Goal: Task Accomplishment & Management: Manage account settings

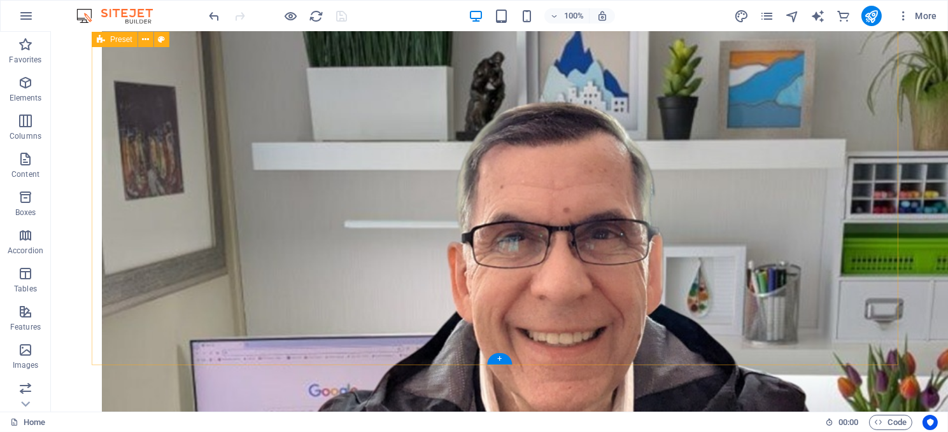
scroll to position [764, 0]
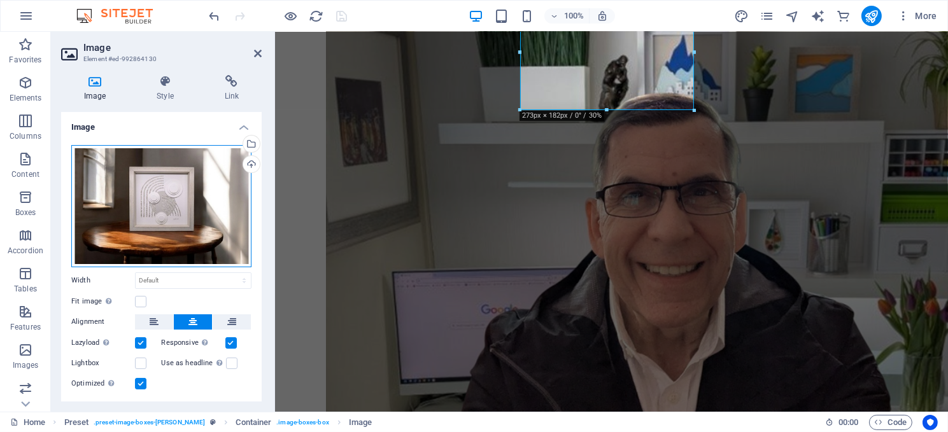
click at [145, 204] on div "Drag files here, click to choose files or select files from Files or our free s…" at bounding box center [161, 206] width 180 height 122
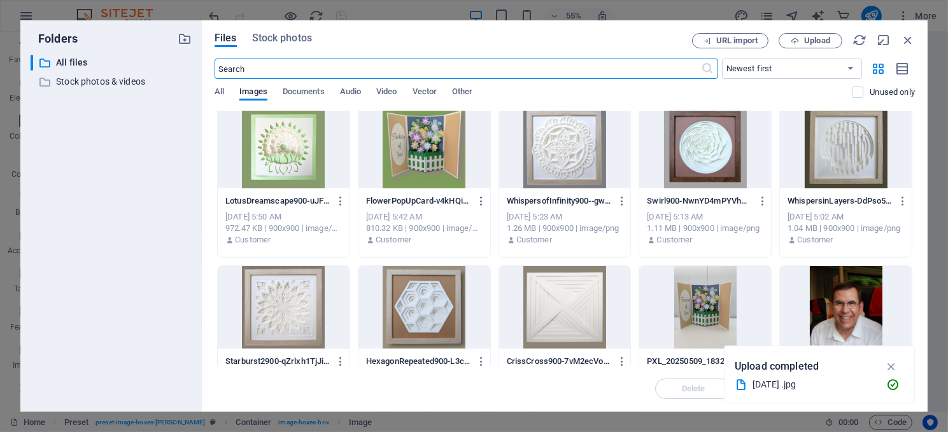
scroll to position [573, 0]
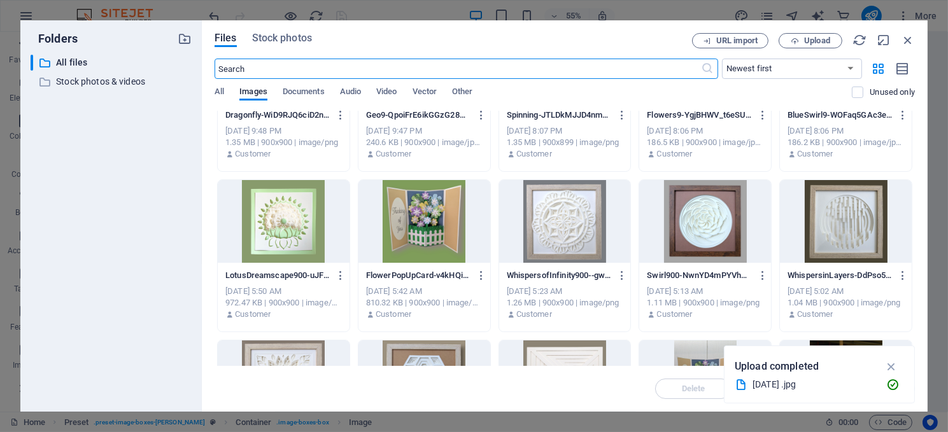
click at [402, 206] on div at bounding box center [424, 221] width 132 height 83
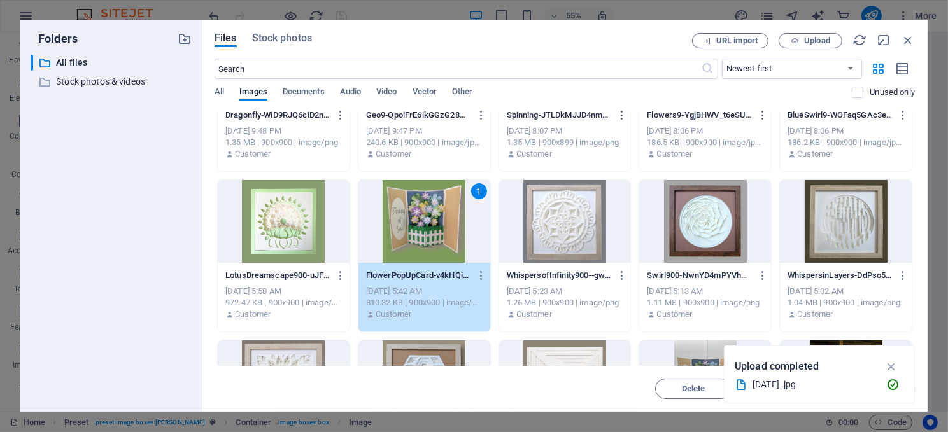
click at [402, 206] on div "1" at bounding box center [424, 221] width 132 height 83
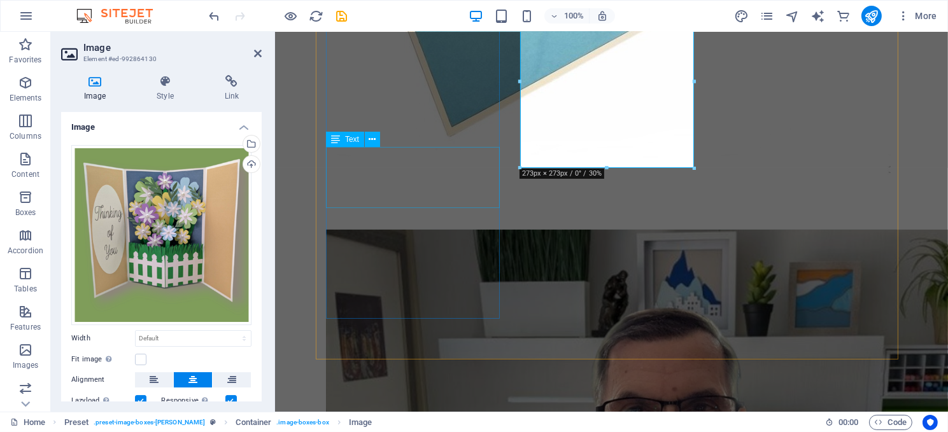
scroll to position [764, 0]
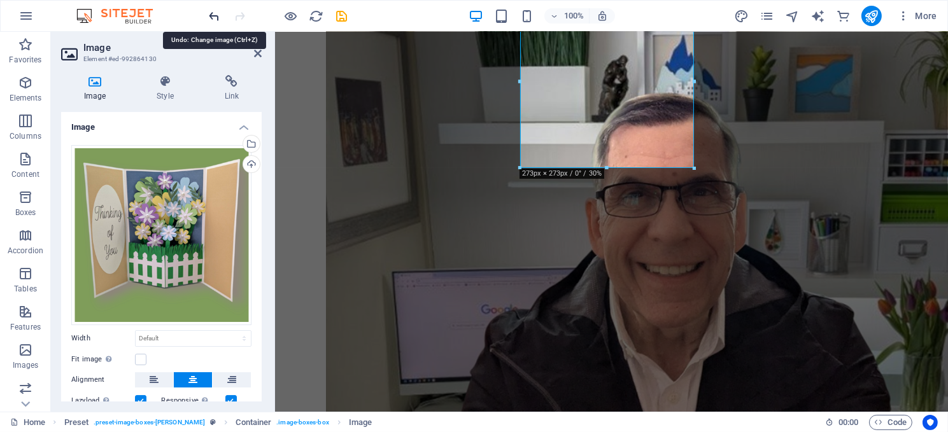
click at [213, 13] on icon "undo" at bounding box center [215, 16] width 15 height 15
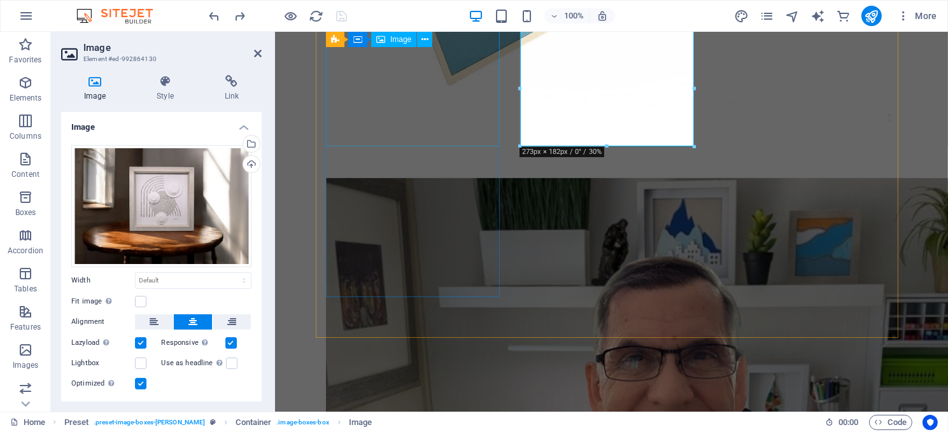
scroll to position [573, 0]
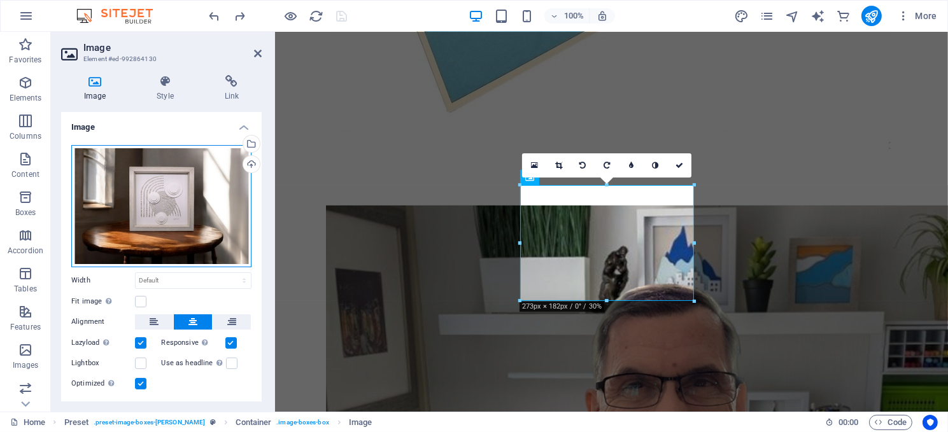
click at [184, 183] on div "Drag files here, click to choose files or select files from Files or our free s…" at bounding box center [161, 206] width 180 height 122
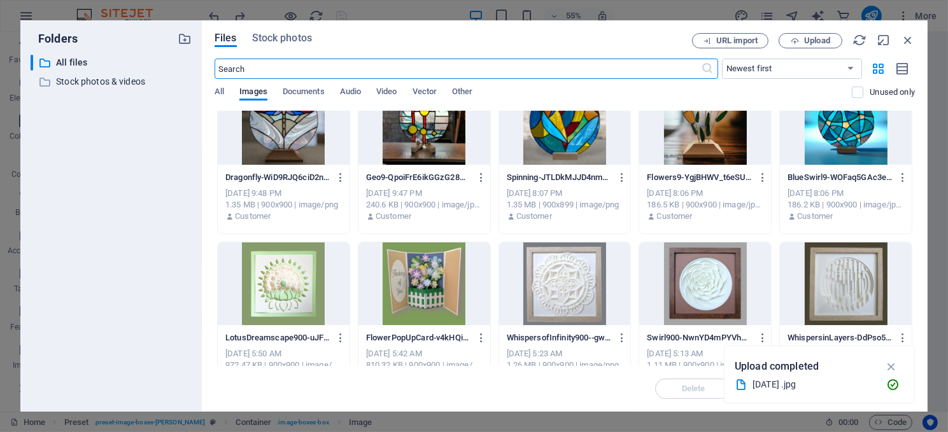
scroll to position [509, 0]
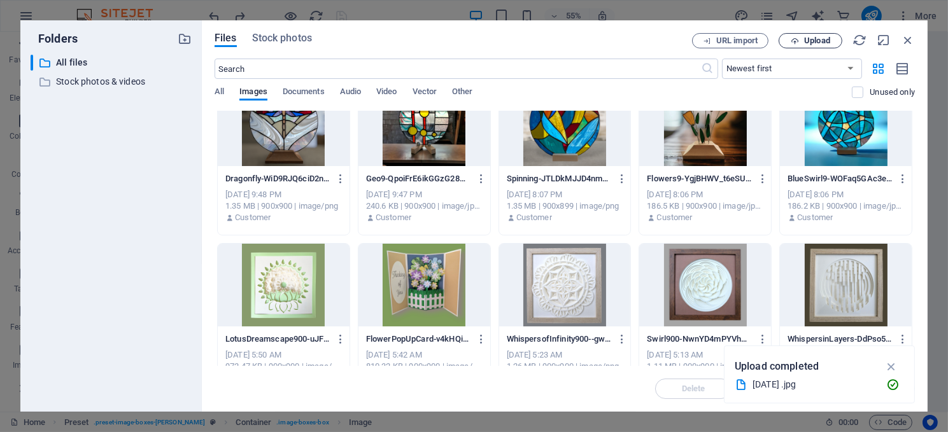
click at [812, 39] on span "Upload" at bounding box center [817, 41] width 26 height 8
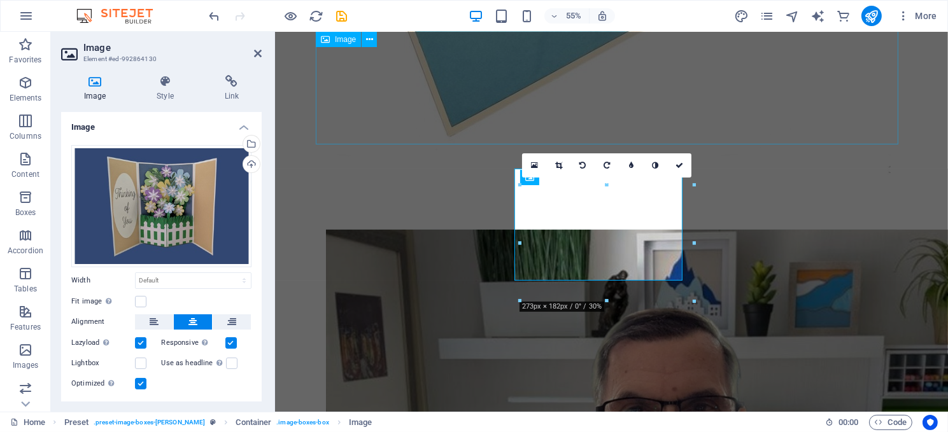
scroll to position [573, 0]
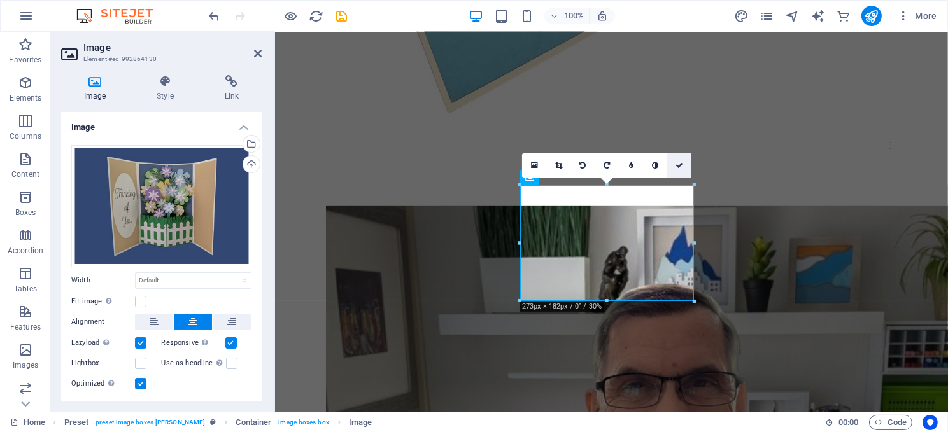
click at [679, 159] on link at bounding box center [679, 165] width 24 height 24
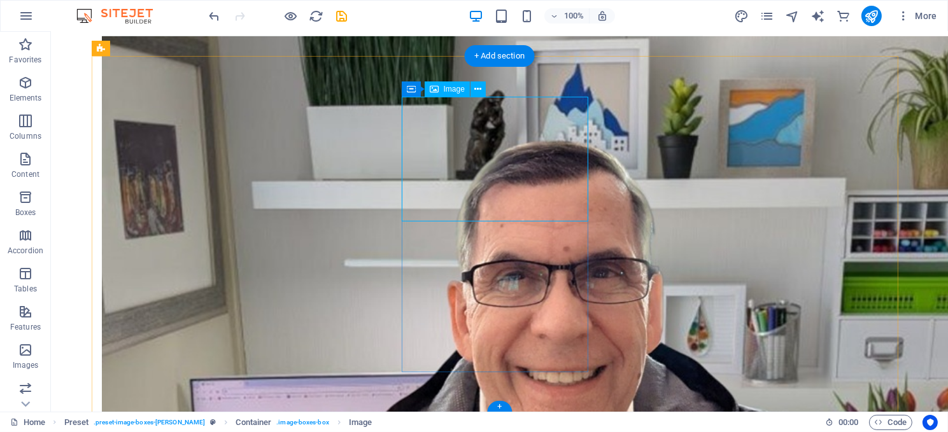
scroll to position [764, 0]
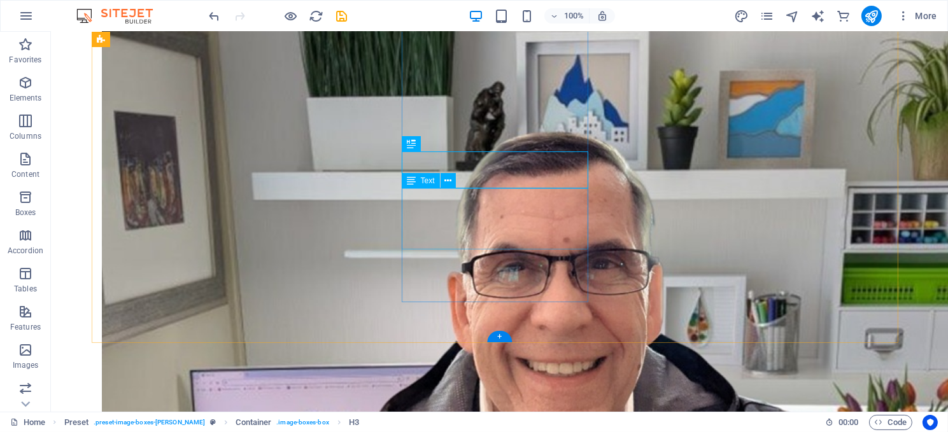
scroll to position [747, 0]
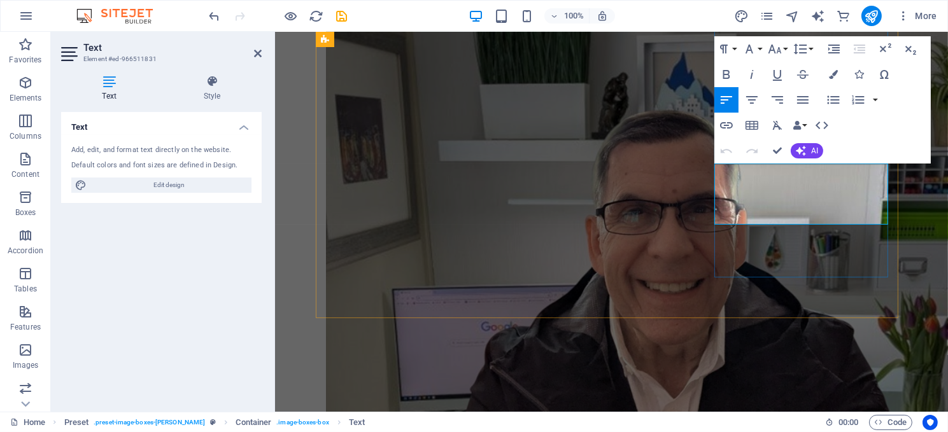
drag, startPoint x: 796, startPoint y: 189, endPoint x: 726, endPoint y: 186, distance: 70.1
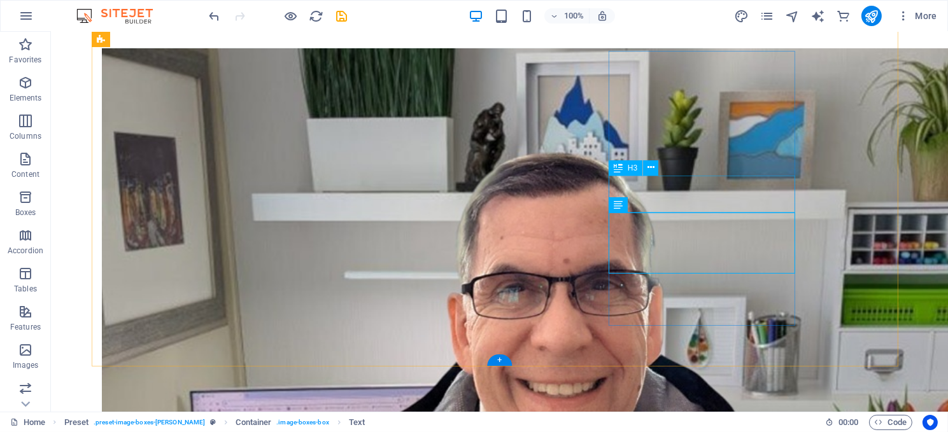
scroll to position [730, 0]
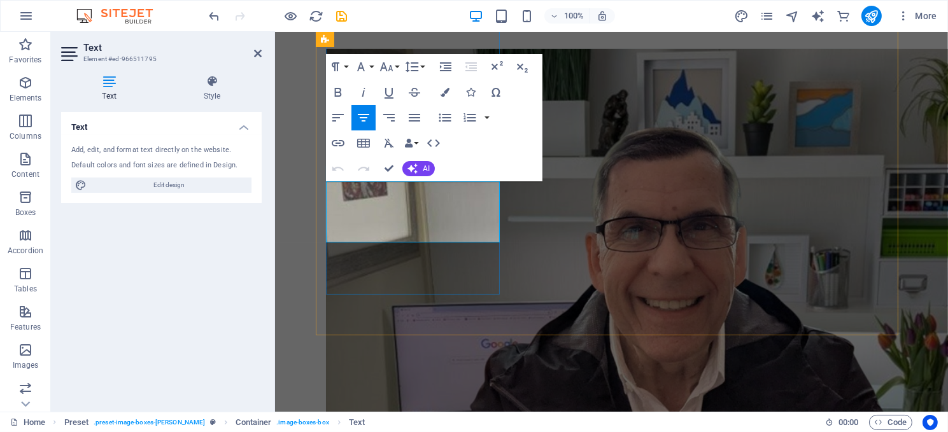
drag, startPoint x: 443, startPoint y: 208, endPoint x: 348, endPoint y: 202, distance: 94.4
drag, startPoint x: 382, startPoint y: 204, endPoint x: 423, endPoint y: 202, distance: 40.8
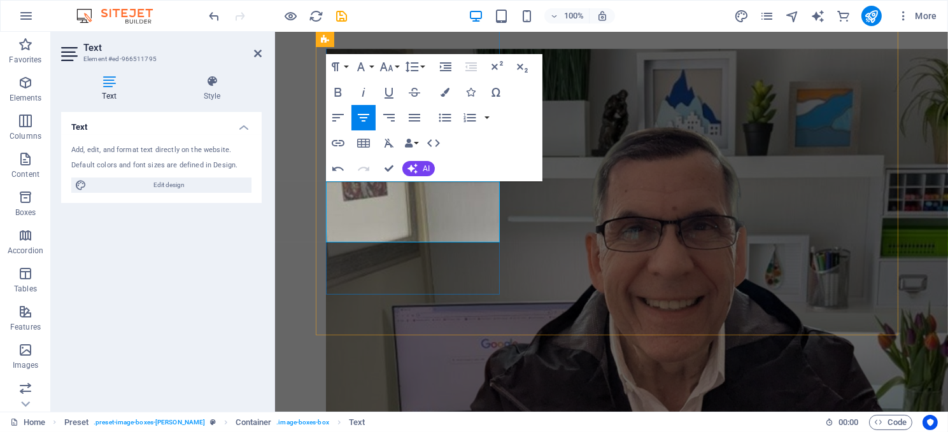
click at [413, 166] on icon "button" at bounding box center [412, 169] width 10 height 10
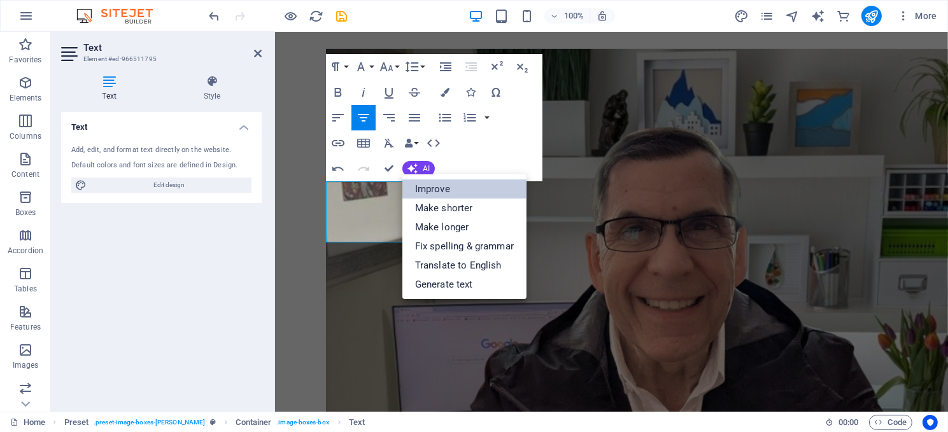
click at [427, 185] on link "Improve" at bounding box center [464, 189] width 124 height 19
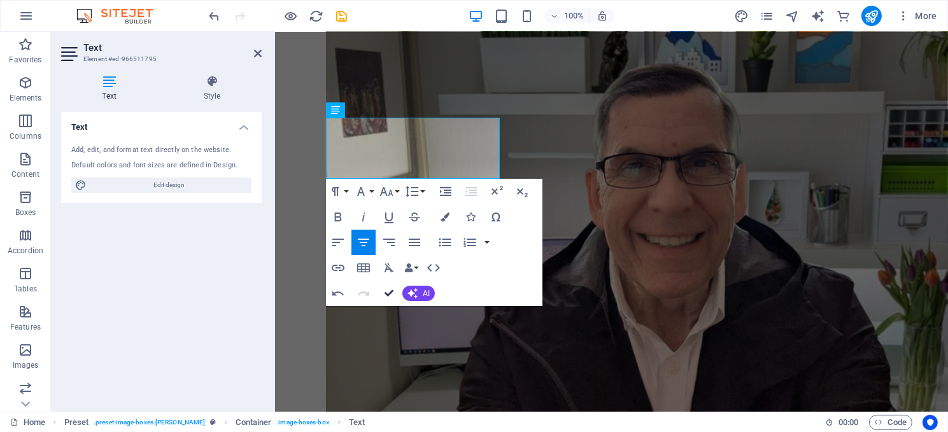
scroll to position [903, 0]
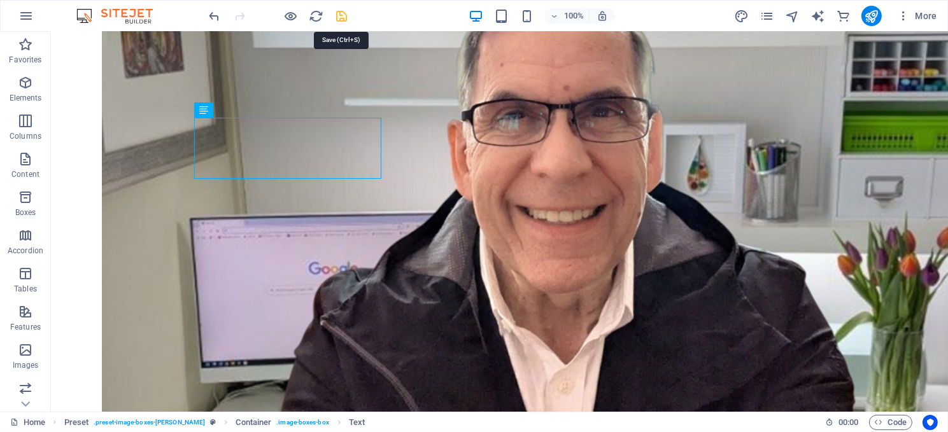
click at [341, 9] on icon "save" at bounding box center [342, 16] width 15 height 15
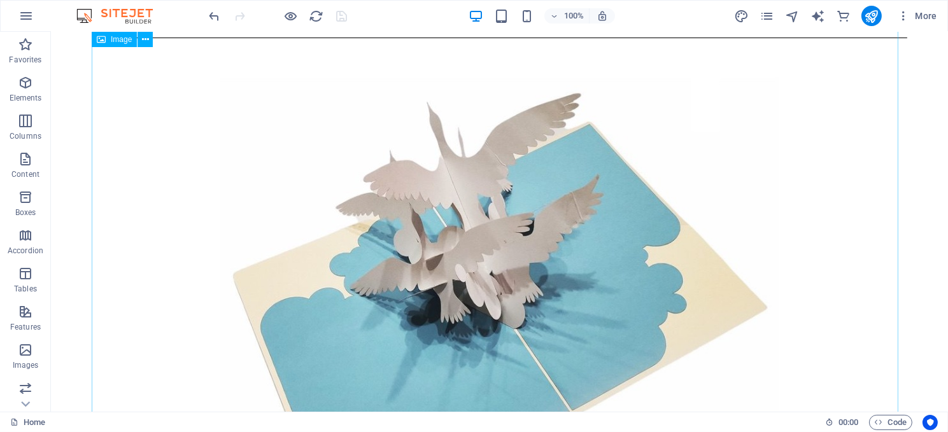
scroll to position [0, 0]
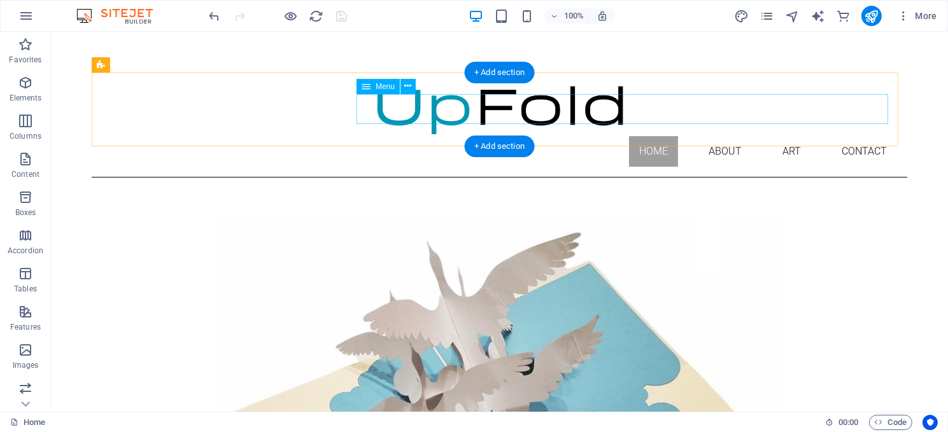
click at [712, 136] on nav "Home About Art Contact" at bounding box center [498, 151] width 795 height 31
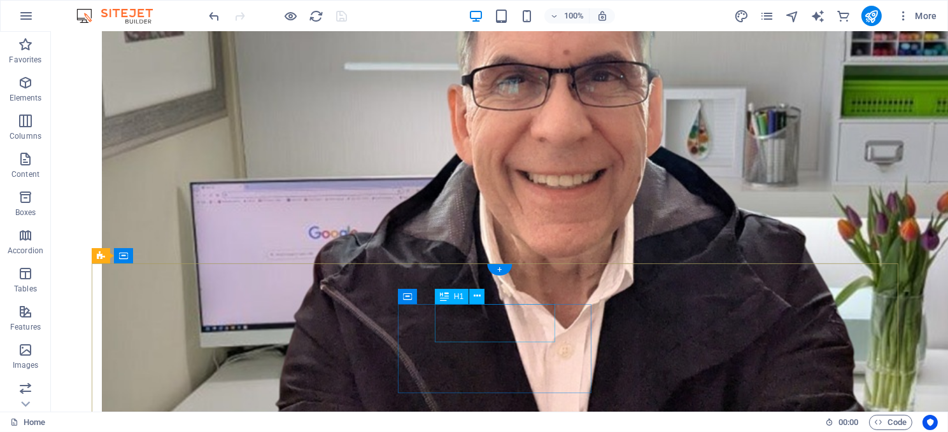
scroll to position [975, 0]
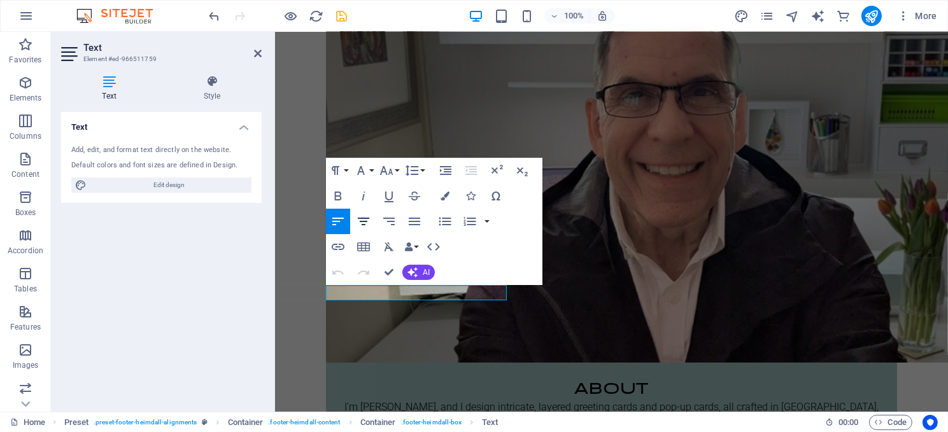
click at [364, 220] on icon "button" at bounding box center [363, 221] width 15 height 15
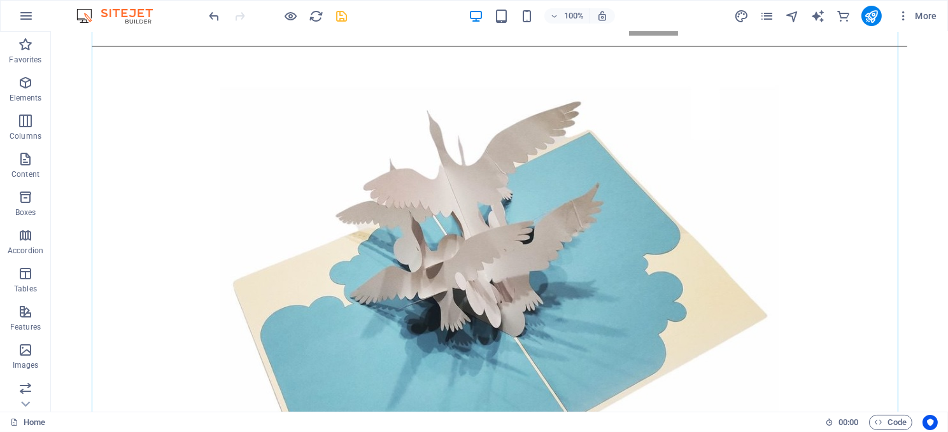
scroll to position [191, 0]
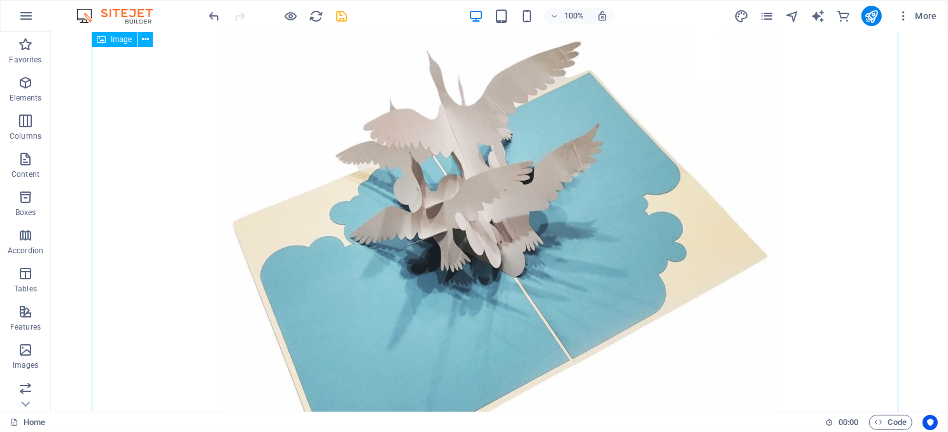
click at [423, 242] on figure at bounding box center [499, 267] width 816 height 560
click at [423, 239] on figure at bounding box center [499, 267] width 816 height 560
click at [385, 213] on figure at bounding box center [499, 267] width 816 height 560
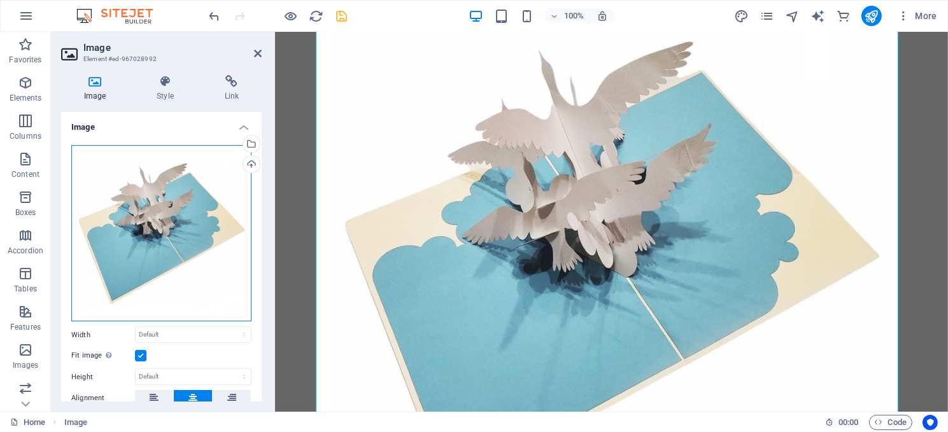
click at [187, 208] on div "Drag files here, click to choose files or select files from Files or our free s…" at bounding box center [161, 233] width 180 height 177
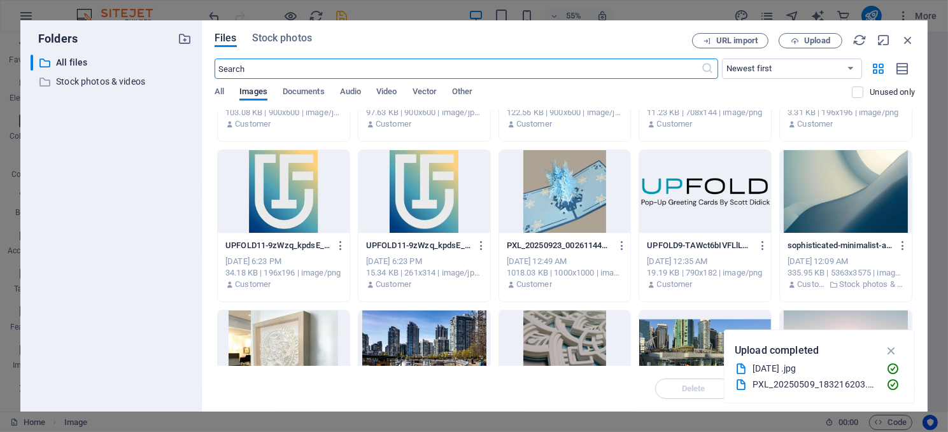
scroll to position [1273, 0]
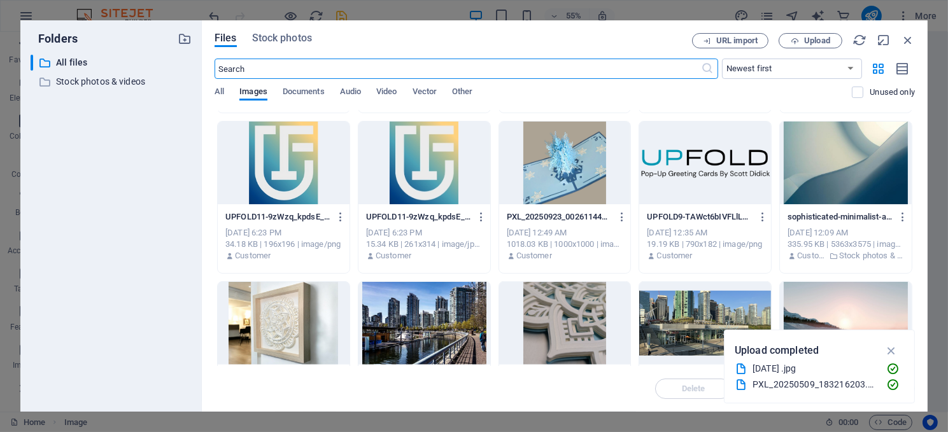
click at [553, 170] on div at bounding box center [565, 163] width 132 height 83
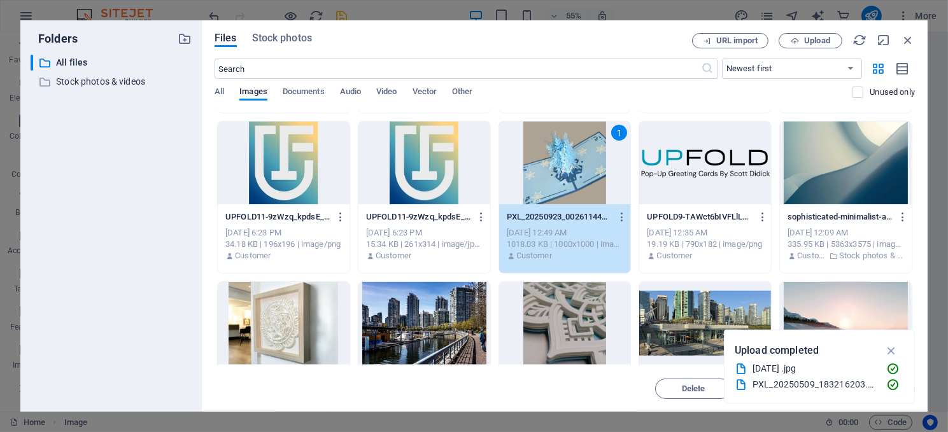
click at [553, 170] on div "1" at bounding box center [565, 163] width 132 height 83
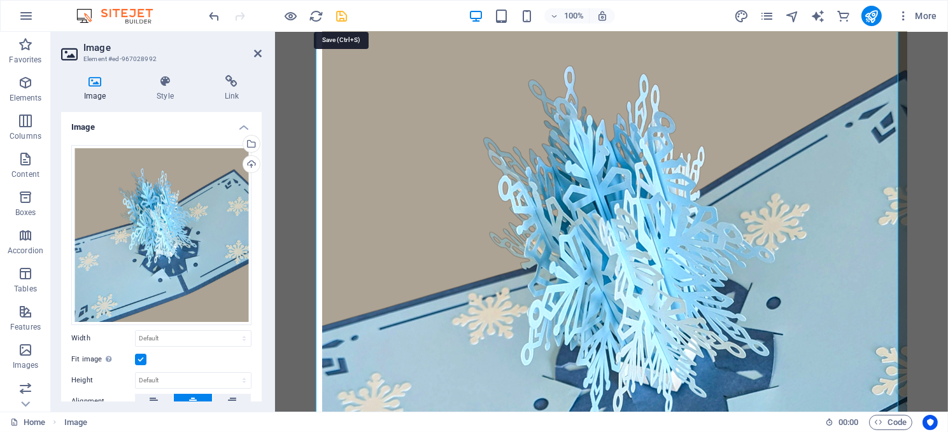
click at [343, 15] on icon "save" at bounding box center [342, 16] width 15 height 15
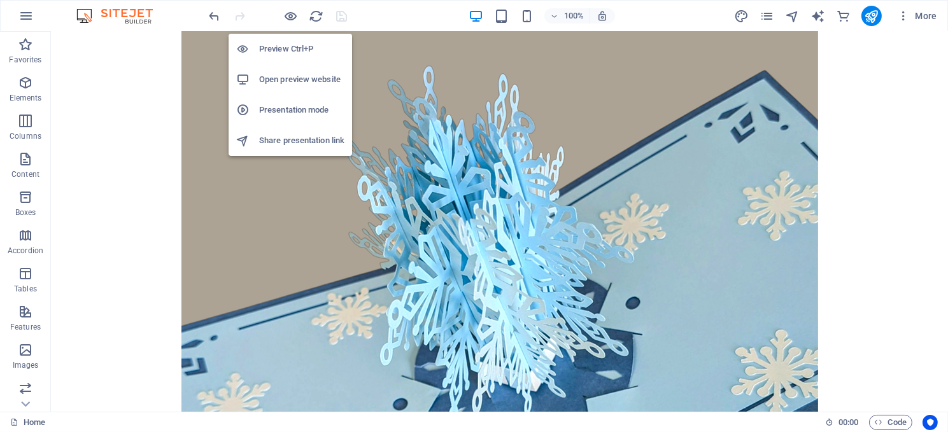
click at [281, 78] on h6 "Open preview website" at bounding box center [301, 79] width 85 height 15
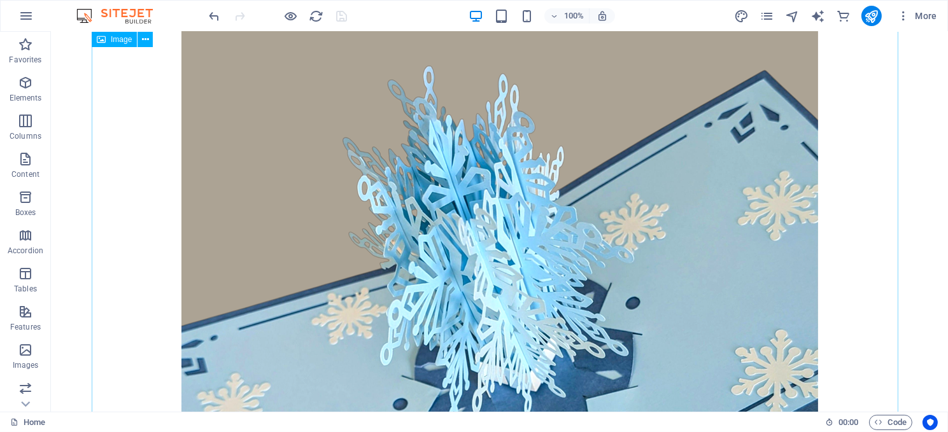
click at [431, 188] on figure at bounding box center [499, 311] width 816 height 649
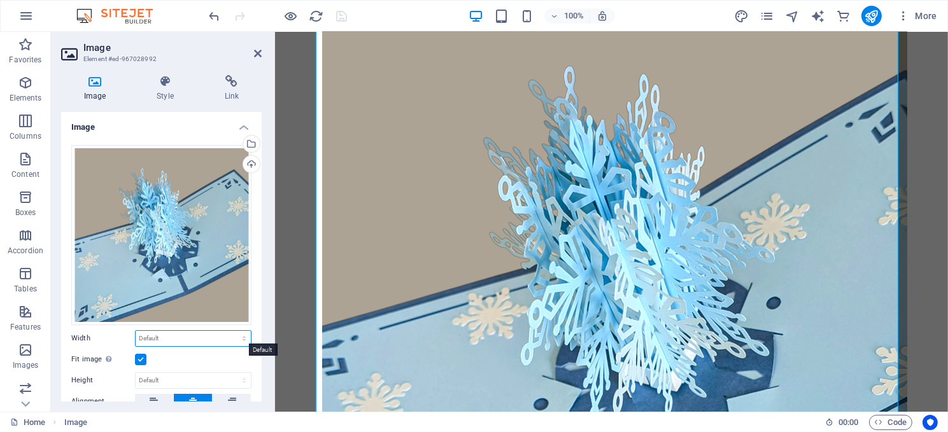
click at [169, 336] on select "Default auto px rem % em vh vw" at bounding box center [193, 338] width 115 height 15
click at [136, 331] on select "Default auto px rem % em vh vw" at bounding box center [193, 338] width 115 height 15
click at [173, 332] on select "Default auto px rem % em vh vw" at bounding box center [193, 338] width 115 height 15
click at [136, 331] on select "Default auto px rem % em vh vw" at bounding box center [193, 338] width 115 height 15
select select "DISABLED_OPTION_VALUE"
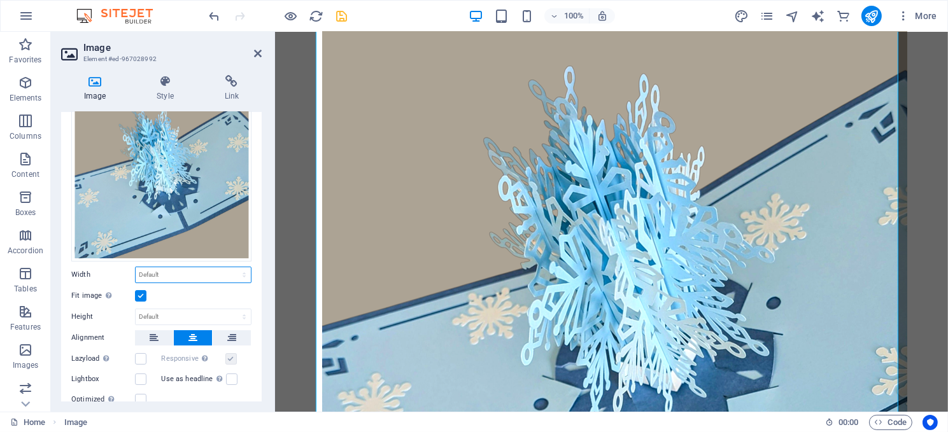
scroll to position [127, 0]
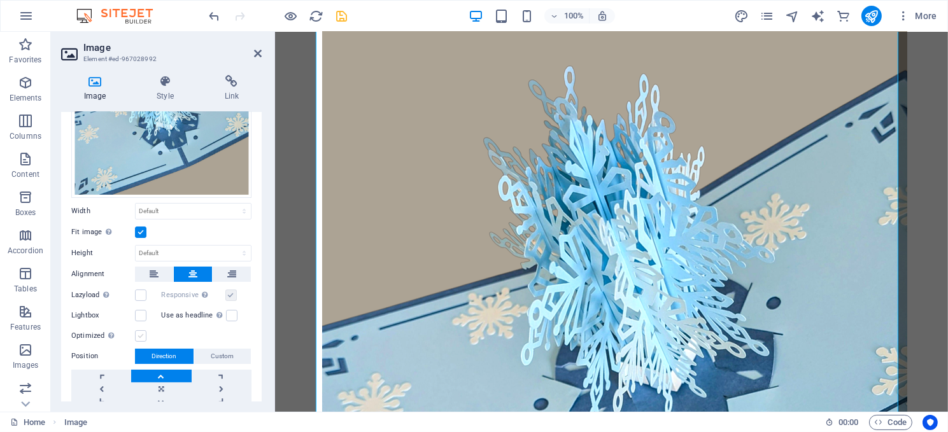
click at [143, 333] on label at bounding box center [140, 335] width 11 height 11
click at [0, 0] on input "Optimized Images are compressed to improve page speed." at bounding box center [0, 0] width 0 height 0
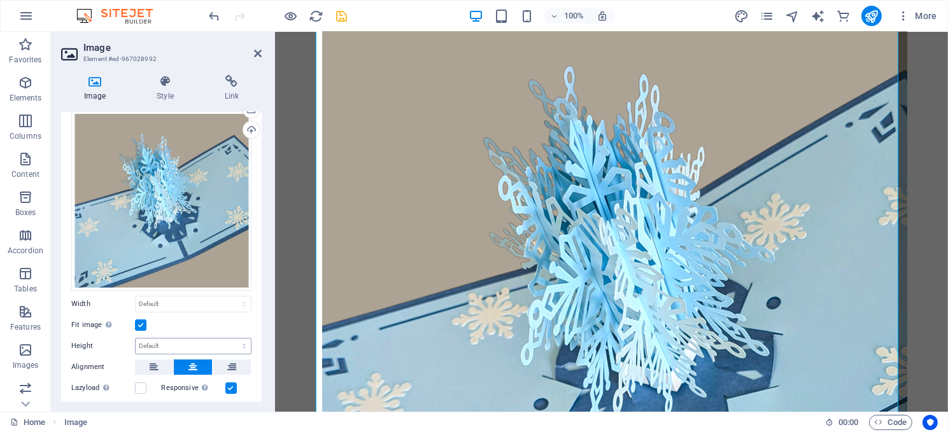
scroll to position [0, 0]
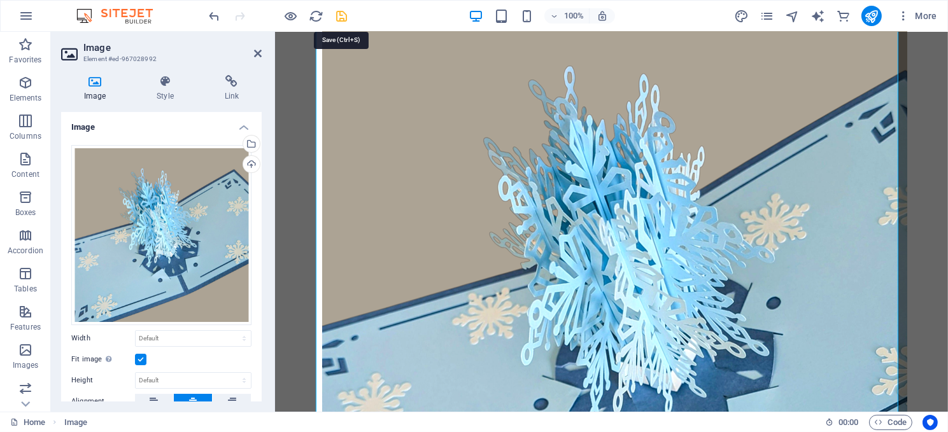
click at [338, 16] on icon "save" at bounding box center [342, 16] width 15 height 15
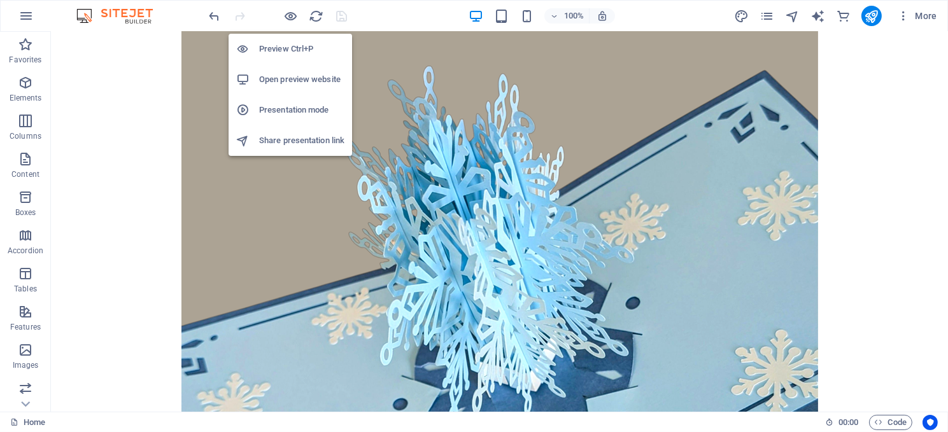
click at [285, 43] on h6 "Preview Ctrl+P" at bounding box center [301, 48] width 85 height 15
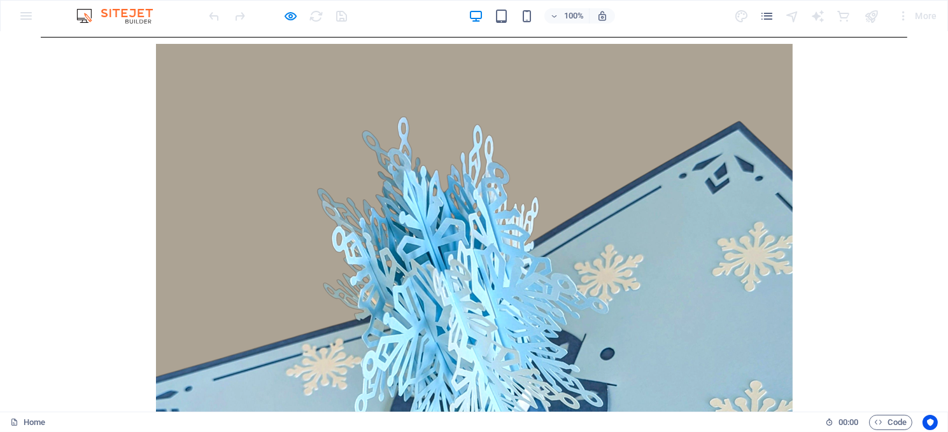
scroll to position [64, 0]
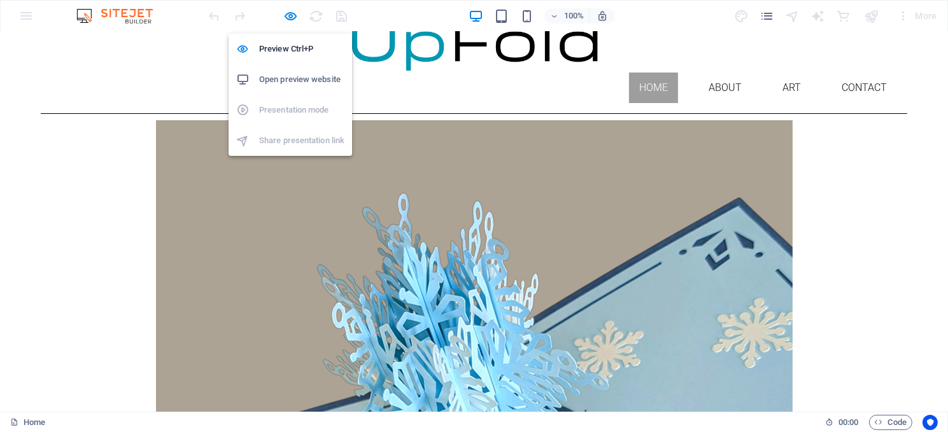
click at [287, 78] on h6 "Open preview website" at bounding box center [301, 79] width 85 height 15
click at [280, 46] on h6 "Preview Ctrl+P" at bounding box center [301, 48] width 85 height 15
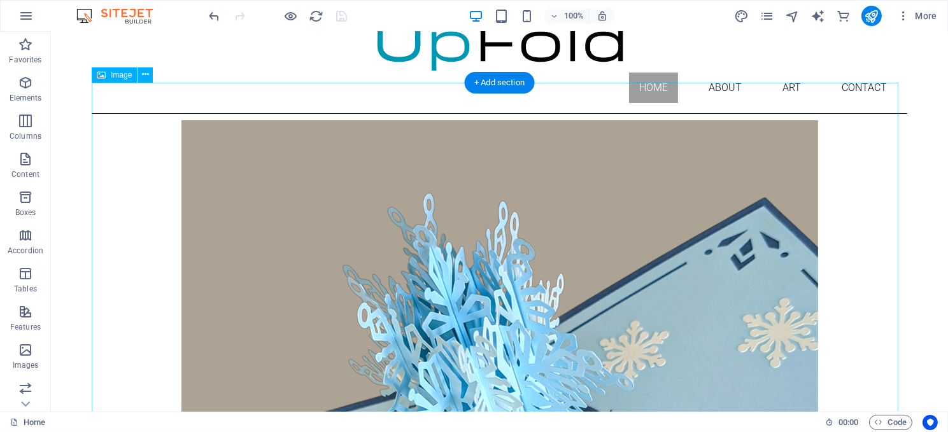
scroll to position [0, 0]
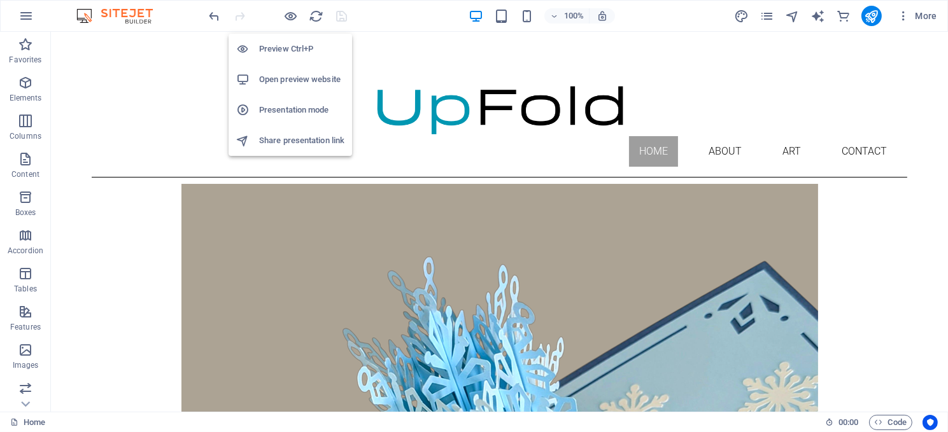
click at [293, 78] on h6 "Open preview website" at bounding box center [301, 79] width 85 height 15
click at [290, 17] on icon "button" at bounding box center [291, 16] width 15 height 15
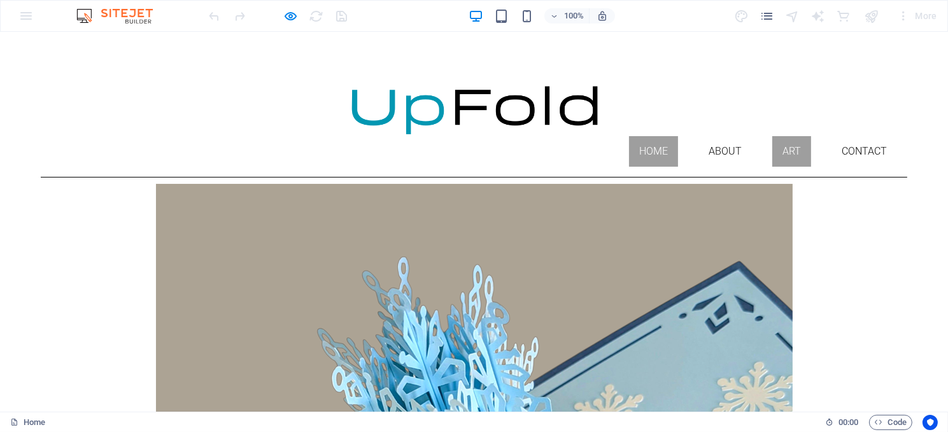
click at [781, 136] on link "Art" at bounding box center [791, 151] width 39 height 31
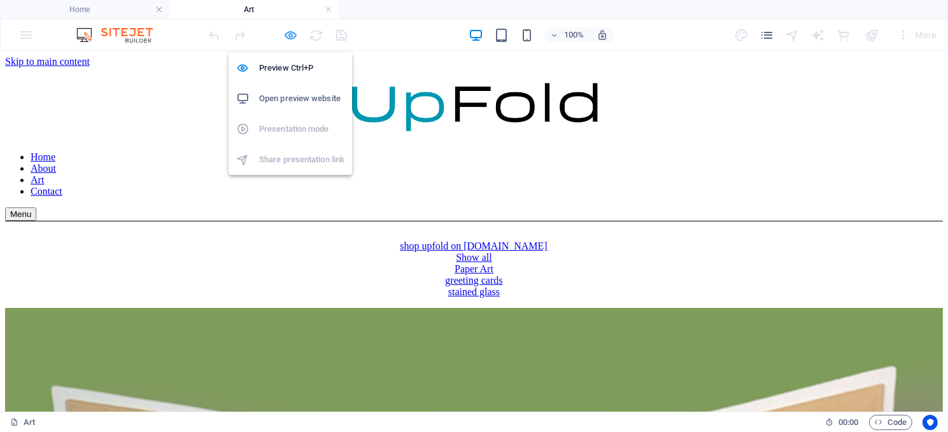
click at [292, 34] on icon "button" at bounding box center [291, 35] width 15 height 15
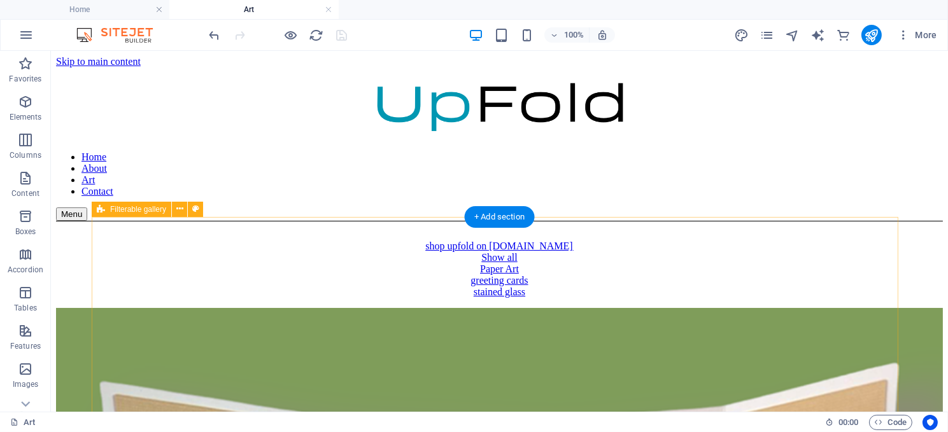
scroll to position [127, 0]
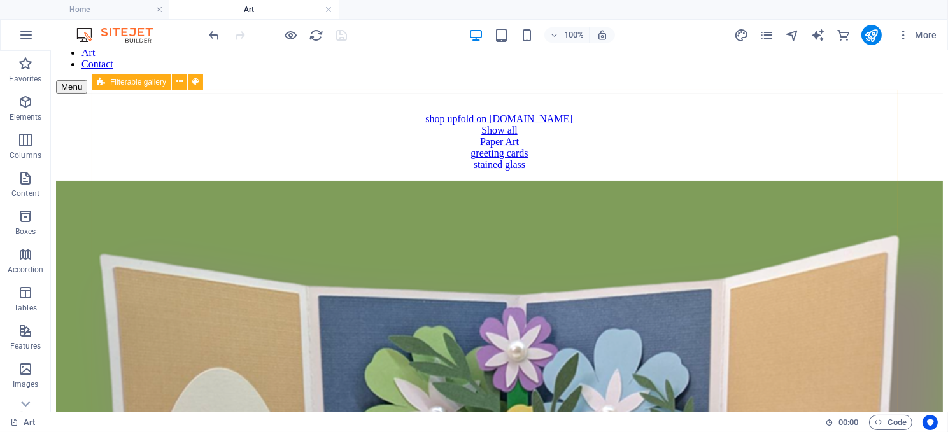
click at [134, 83] on span "Filterable gallery" at bounding box center [138, 82] width 56 height 8
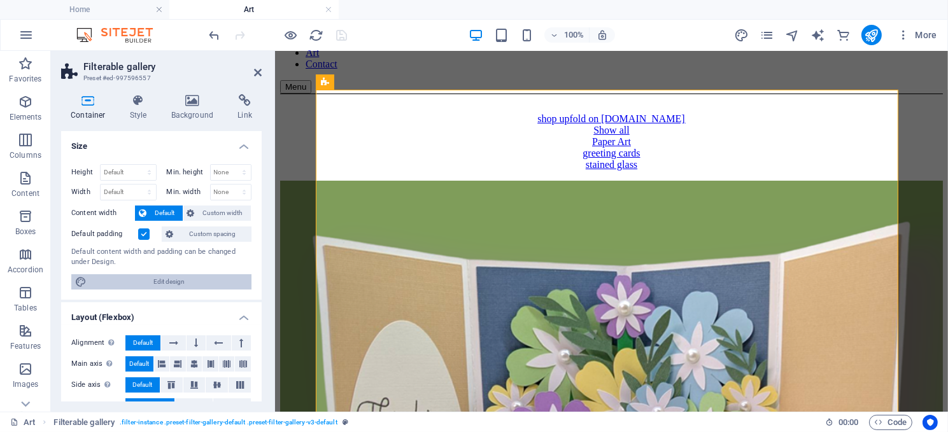
click at [159, 277] on span "Edit design" at bounding box center [168, 281] width 157 height 15
select select "rem"
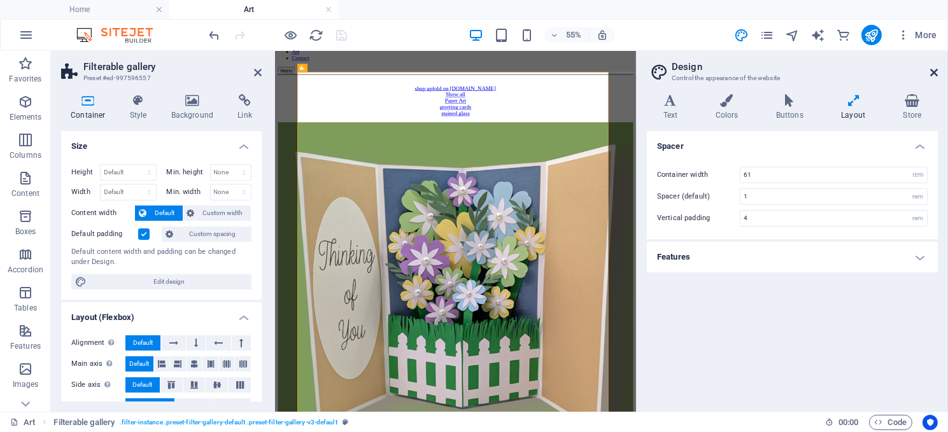
click at [931, 67] on icon at bounding box center [934, 72] width 8 height 10
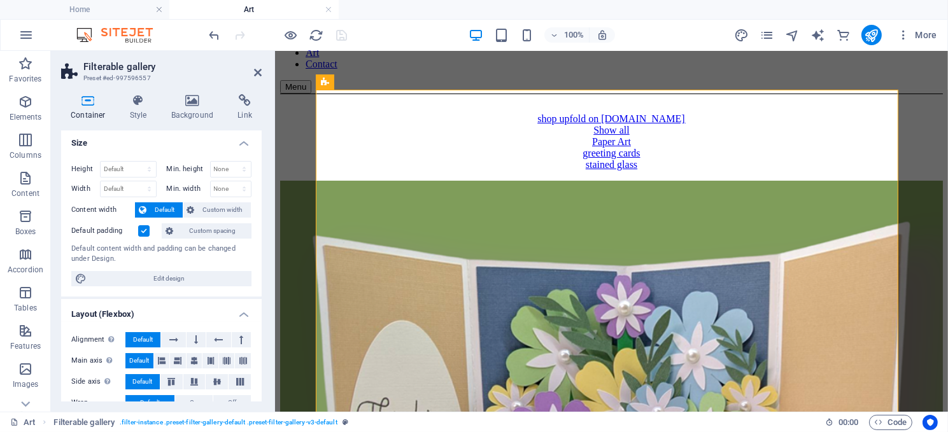
scroll to position [0, 0]
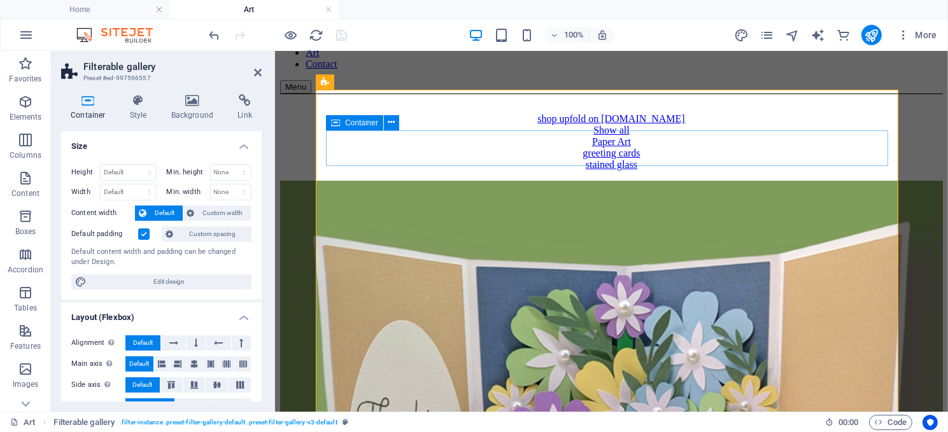
click at [365, 124] on span "Container" at bounding box center [361, 123] width 33 height 8
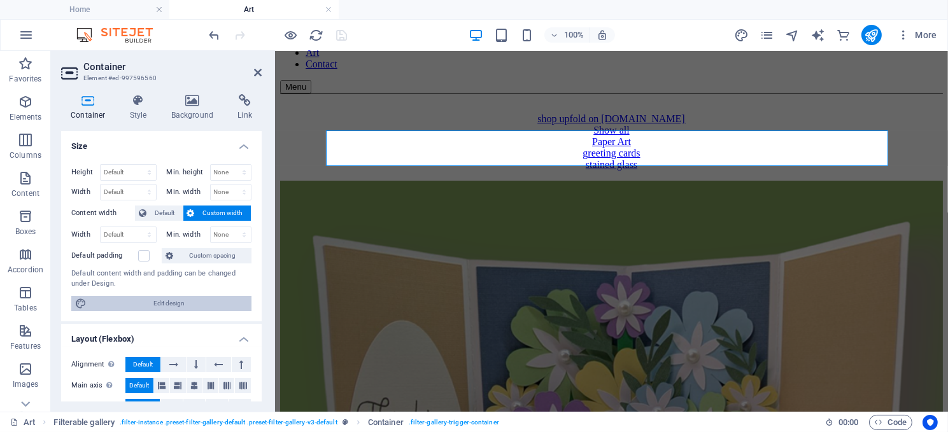
click at [170, 299] on span "Edit design" at bounding box center [168, 303] width 157 height 15
select select "rem"
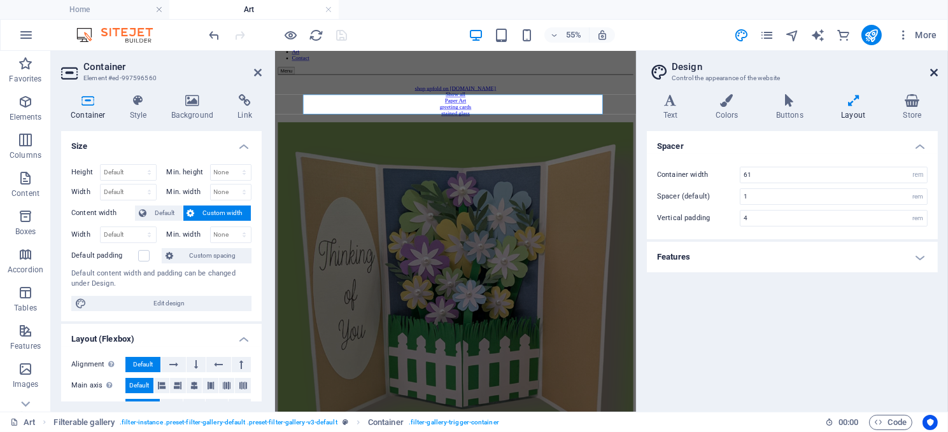
click at [931, 67] on icon at bounding box center [934, 72] width 8 height 10
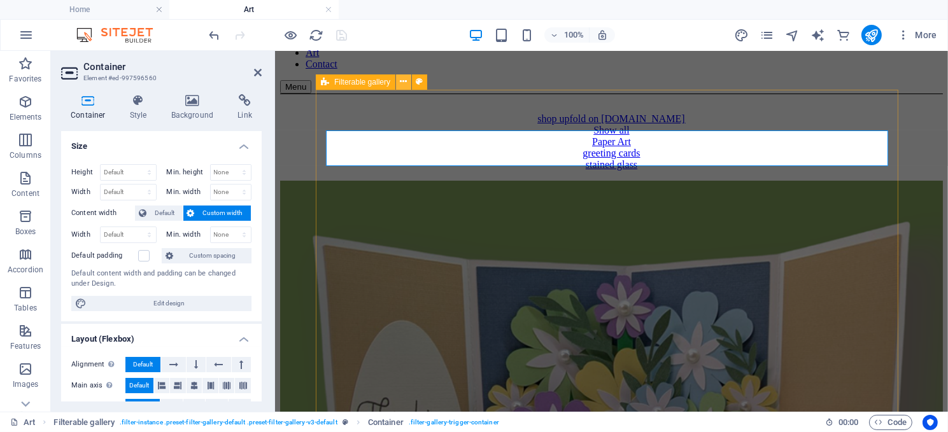
click at [401, 82] on icon at bounding box center [403, 81] width 7 height 13
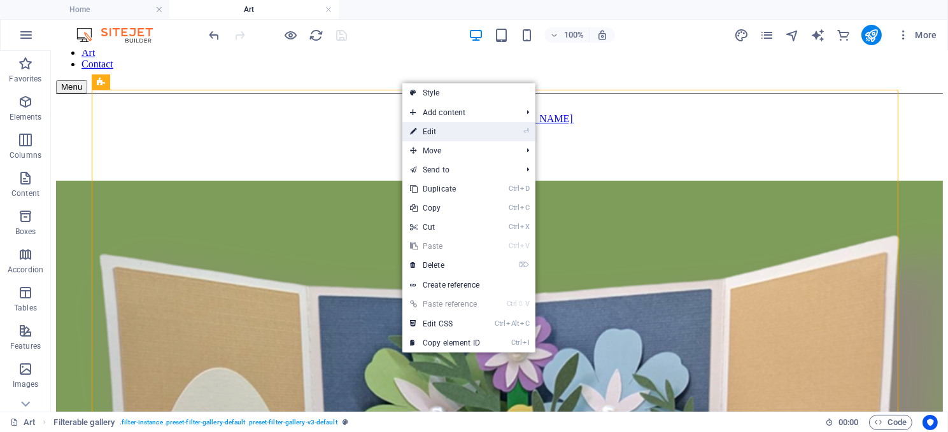
click at [437, 127] on link "⏎ Edit" at bounding box center [444, 131] width 85 height 19
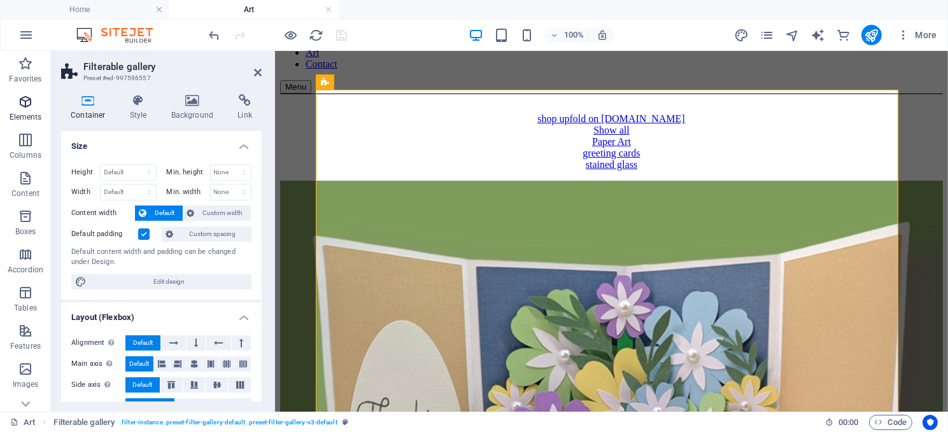
click at [22, 101] on icon "button" at bounding box center [25, 101] width 15 height 15
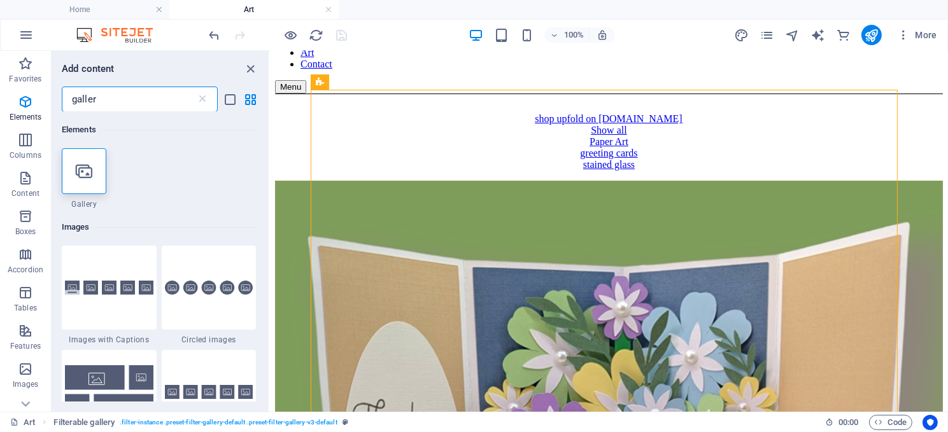
type input "gallery"
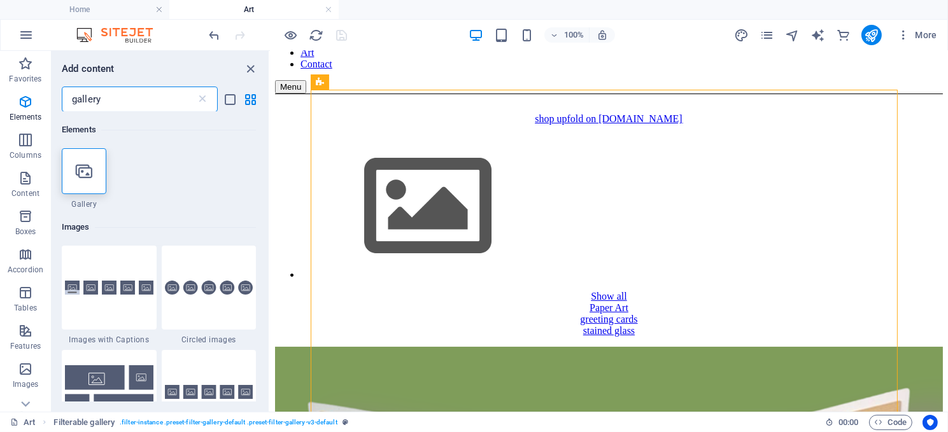
select select "4"
select select "%"
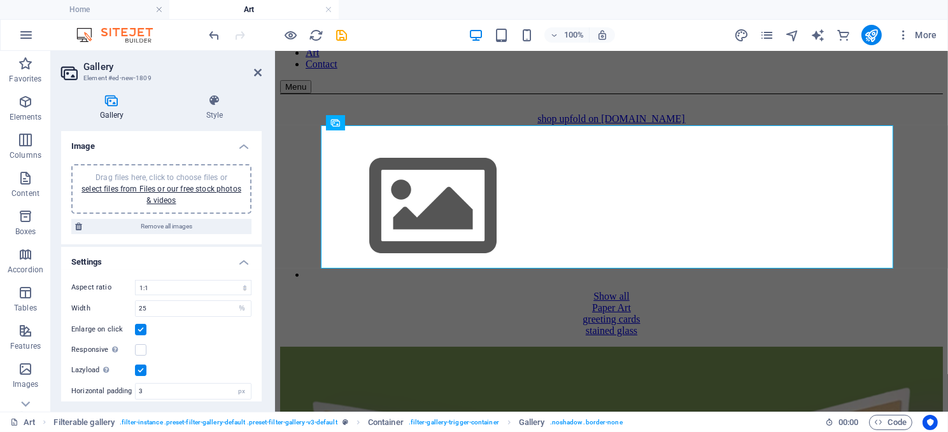
click at [107, 104] on icon at bounding box center [111, 100] width 101 height 13
click at [406, 118] on icon at bounding box center [405, 122] width 7 height 13
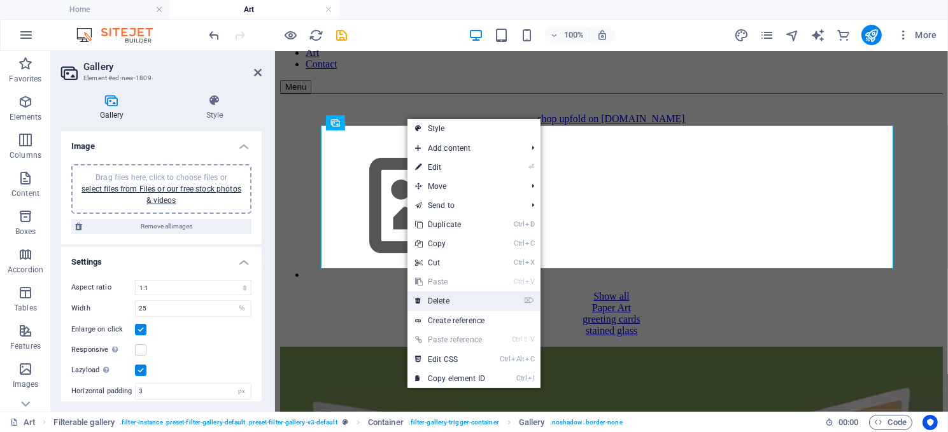
click at [465, 301] on link "⌦ Delete" at bounding box center [449, 301] width 85 height 19
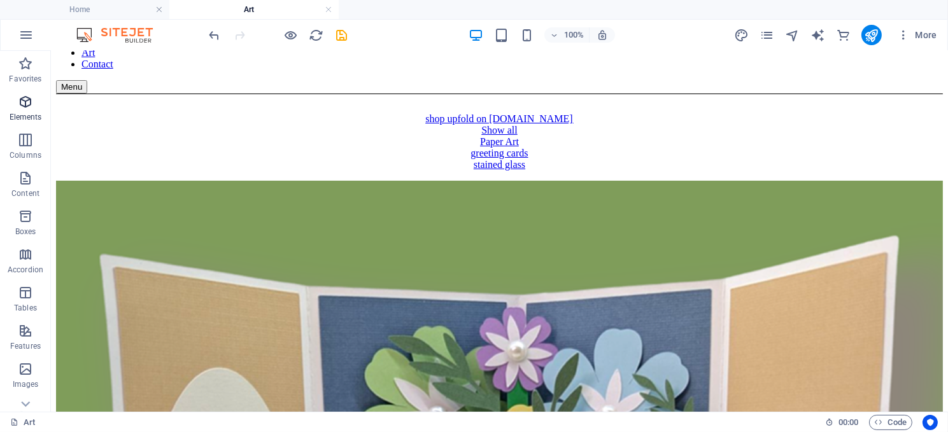
click at [22, 106] on icon "button" at bounding box center [25, 101] width 15 height 15
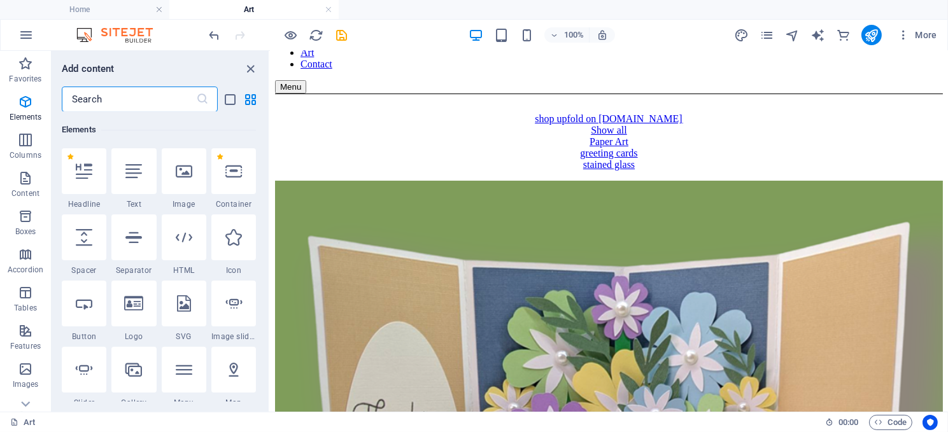
scroll to position [136, 0]
click at [94, 94] on input "text" at bounding box center [129, 99] width 134 height 25
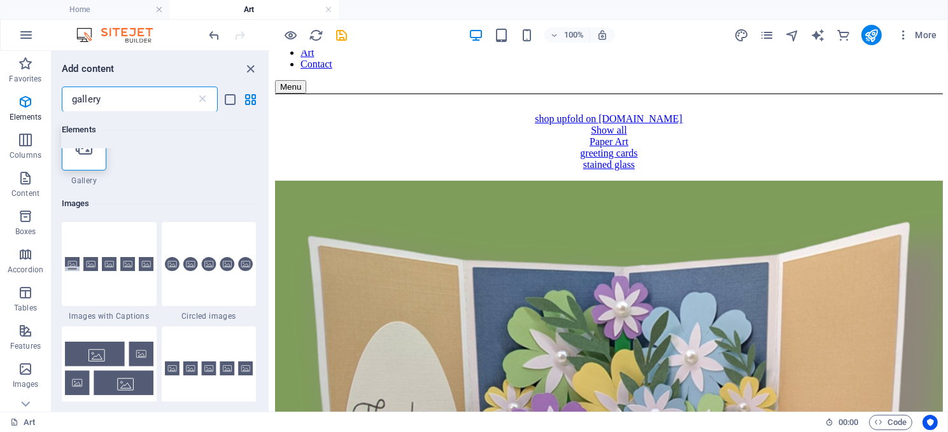
scroll to position [0, 0]
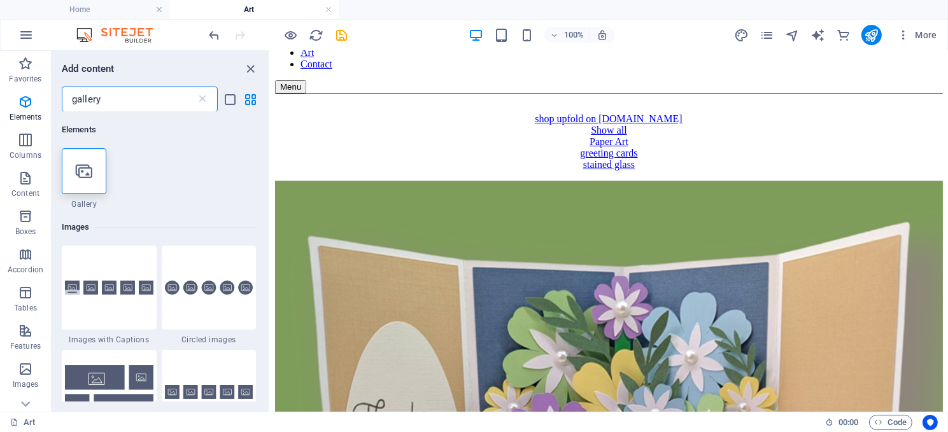
click at [71, 100] on input "gallery" at bounding box center [129, 99] width 134 height 25
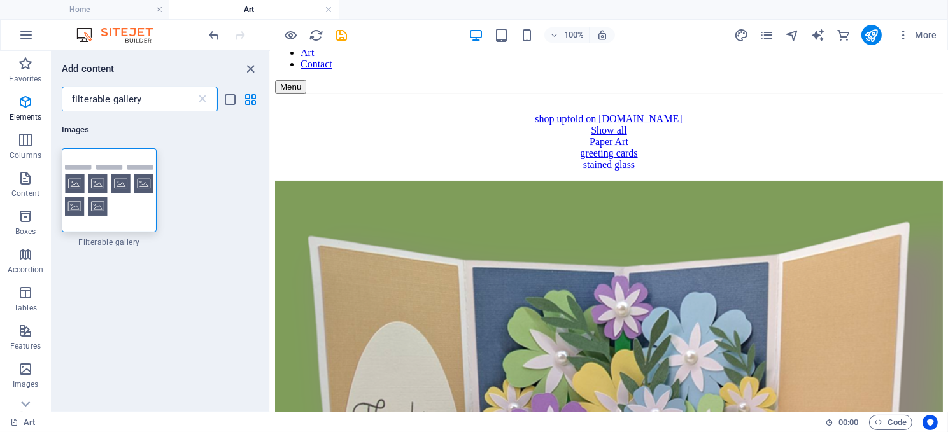
click at [108, 101] on input "filterable gallery" at bounding box center [129, 99] width 134 height 25
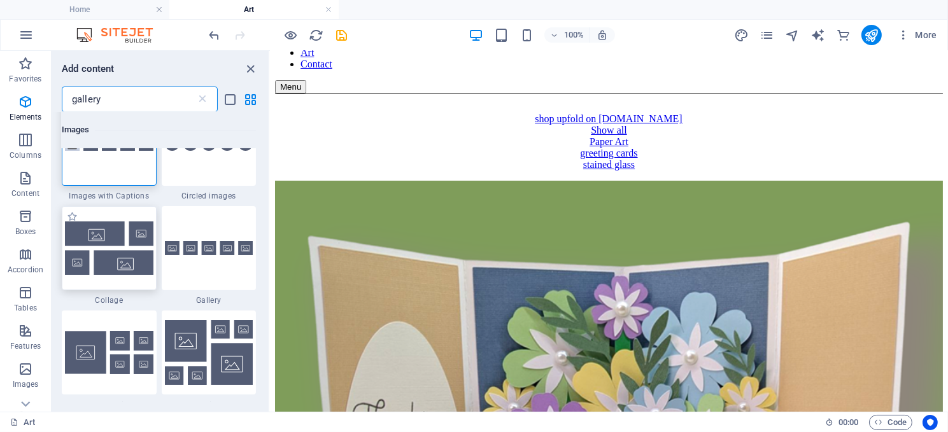
scroll to position [64, 0]
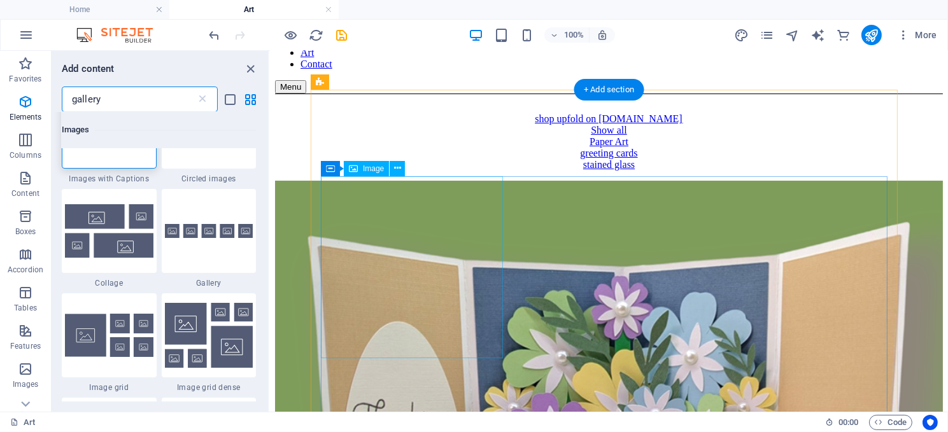
type input "gallery"
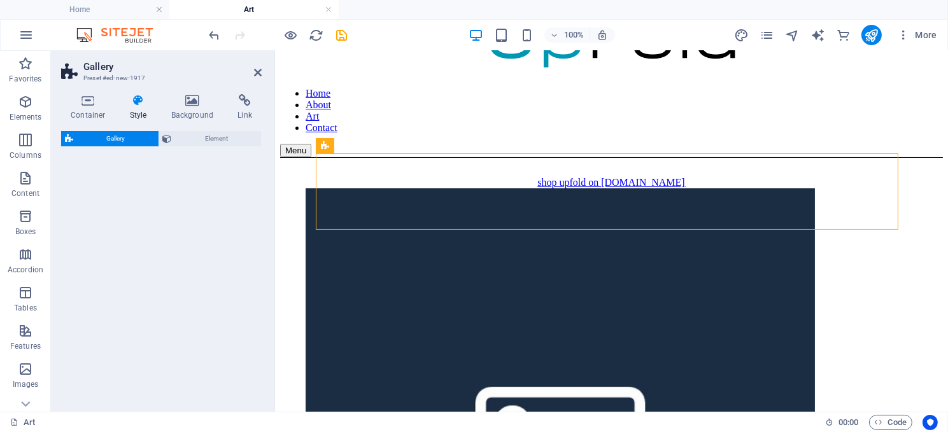
select select "rem"
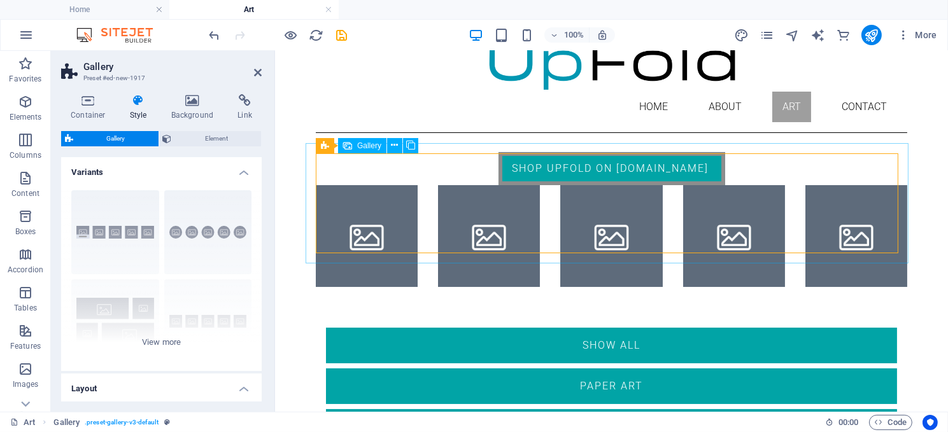
scroll to position [127, 0]
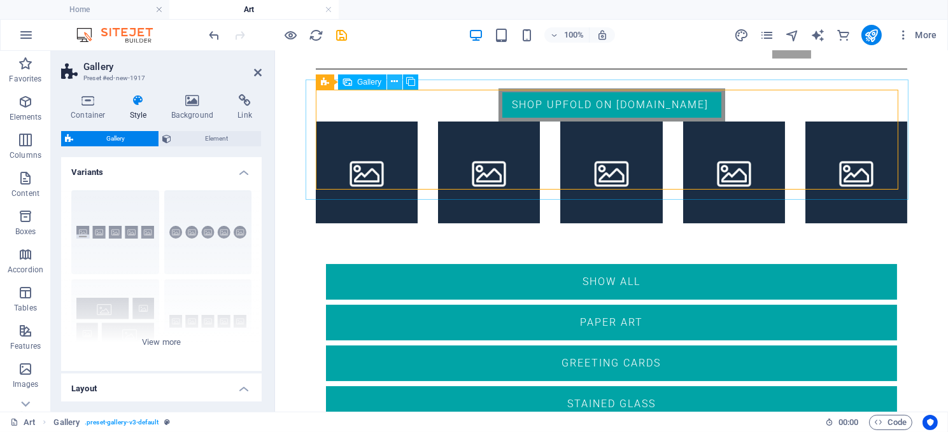
click at [394, 78] on icon at bounding box center [395, 81] width 7 height 13
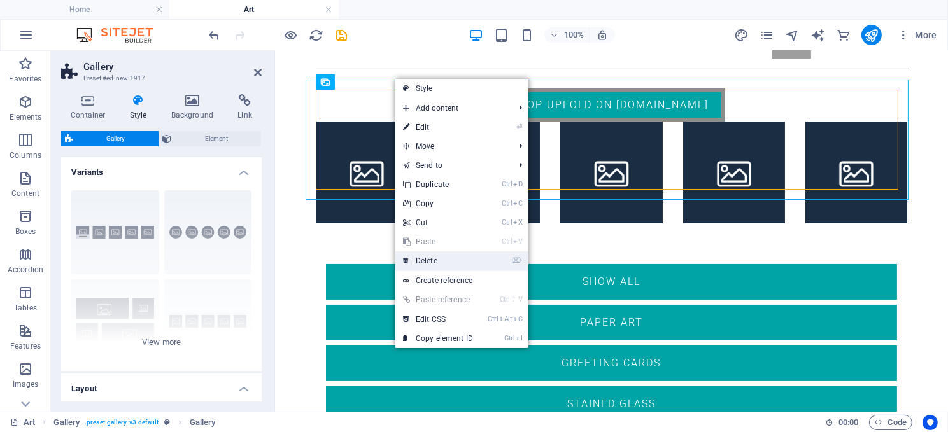
click at [436, 258] on link "⌦ Delete" at bounding box center [437, 260] width 85 height 19
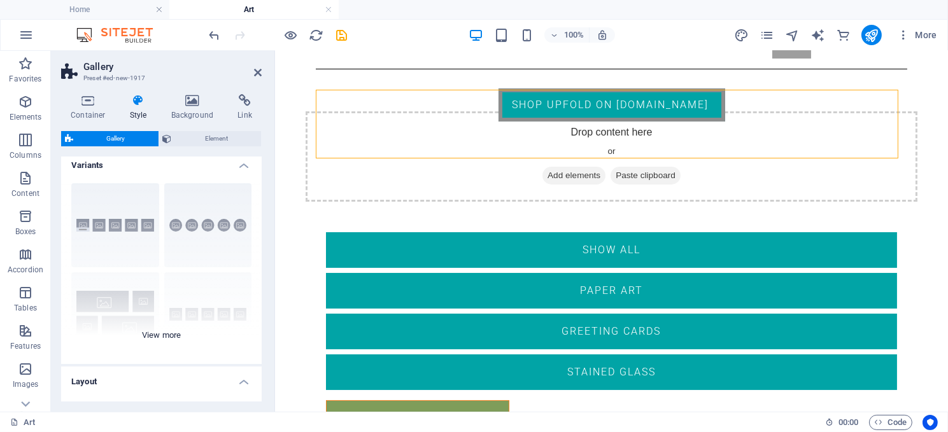
scroll to position [0, 0]
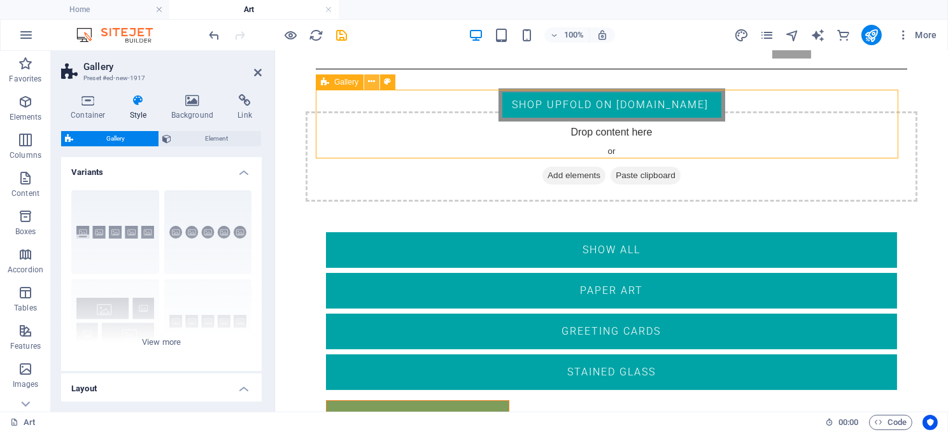
click at [369, 80] on icon at bounding box center [372, 81] width 7 height 13
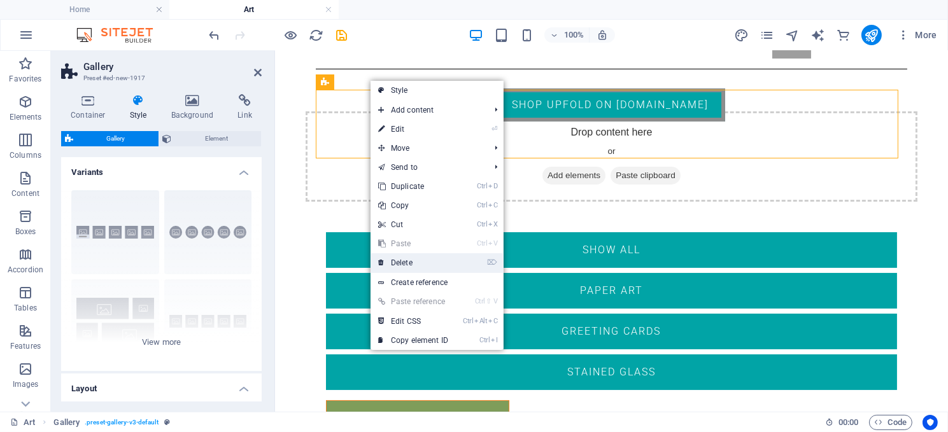
click at [410, 258] on link "⌦ Delete" at bounding box center [413, 262] width 85 height 19
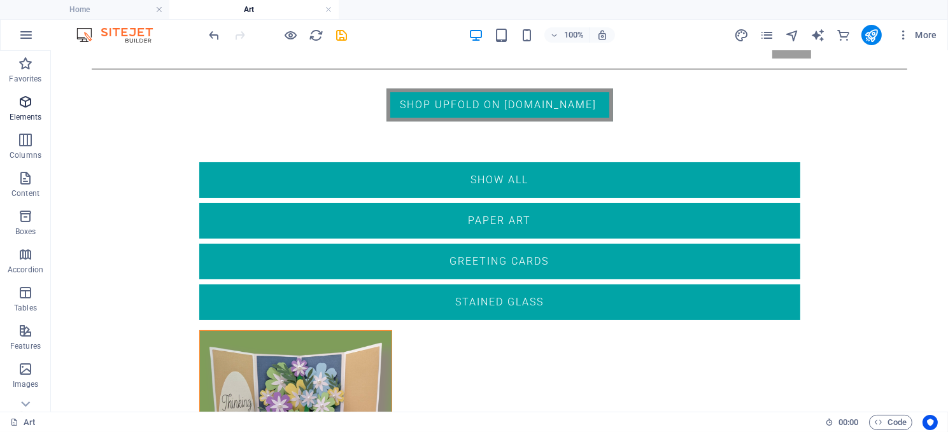
click at [25, 105] on icon "button" at bounding box center [25, 101] width 15 height 15
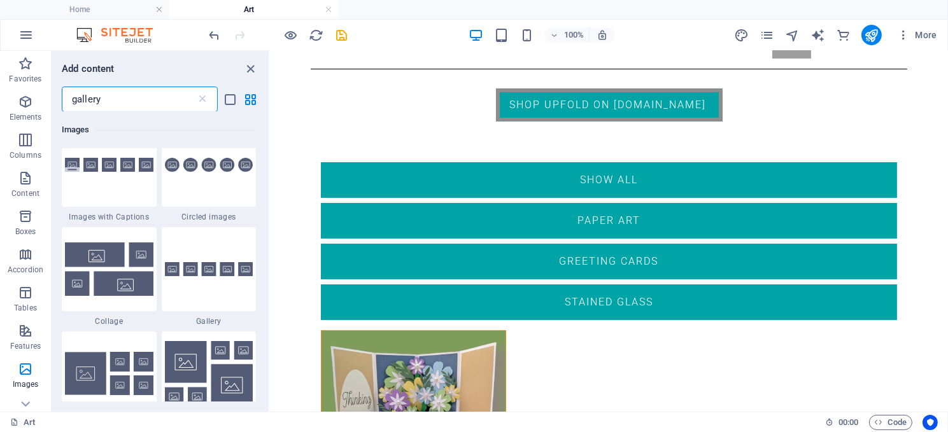
scroll to position [127, 0]
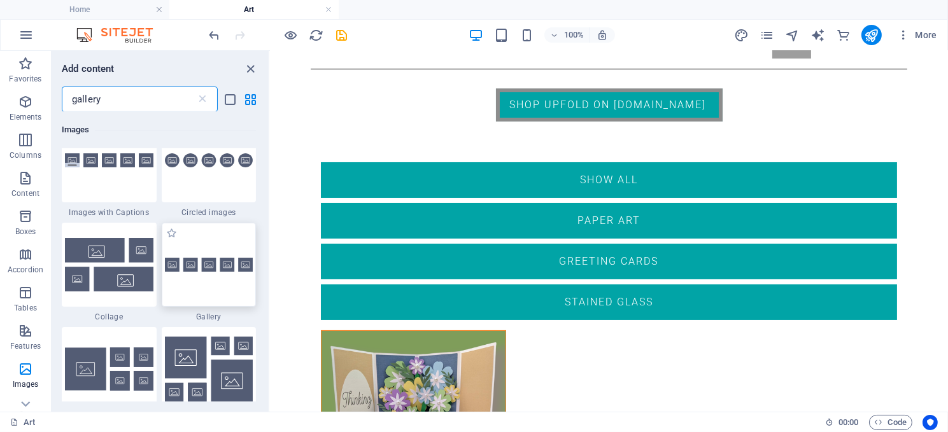
type input "gallery"
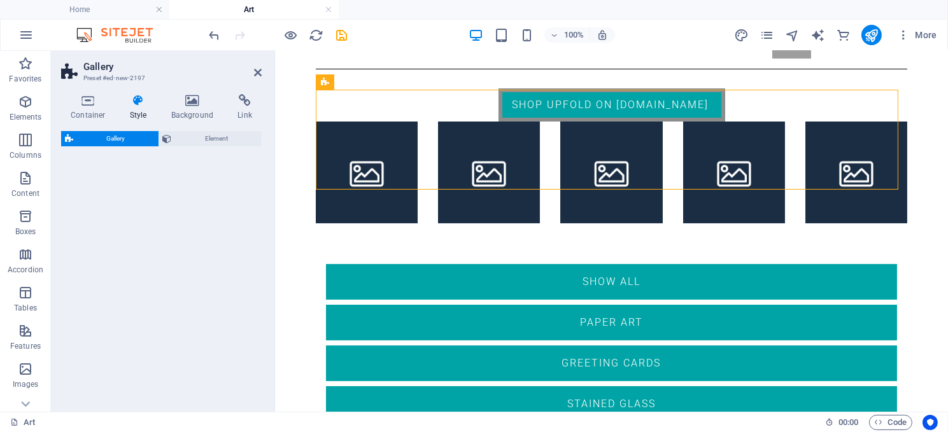
select select "rem"
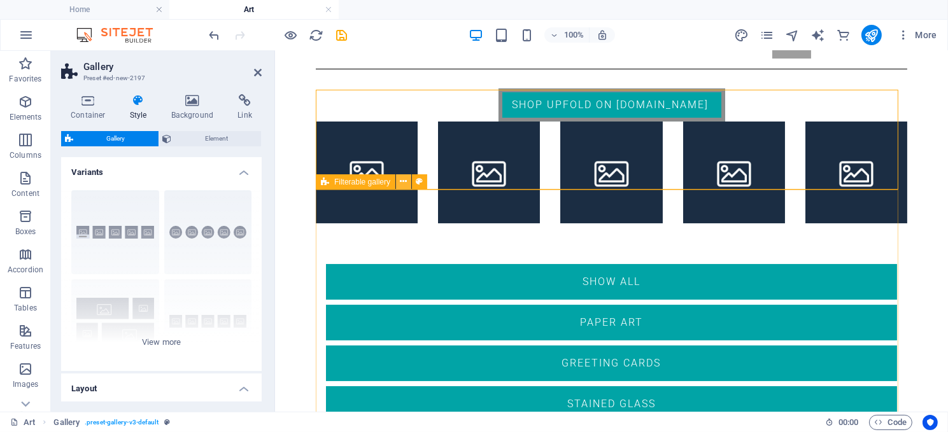
click at [400, 180] on icon at bounding box center [403, 181] width 7 height 13
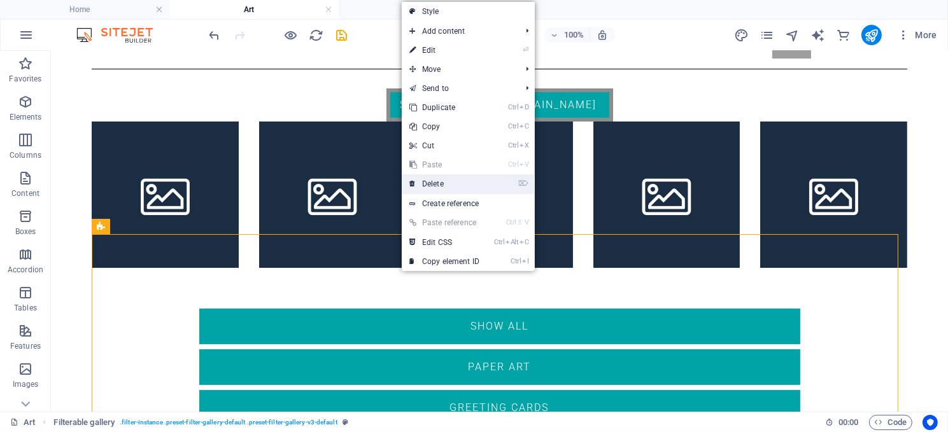
click at [434, 180] on link "⌦ Delete" at bounding box center [444, 183] width 85 height 19
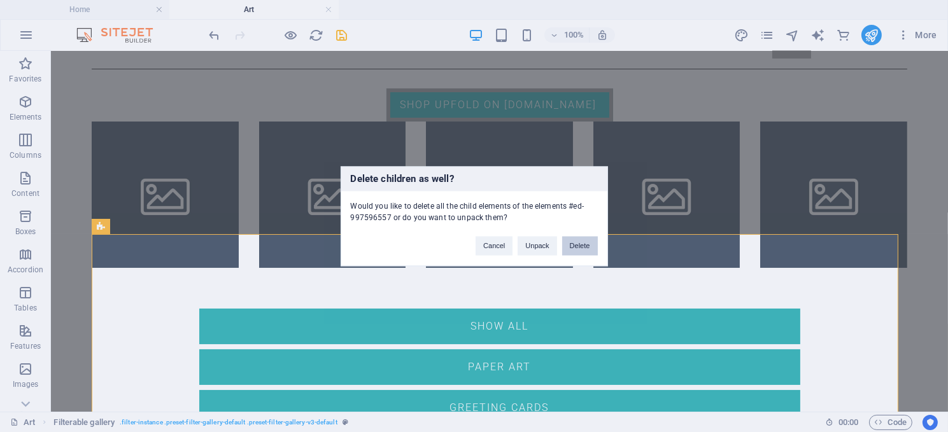
click at [577, 242] on button "Delete" at bounding box center [580, 245] width 36 height 19
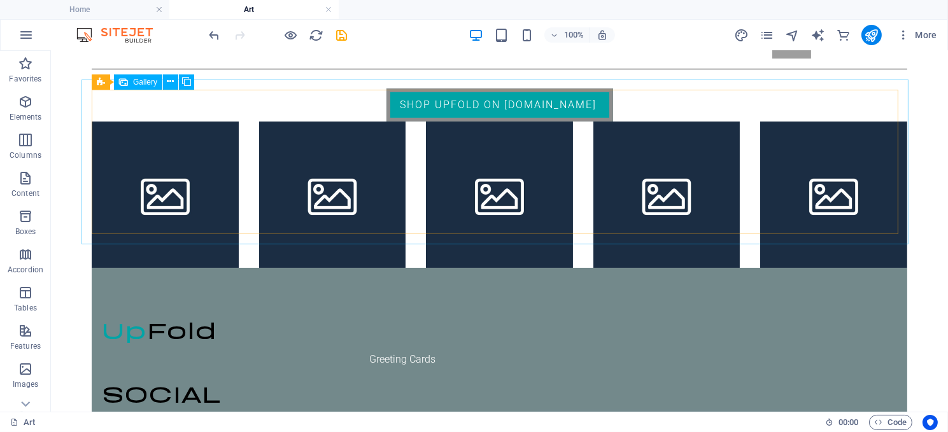
click at [141, 83] on span "Gallery" at bounding box center [145, 82] width 24 height 8
select select "4"
select select "px"
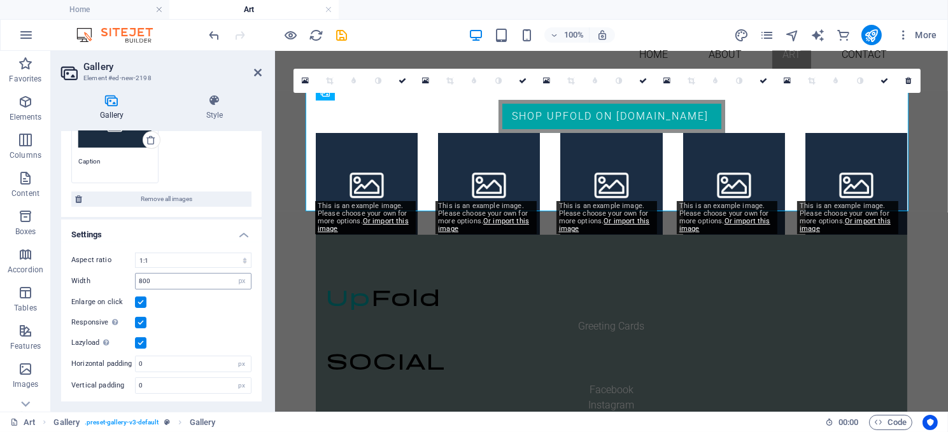
scroll to position [0, 0]
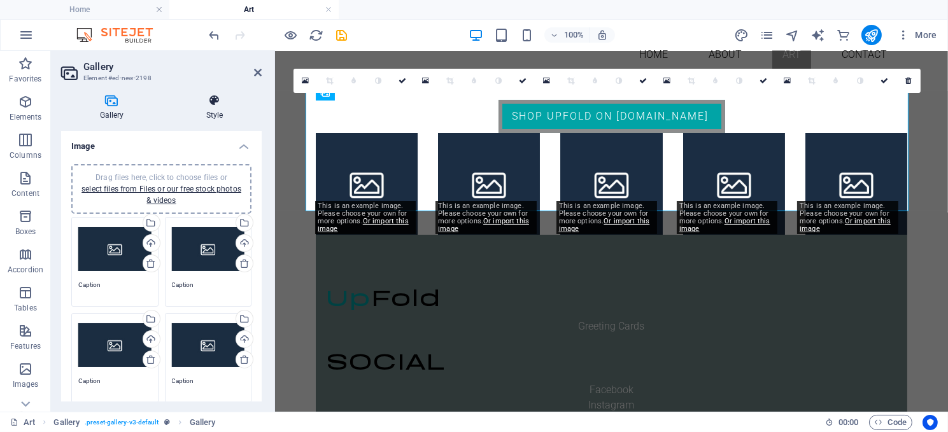
click at [213, 103] on icon at bounding box center [214, 100] width 94 height 13
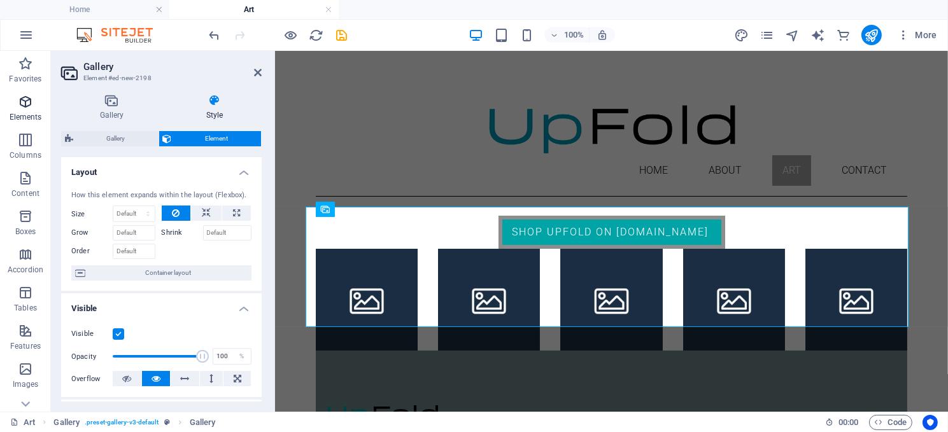
click at [28, 103] on icon "button" at bounding box center [25, 101] width 15 height 15
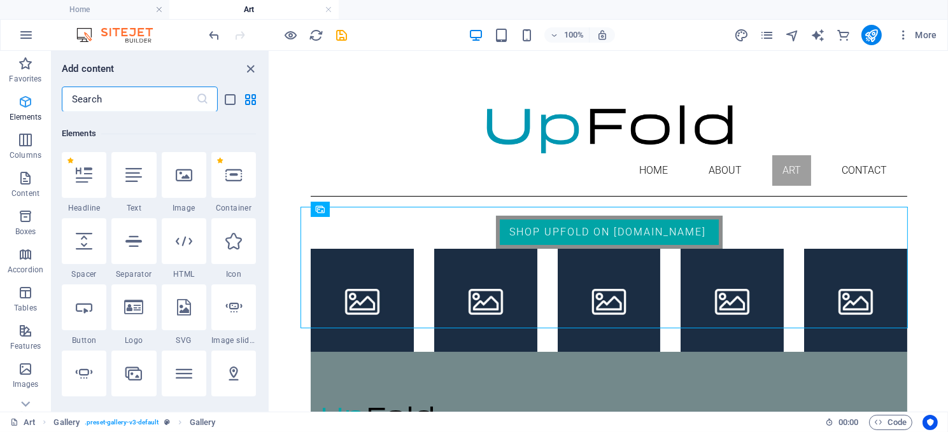
scroll to position [136, 0]
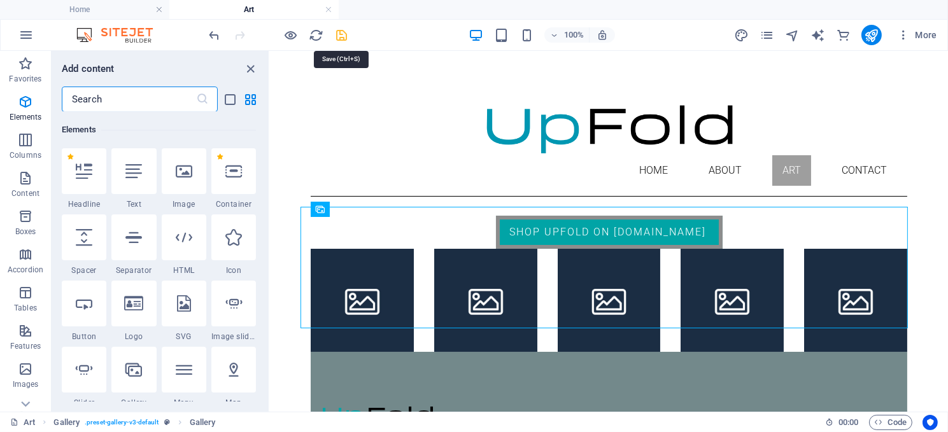
click at [339, 34] on icon "save" at bounding box center [342, 35] width 15 height 15
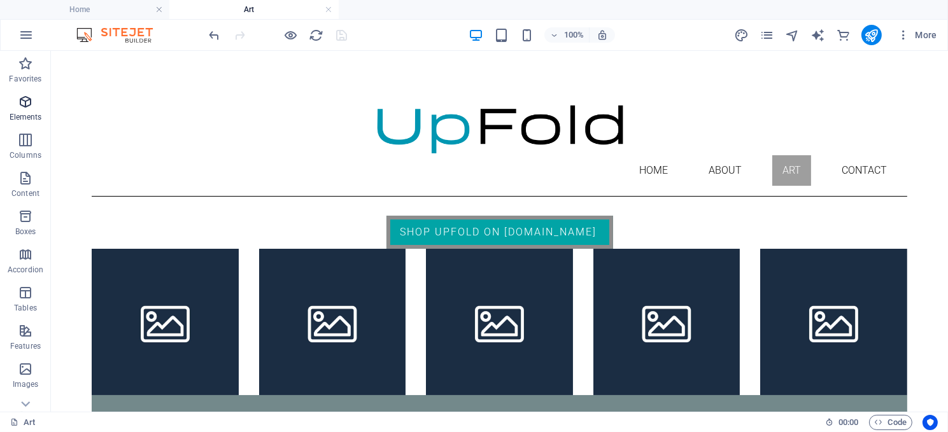
click at [23, 105] on icon "button" at bounding box center [25, 101] width 15 height 15
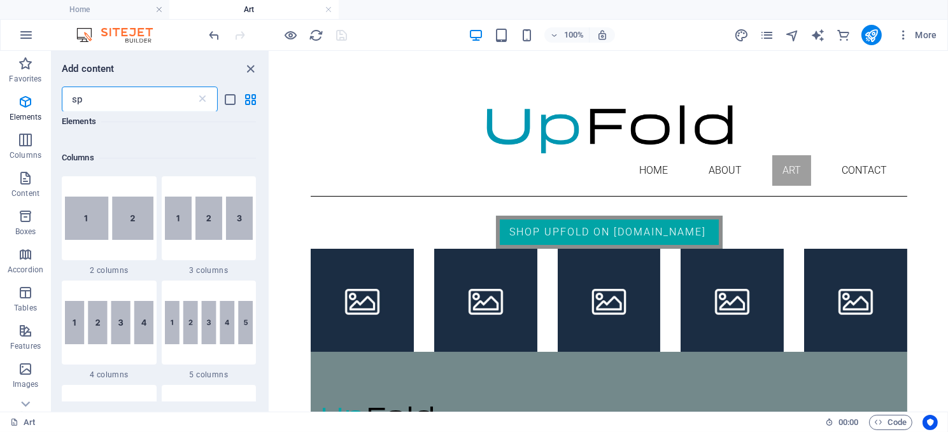
scroll to position [0, 0]
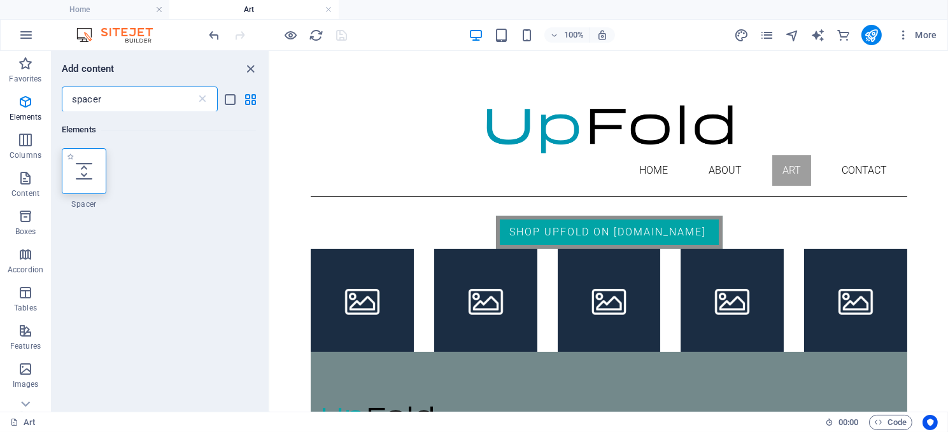
type input "spacer"
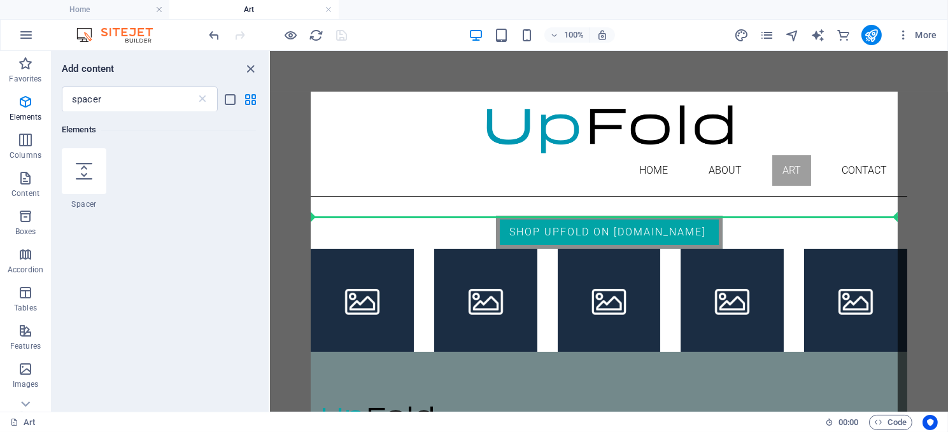
select select "px"
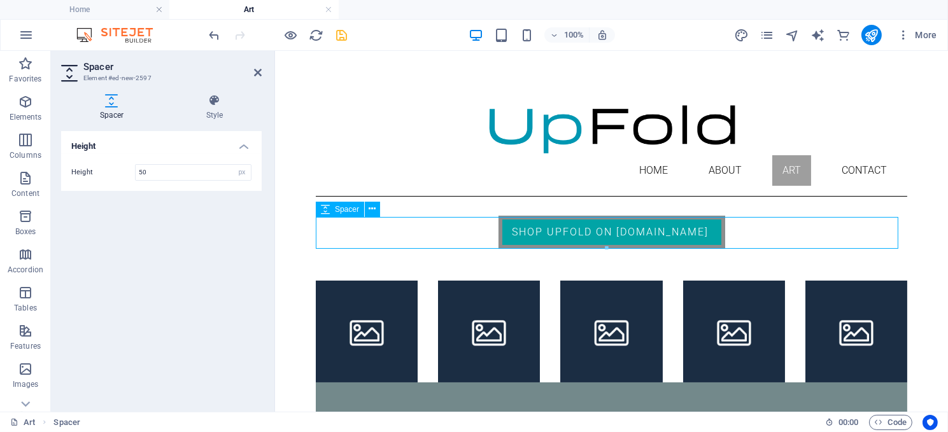
scroll to position [64, 0]
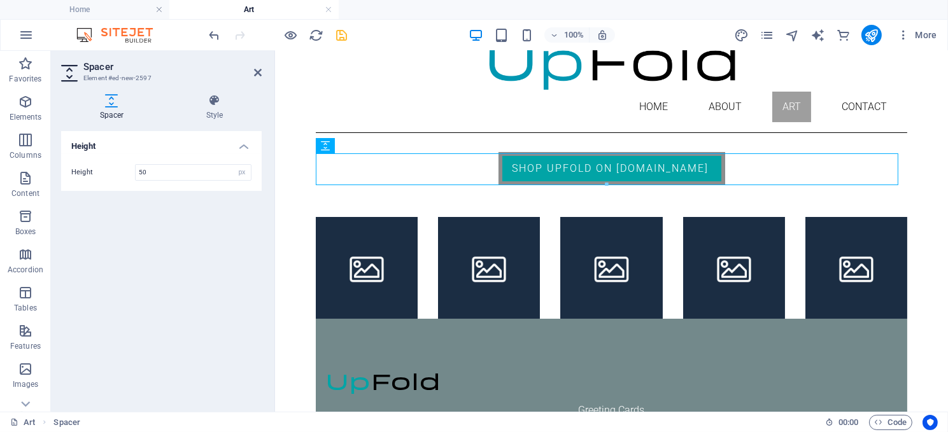
drag, startPoint x: 110, startPoint y: 97, endPoint x: 111, endPoint y: 218, distance: 121.0
click at [111, 218] on div "Spacer Style Height Height 50 px rem vh vw Preset Element Layout How this eleme…" at bounding box center [161, 248] width 201 height 308
click at [89, 71] on h2 "Spacer" at bounding box center [172, 66] width 178 height 11
click at [257, 69] on icon at bounding box center [258, 72] width 8 height 10
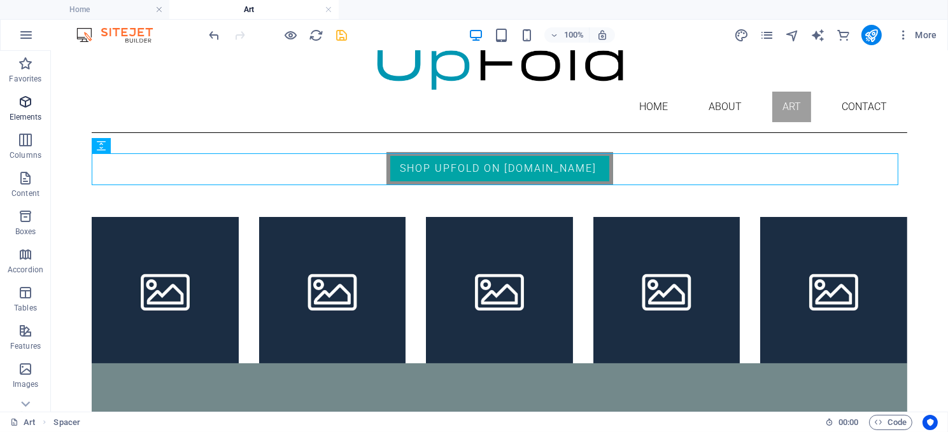
click at [22, 102] on icon "button" at bounding box center [25, 101] width 15 height 15
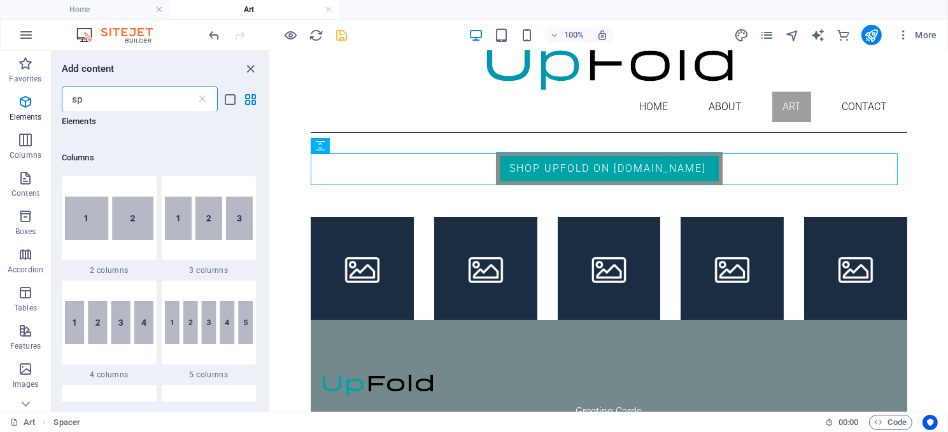
scroll to position [0, 0]
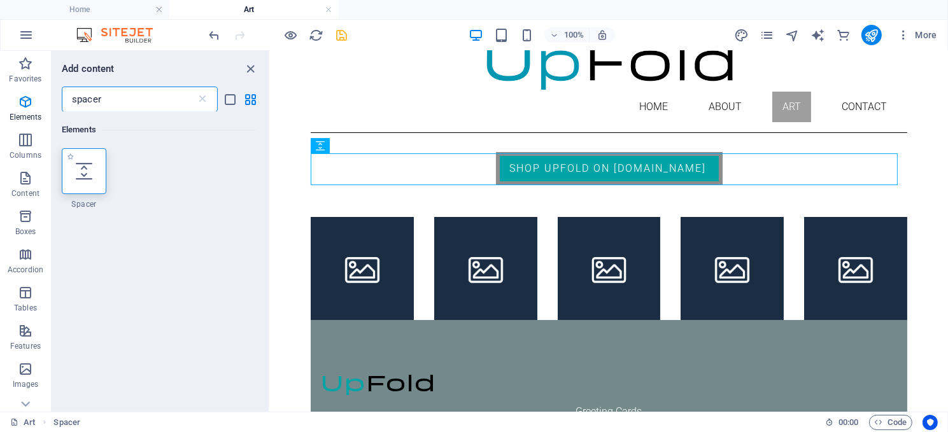
type input "spacer"
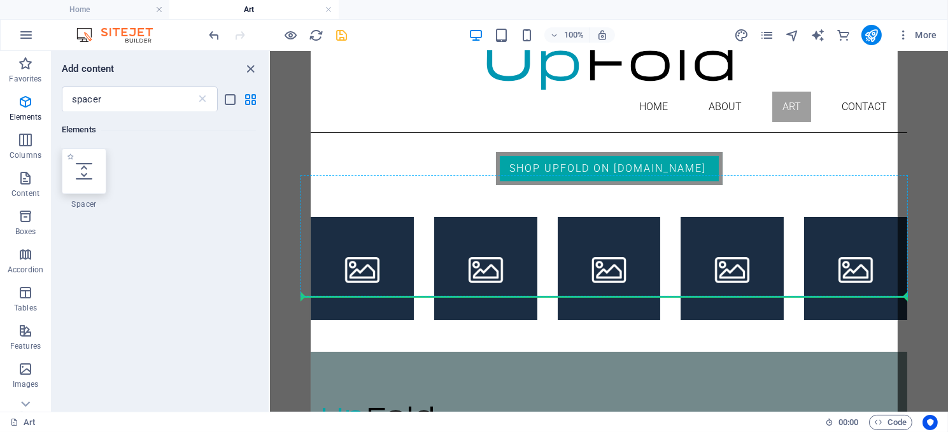
select select "px"
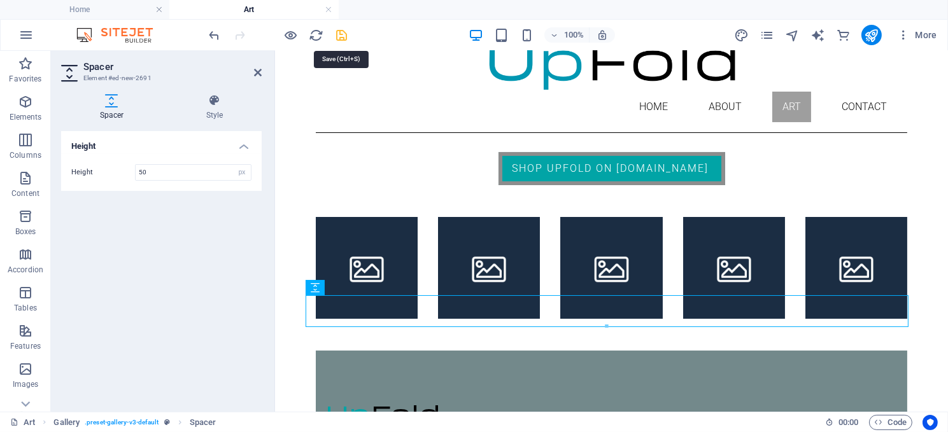
click at [342, 32] on icon "save" at bounding box center [342, 35] width 15 height 15
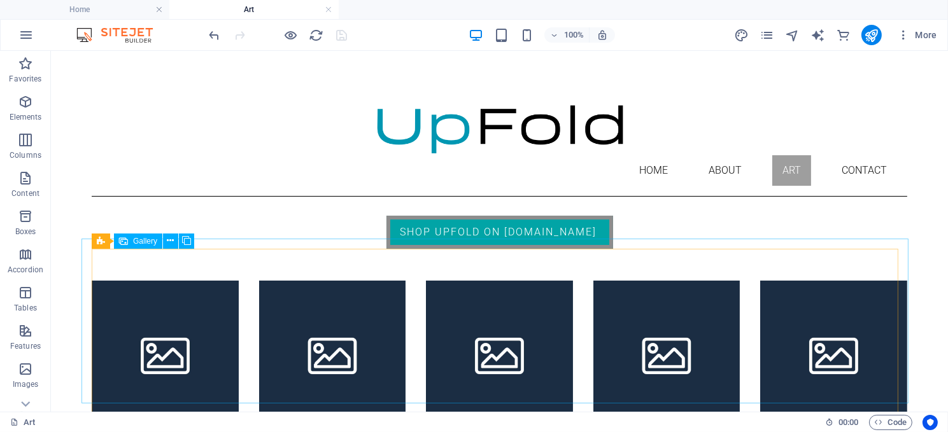
click at [147, 242] on span "Gallery" at bounding box center [145, 241] width 24 height 8
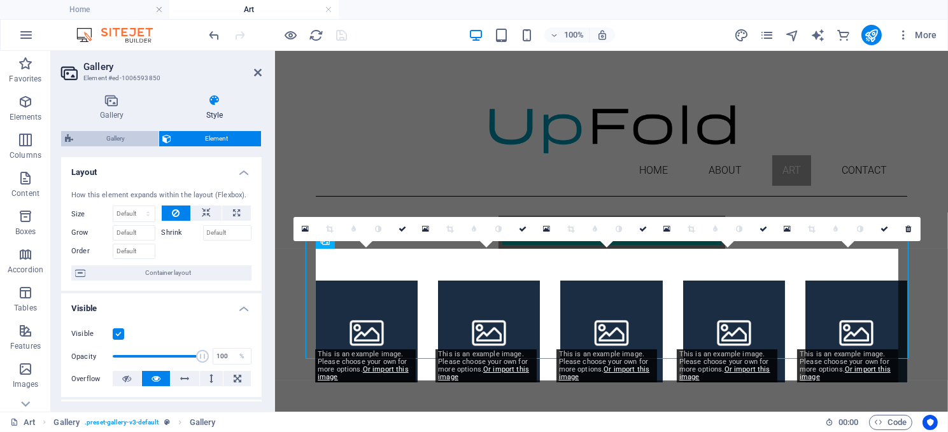
click at [119, 134] on span "Gallery" at bounding box center [116, 138] width 78 height 15
select select "rem"
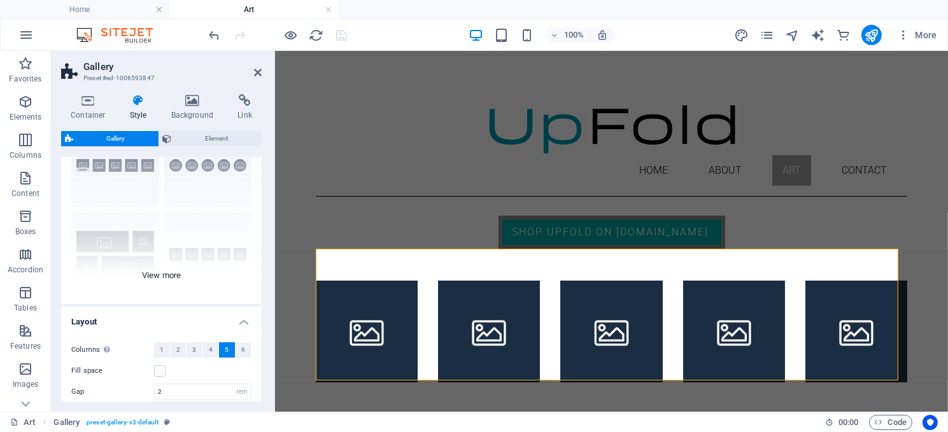
scroll to position [127, 0]
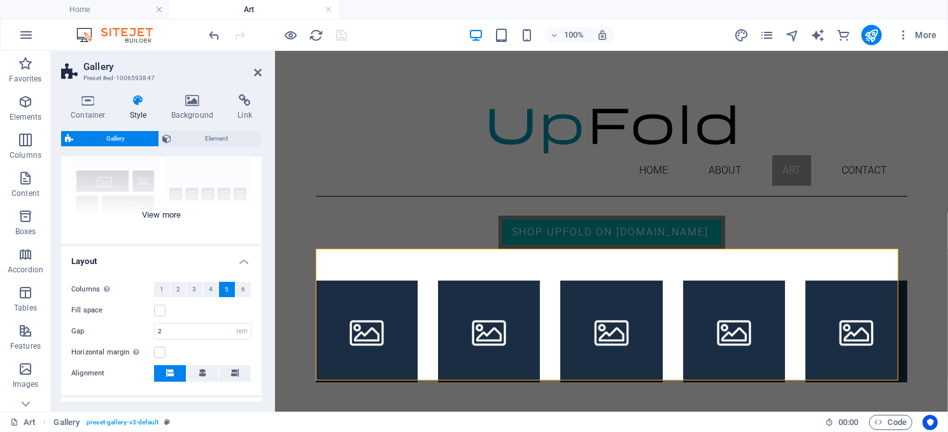
click at [167, 211] on div "Captions Circle Collage Default Grid Grid shifted" at bounding box center [161, 148] width 201 height 191
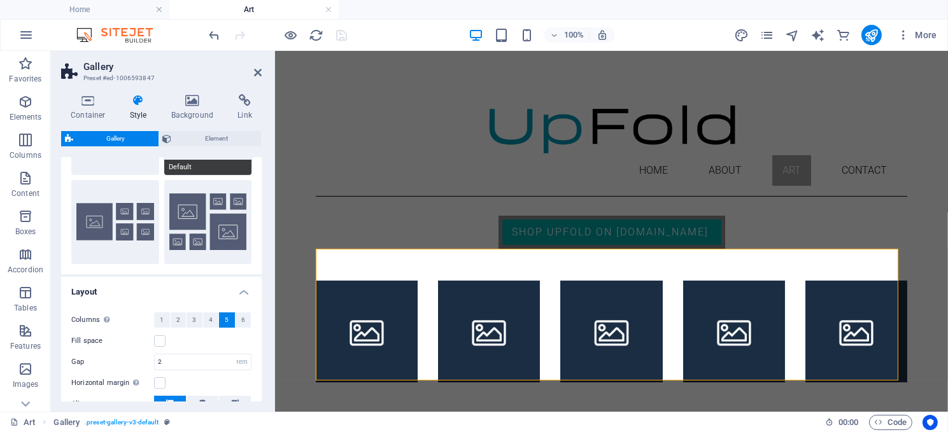
scroll to position [255, 0]
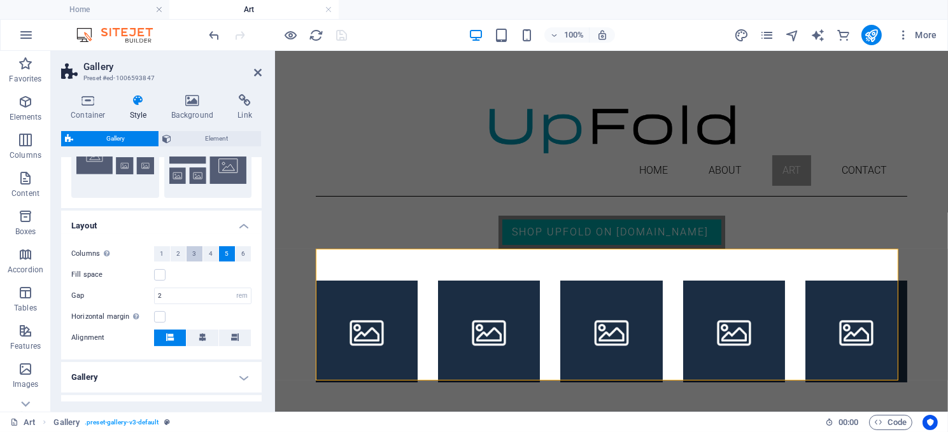
click at [192, 255] on span "3" at bounding box center [194, 253] width 4 height 15
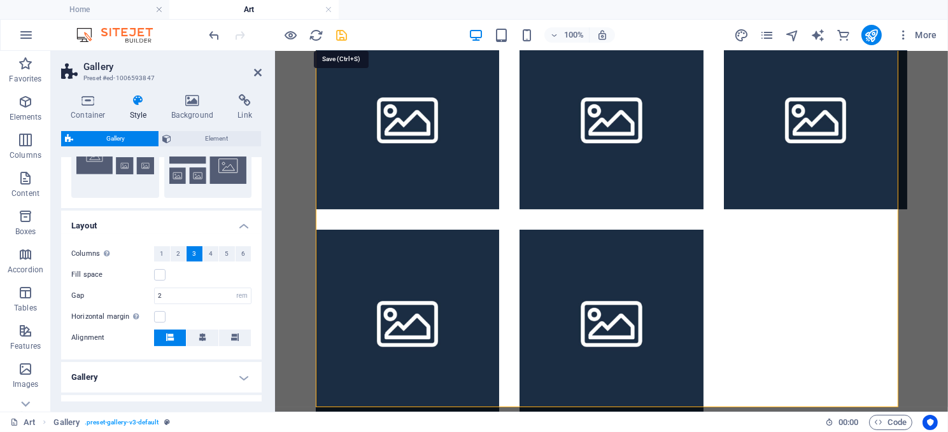
click at [340, 32] on icon "save" at bounding box center [342, 35] width 15 height 15
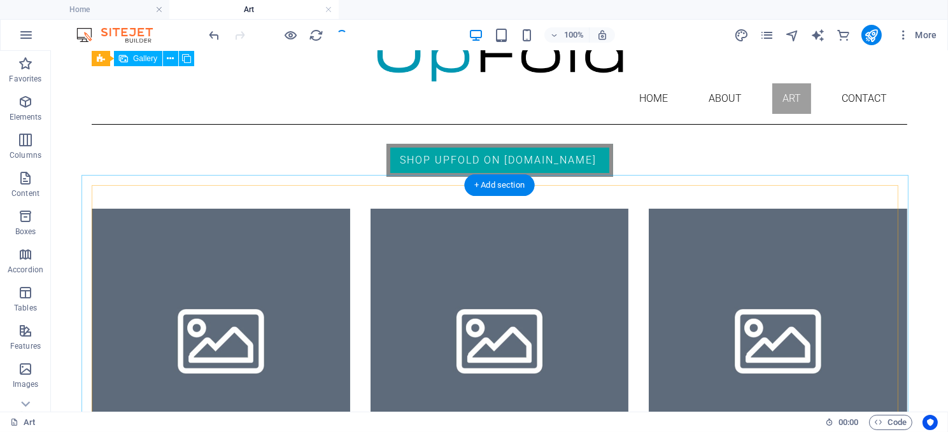
scroll to position [64, 0]
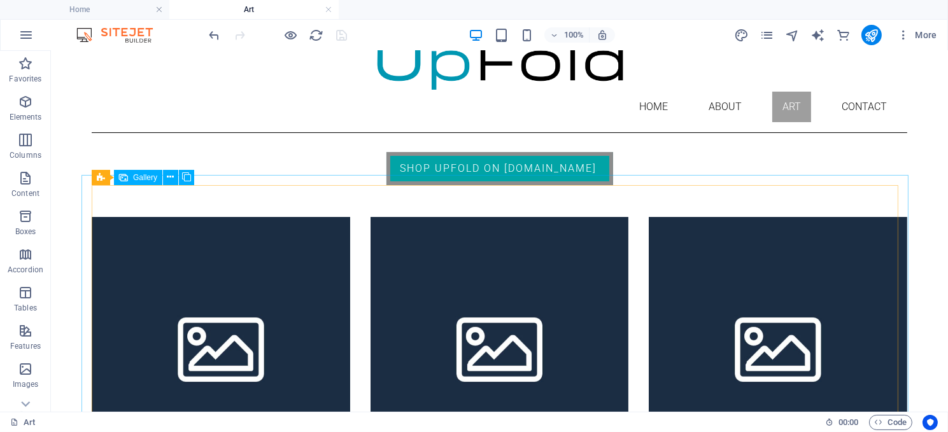
click at [148, 180] on span "Gallery" at bounding box center [145, 178] width 24 height 8
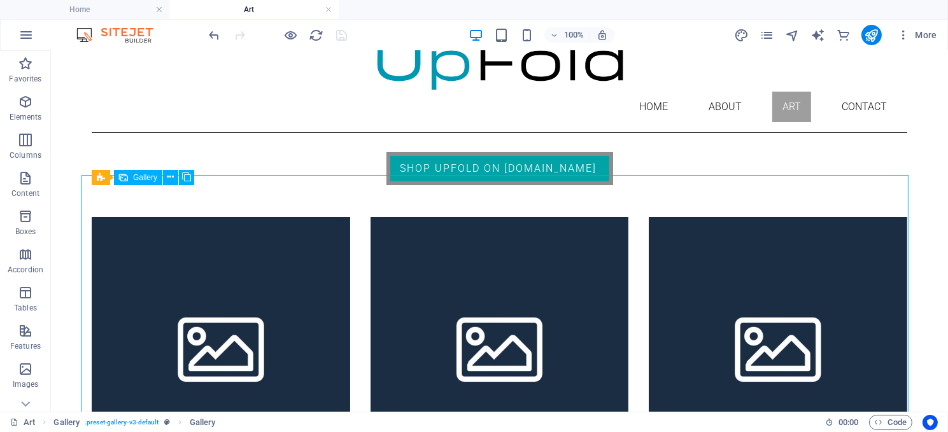
click at [148, 180] on span "Gallery" at bounding box center [145, 178] width 24 height 8
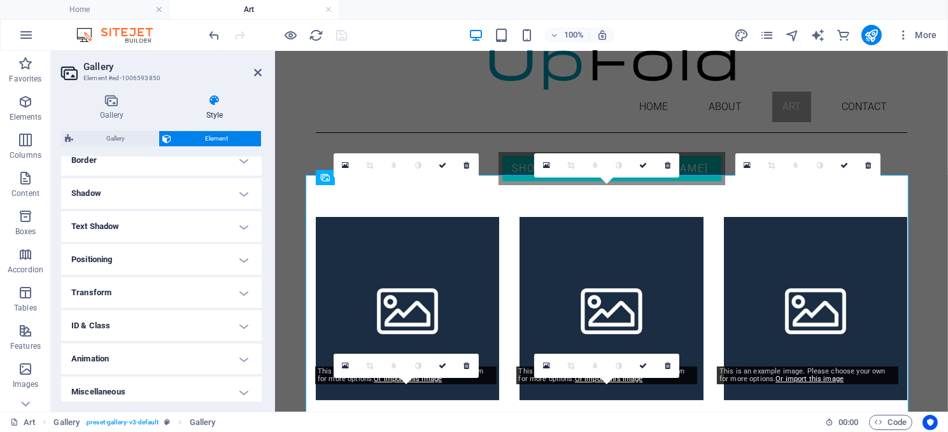
scroll to position [293, 0]
click at [166, 288] on h4 "Transform" at bounding box center [161, 288] width 201 height 31
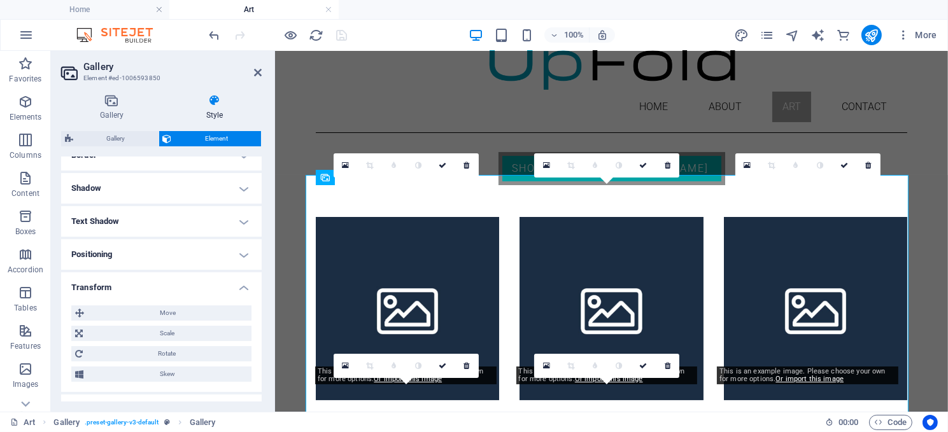
click at [166, 288] on h4 "Transform" at bounding box center [161, 284] width 201 height 23
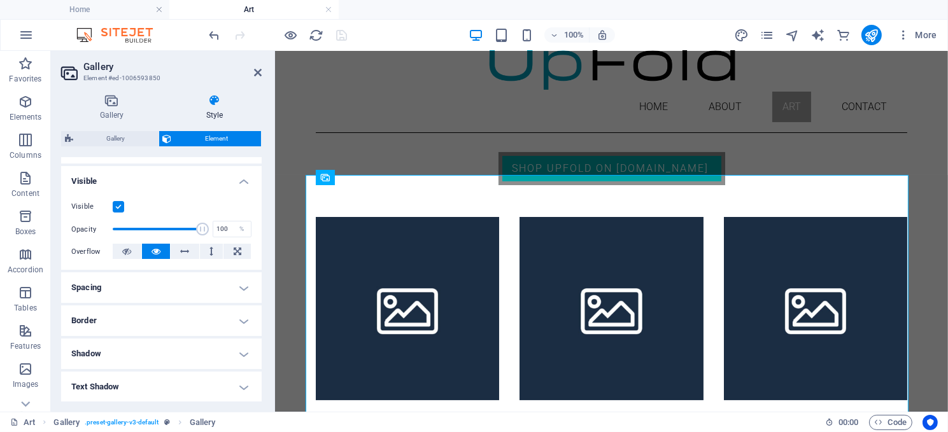
scroll to position [191, 0]
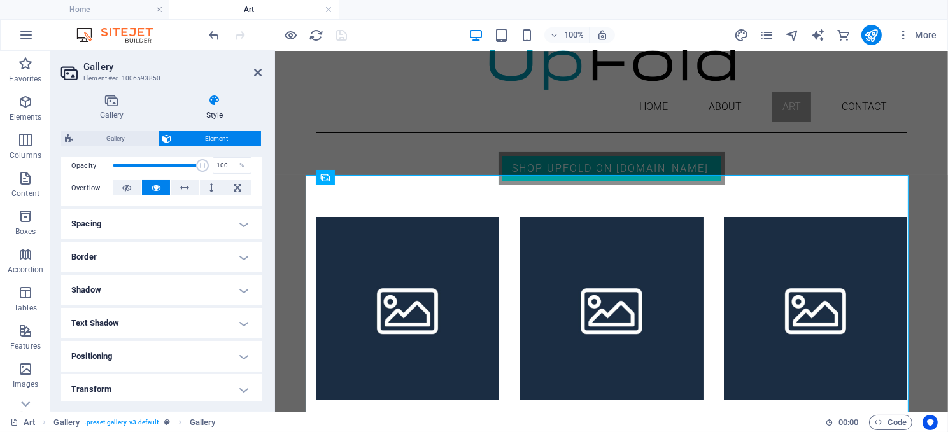
click at [169, 289] on h4 "Shadow" at bounding box center [161, 290] width 201 height 31
click at [138, 311] on span "None" at bounding box center [138, 315] width 15 height 15
click at [99, 311] on span "Default" at bounding box center [94, 315] width 20 height 15
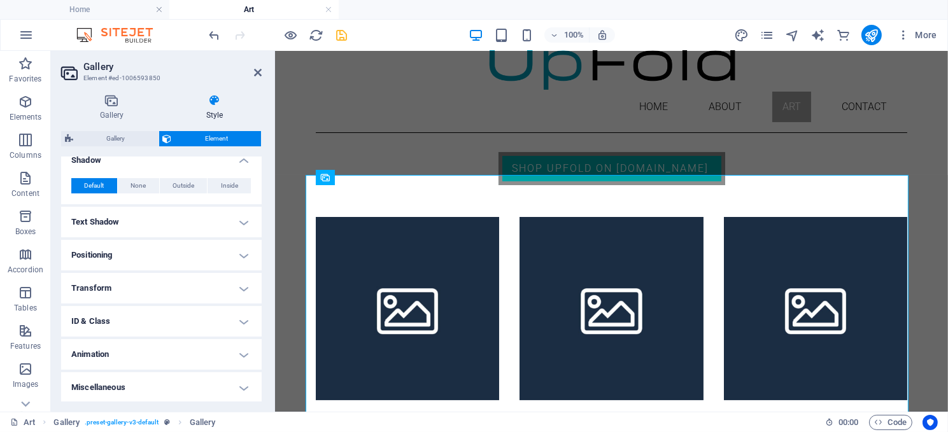
scroll to position [322, 0]
click at [163, 353] on h4 "Animation" at bounding box center [161, 354] width 201 height 31
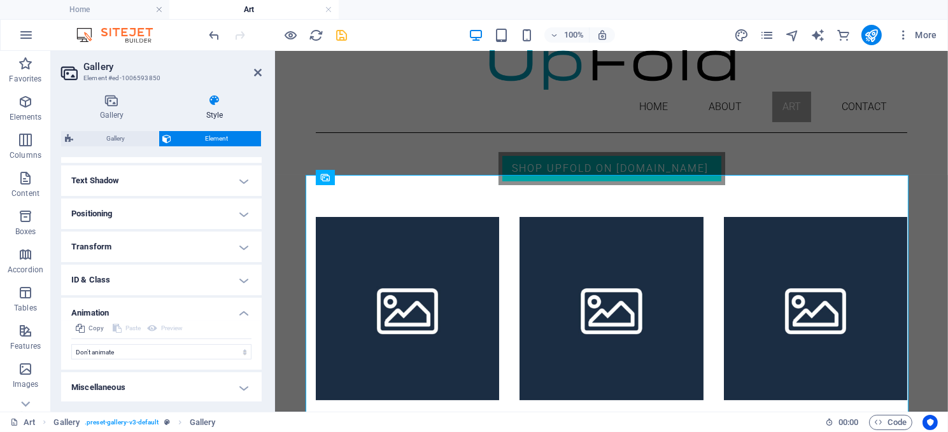
click at [239, 308] on h4 "Animation" at bounding box center [161, 309] width 201 height 23
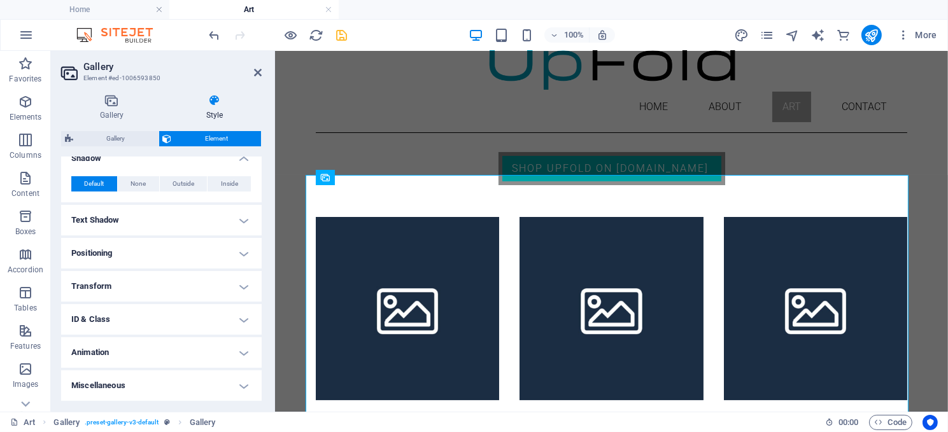
scroll to position [322, 0]
click at [206, 103] on icon at bounding box center [214, 100] width 94 height 13
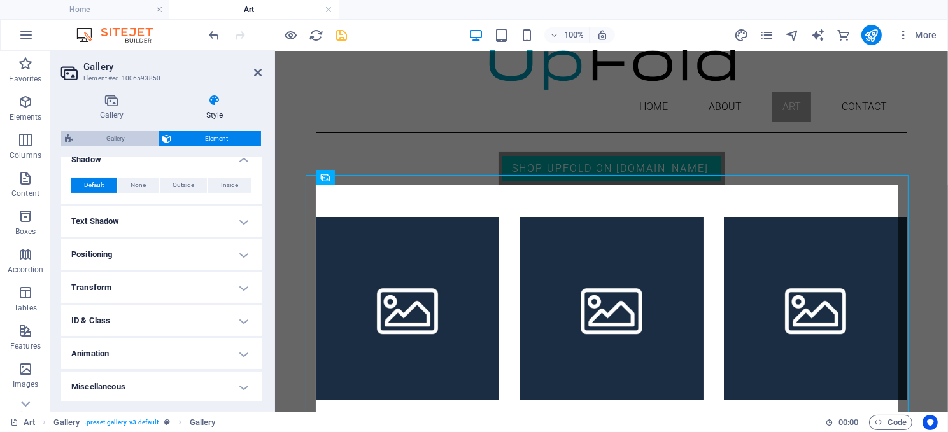
click at [112, 136] on span "Gallery" at bounding box center [116, 138] width 78 height 15
select select "rem"
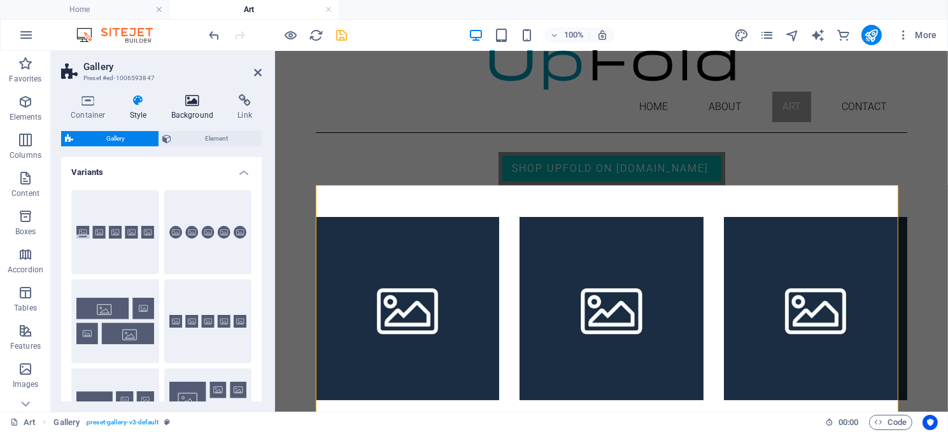
click at [188, 104] on icon at bounding box center [193, 100] width 62 height 13
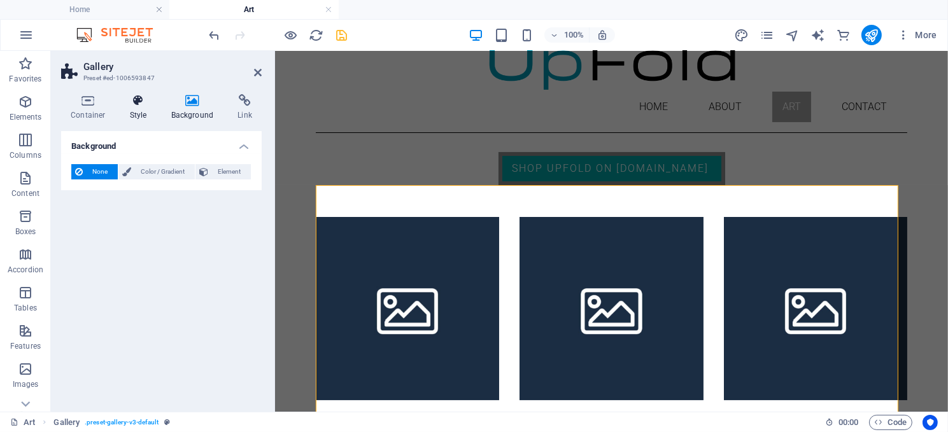
click at [131, 106] on icon at bounding box center [138, 100] width 36 height 13
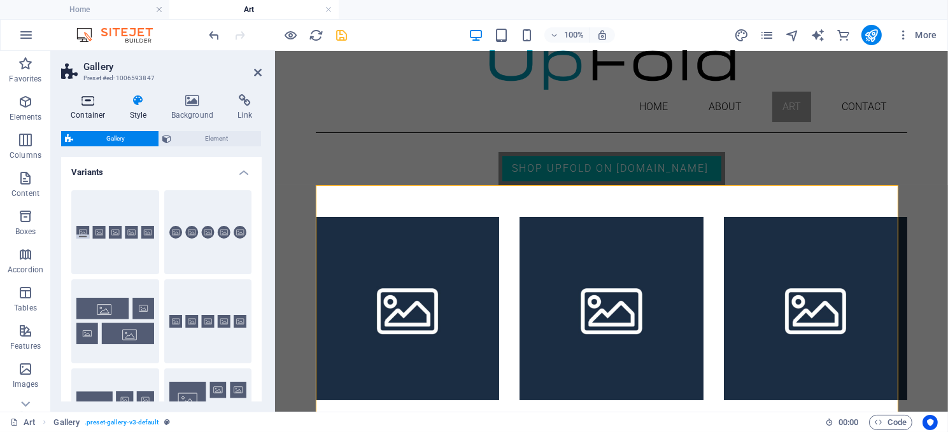
click at [81, 106] on icon at bounding box center [88, 100] width 54 height 13
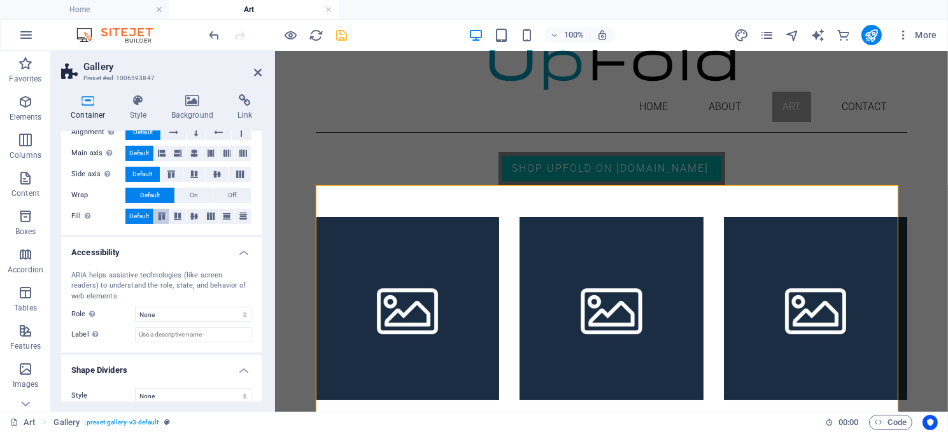
scroll to position [243, 0]
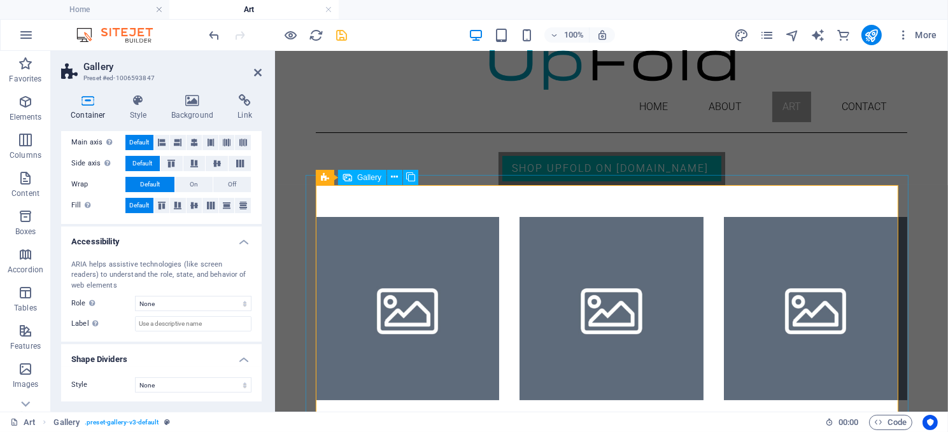
click at [385, 230] on li at bounding box center [406, 307] width 183 height 183
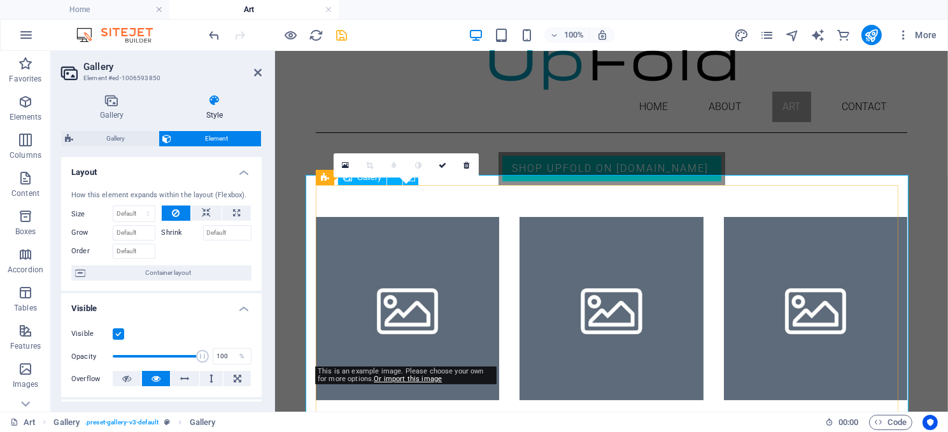
click at [405, 233] on li at bounding box center [406, 307] width 183 height 183
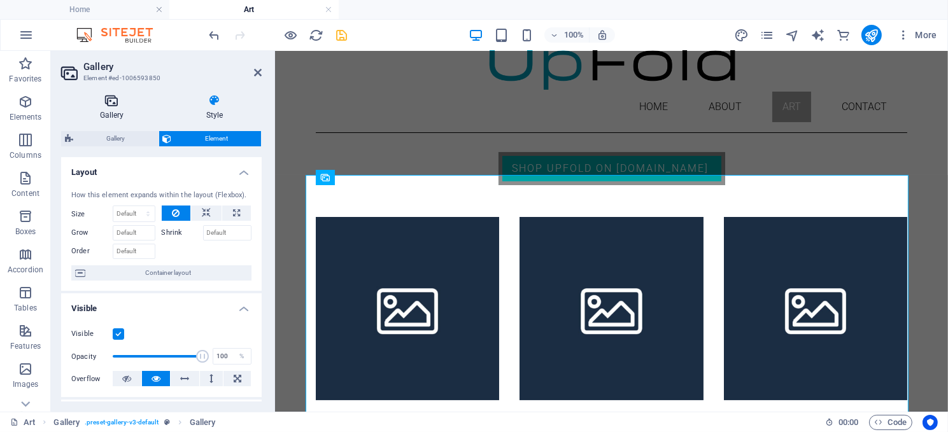
click at [104, 104] on icon at bounding box center [111, 100] width 101 height 13
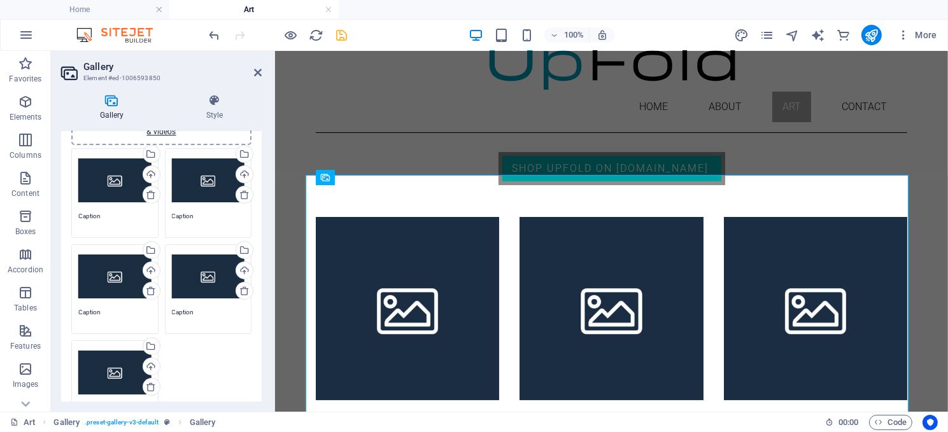
scroll to position [0, 0]
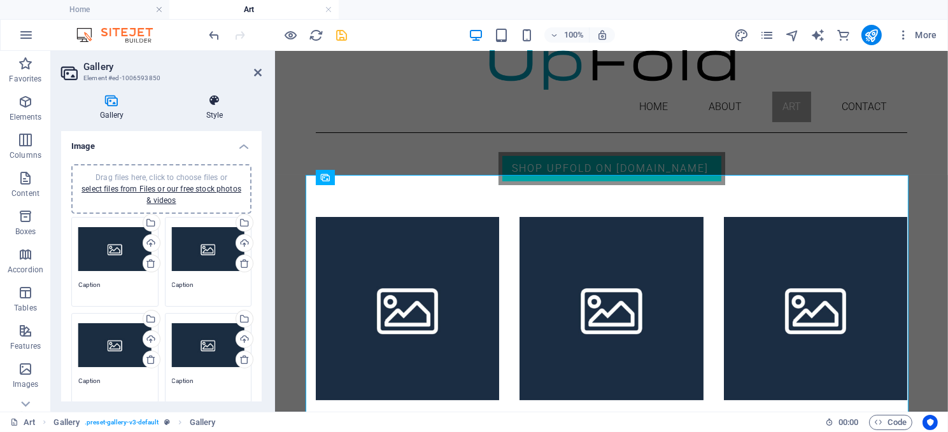
click at [217, 94] on icon at bounding box center [214, 100] width 94 height 13
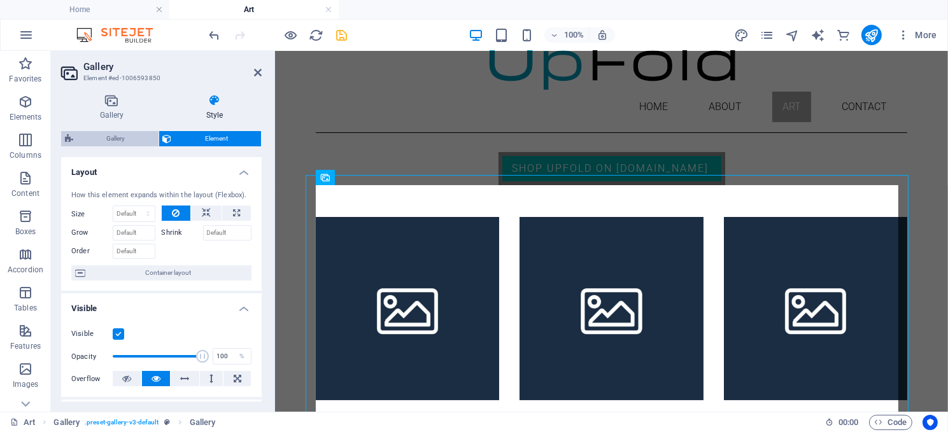
click at [115, 137] on span "Gallery" at bounding box center [116, 138] width 78 height 15
select select "rem"
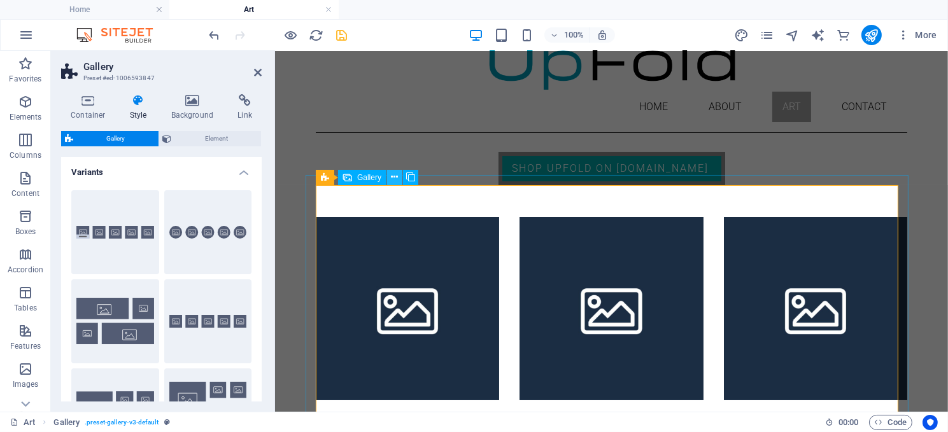
click at [392, 173] on icon at bounding box center [395, 177] width 7 height 13
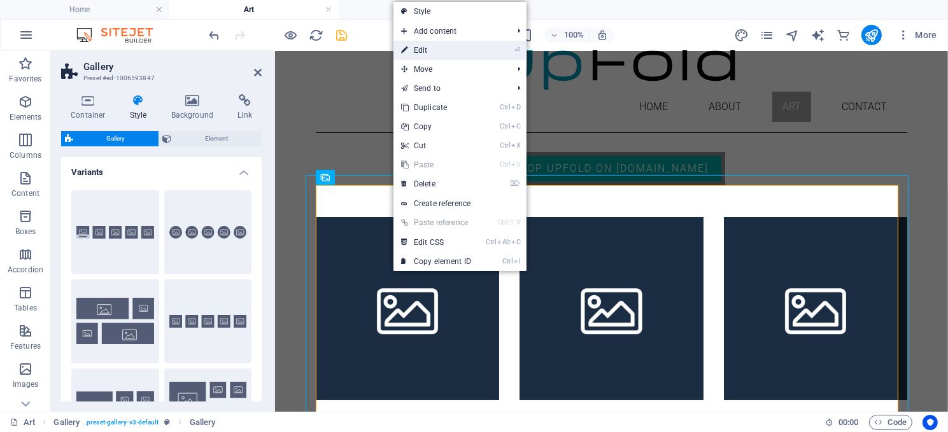
click at [423, 48] on link "⏎ Edit" at bounding box center [435, 50] width 85 height 19
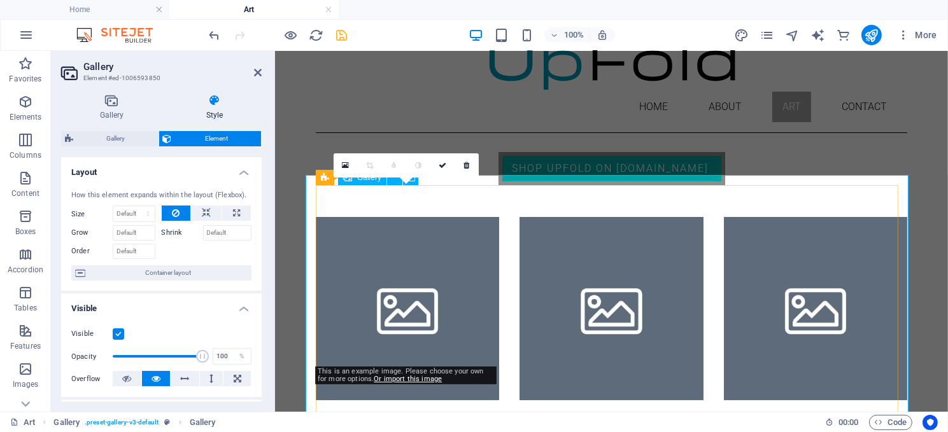
click at [405, 264] on li at bounding box center [406, 307] width 183 height 183
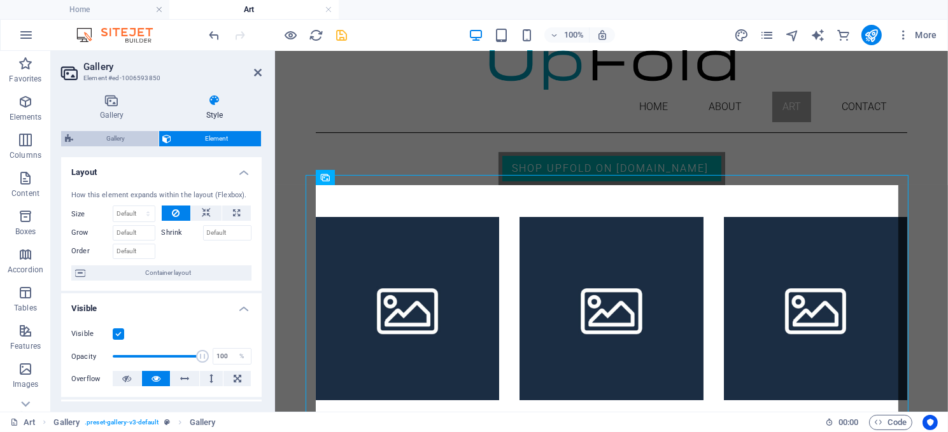
click at [109, 136] on span "Gallery" at bounding box center [116, 138] width 78 height 15
select select "rem"
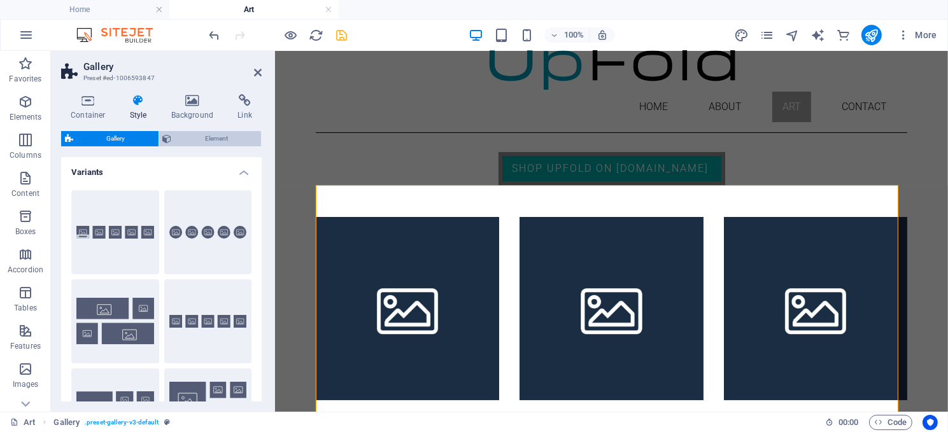
click at [216, 134] on span "Element" at bounding box center [217, 138] width 82 height 15
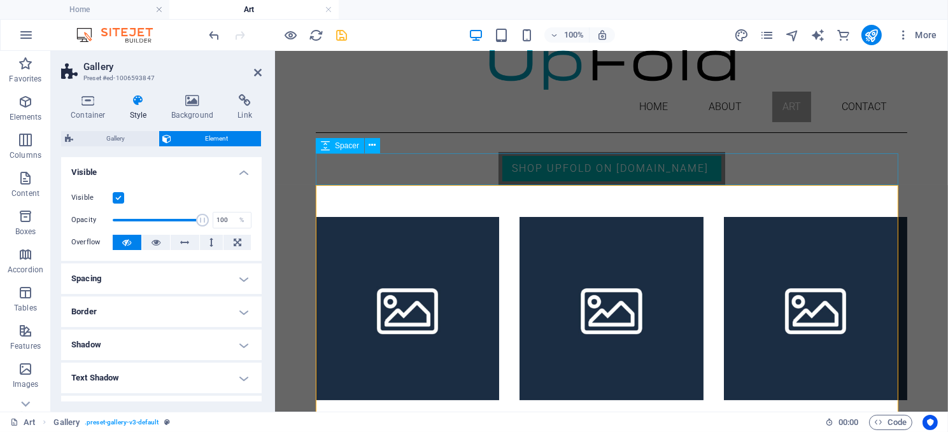
click at [362, 185] on div at bounding box center [610, 201] width 591 height 32
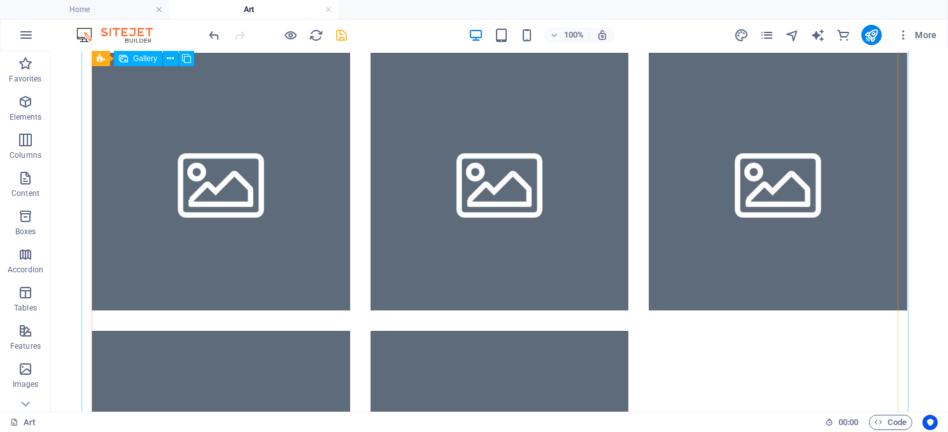
scroll to position [191, 0]
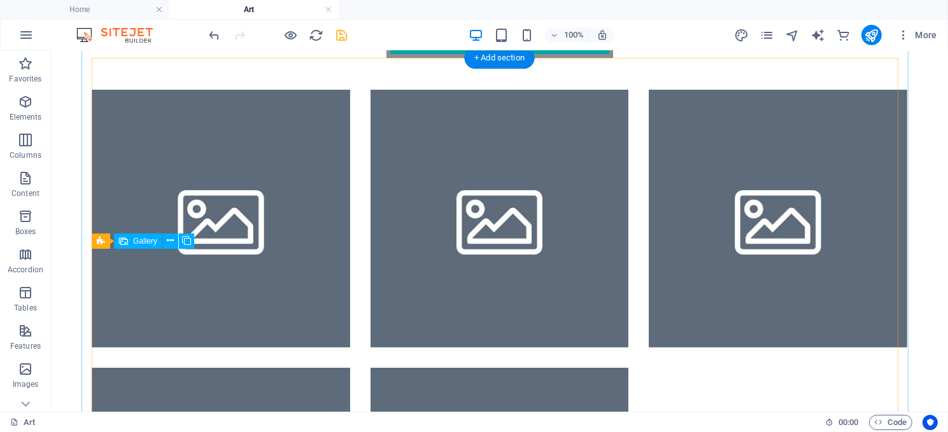
click at [238, 125] on li at bounding box center [220, 218] width 258 height 258
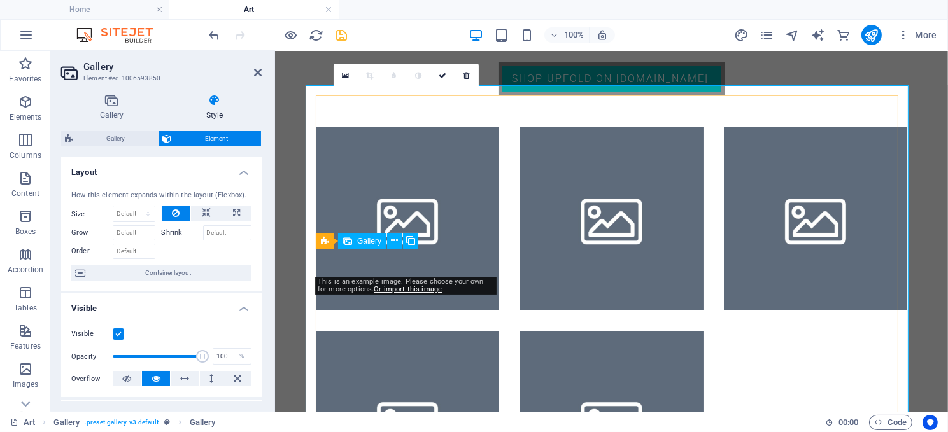
scroll to position [127, 0]
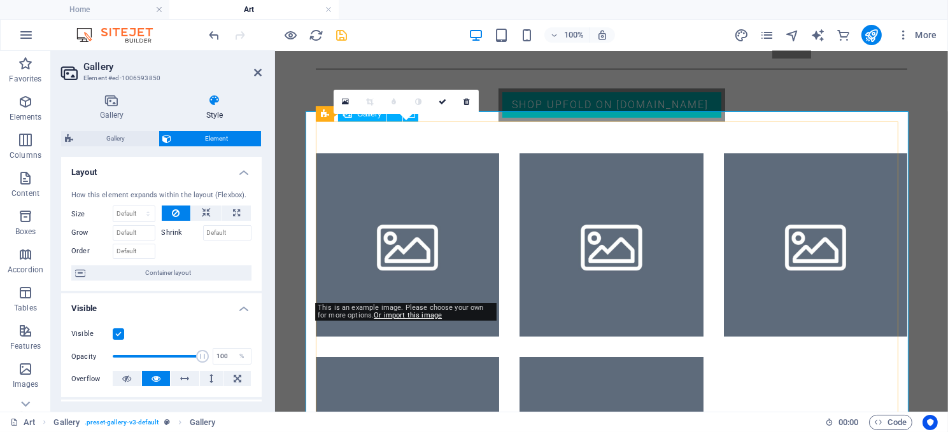
click at [423, 153] on li at bounding box center [406, 244] width 183 height 183
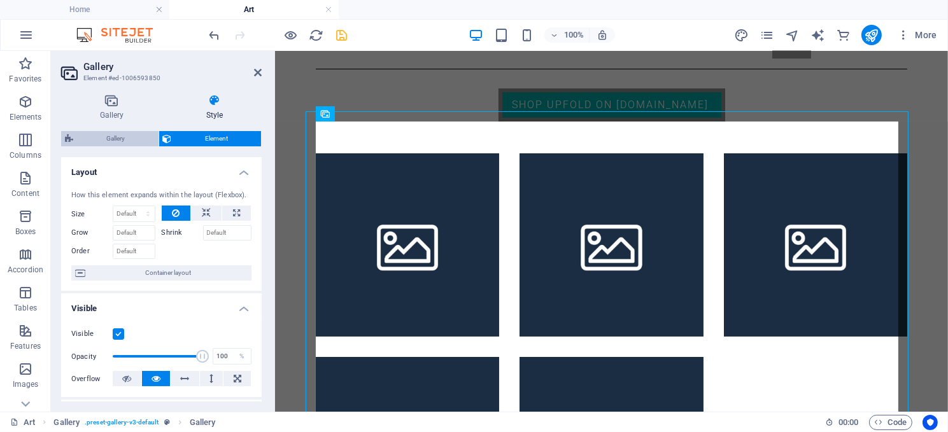
click at [111, 135] on span "Gallery" at bounding box center [116, 138] width 78 height 15
select select "rem"
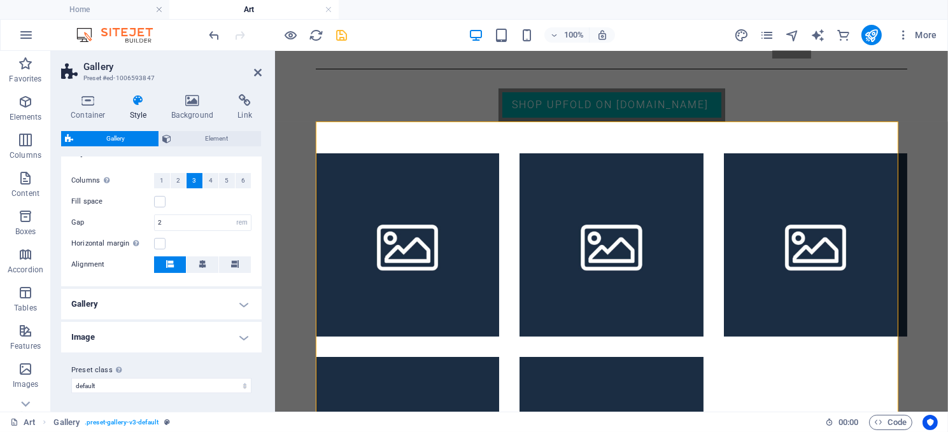
scroll to position [329, 0]
click at [174, 298] on h4 "Gallery" at bounding box center [161, 303] width 201 height 31
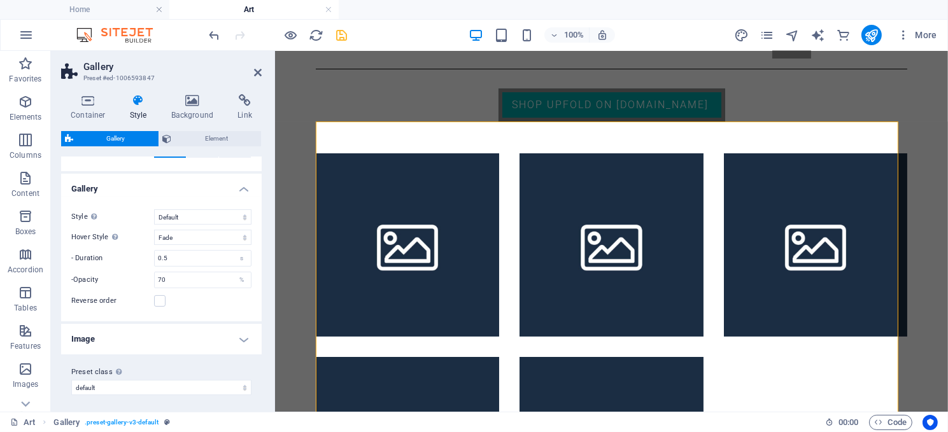
scroll to position [446, 0]
click at [194, 230] on select "Off Rotate Zoom Fade Captions" at bounding box center [202, 234] width 97 height 15
click at [154, 243] on select "Off Rotate Zoom Fade Captions" at bounding box center [202, 234] width 97 height 15
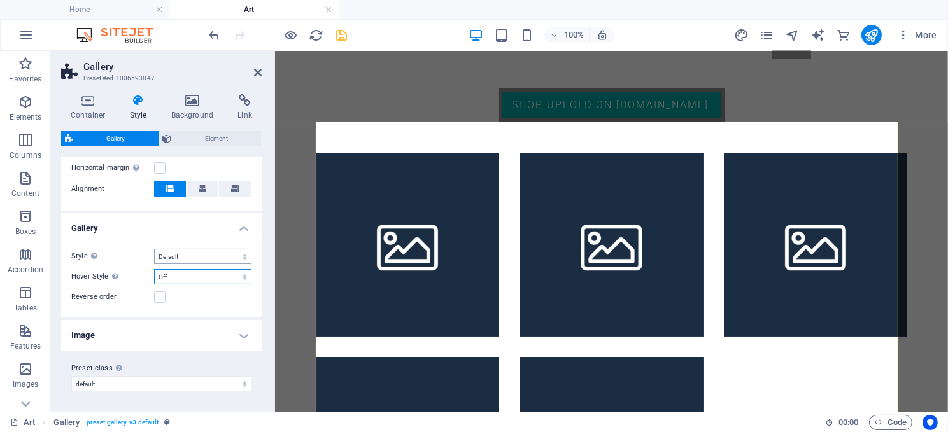
scroll to position [403, 0]
click at [191, 273] on select "Off Rotate Zoom Fade Captions" at bounding box center [202, 277] width 97 height 15
click at [154, 270] on select "Off Rotate Zoom Fade Captions" at bounding box center [202, 277] width 97 height 15
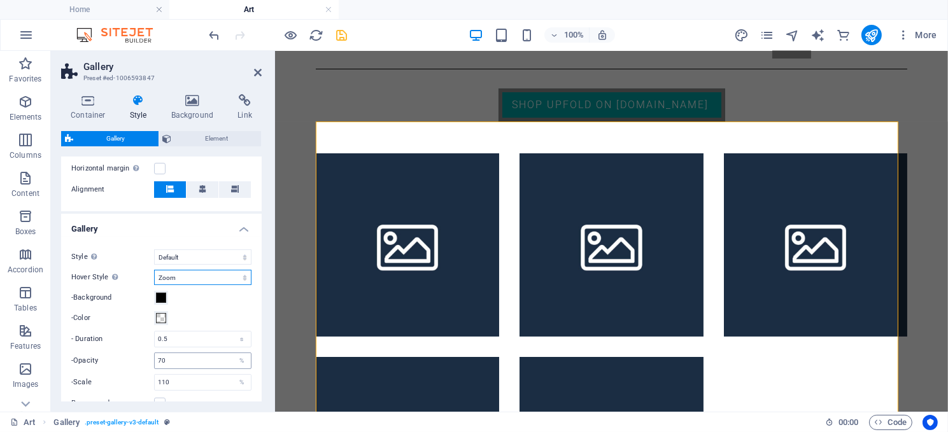
scroll to position [446, 0]
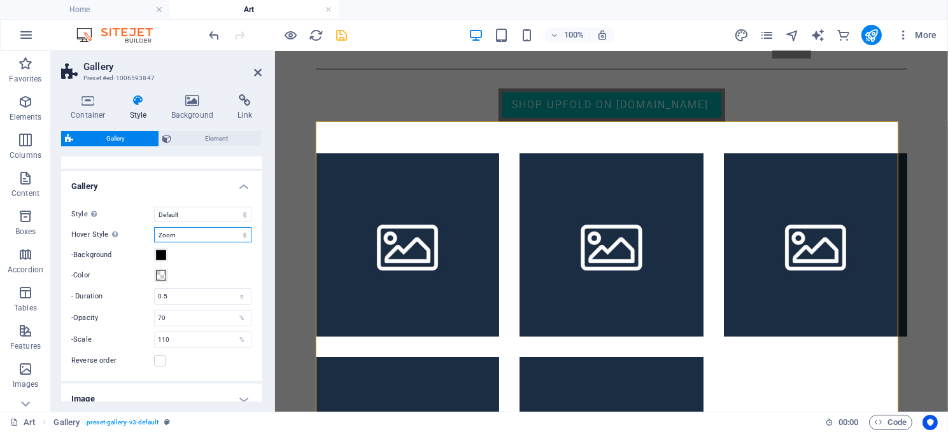
click at [202, 233] on select "Off Rotate Zoom Fade Captions" at bounding box center [202, 234] width 97 height 15
select select "none_default"
click at [154, 243] on select "Off Rotate Zoom Fade Captions" at bounding box center [202, 234] width 97 height 15
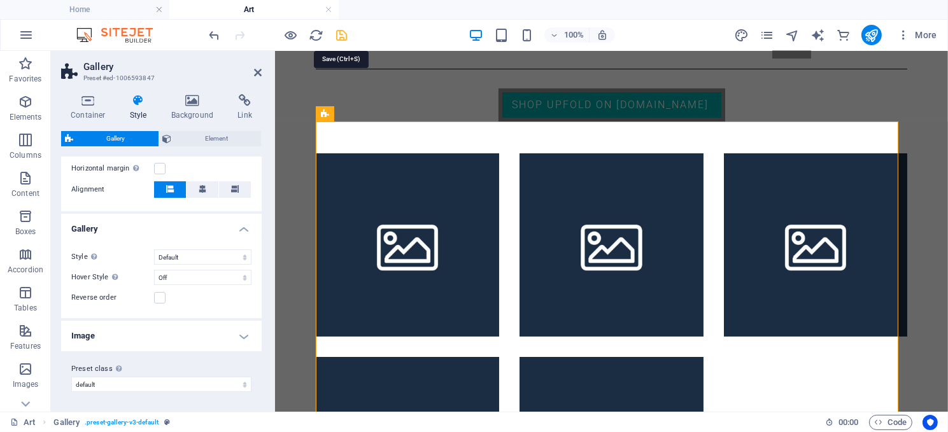
click at [338, 35] on icon "save" at bounding box center [342, 35] width 15 height 15
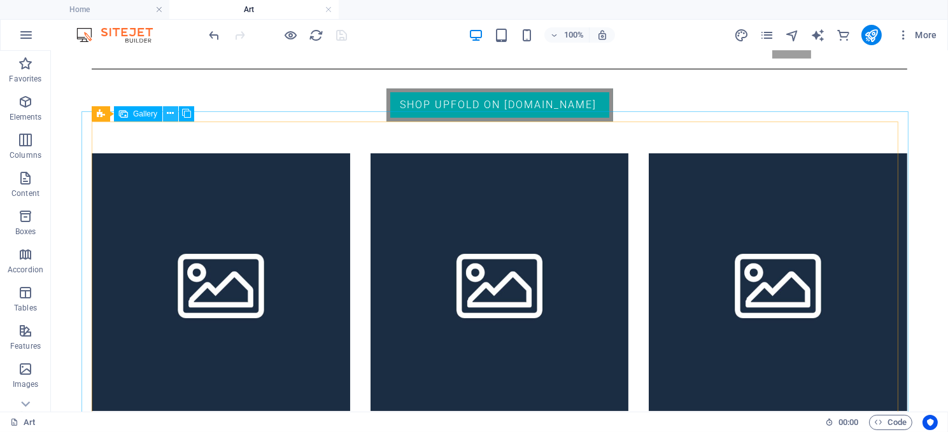
click at [169, 115] on icon at bounding box center [170, 113] width 7 height 13
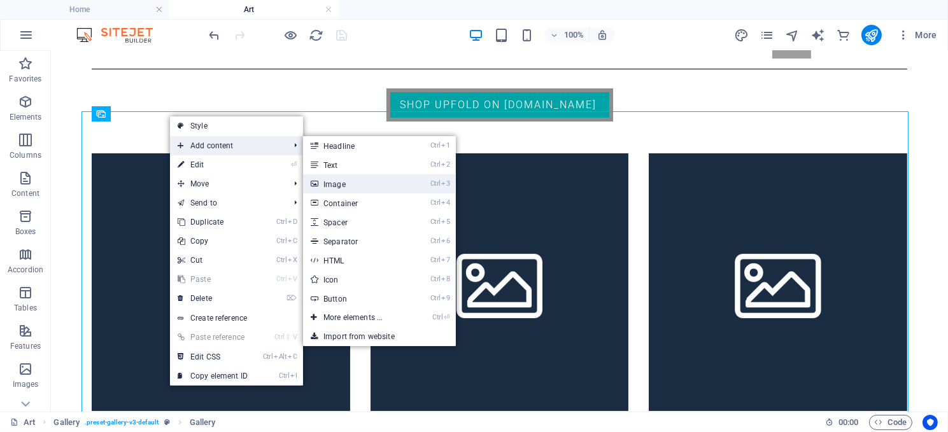
click at [332, 180] on link "Ctrl 3 Image" at bounding box center [355, 183] width 105 height 19
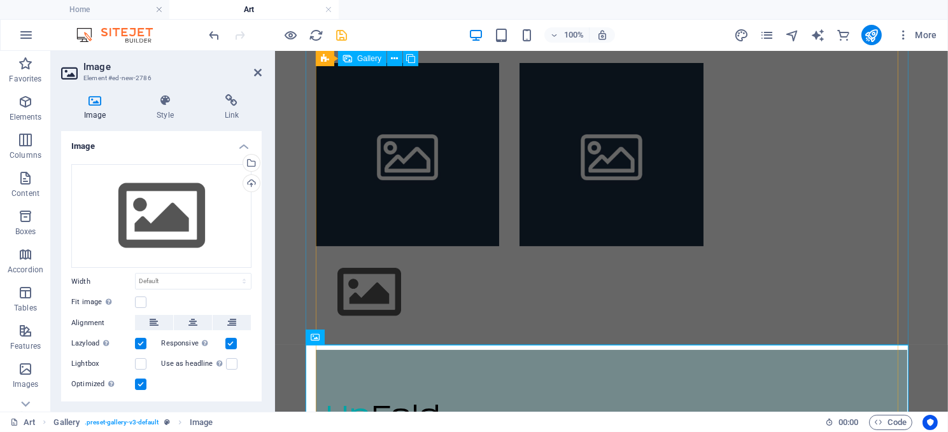
scroll to position [444, 0]
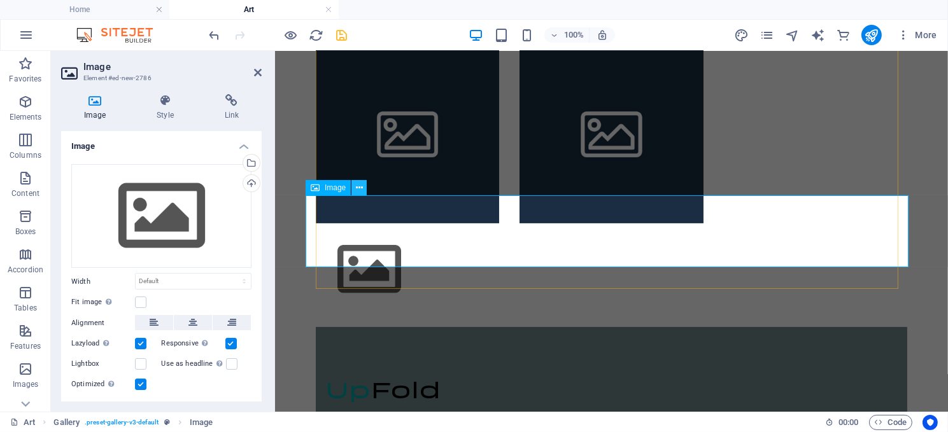
click at [358, 185] on icon at bounding box center [359, 187] width 7 height 13
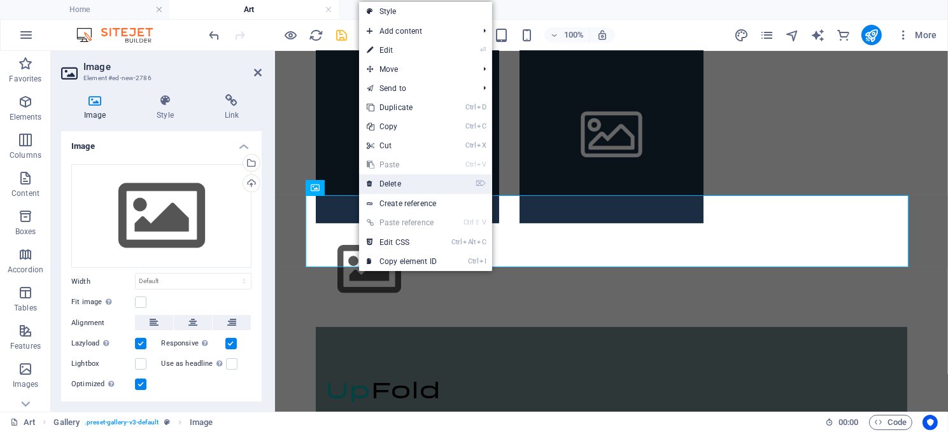
click at [390, 182] on link "⌦ Delete" at bounding box center [401, 183] width 85 height 19
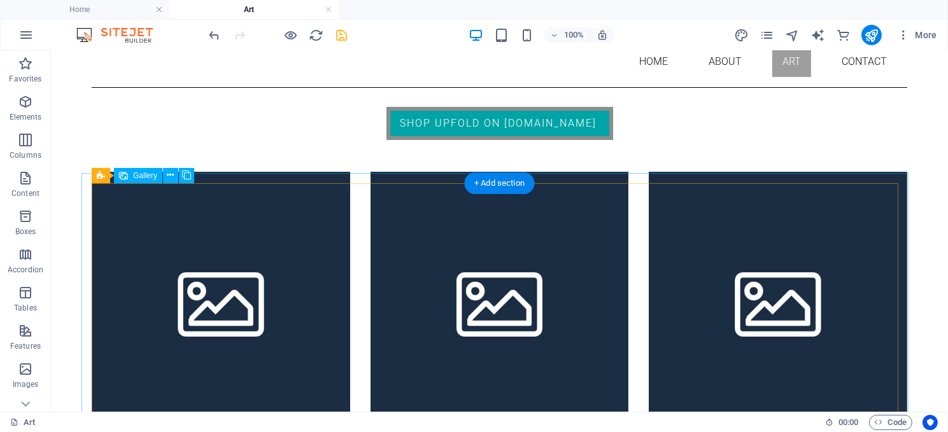
scroll to position [137, 0]
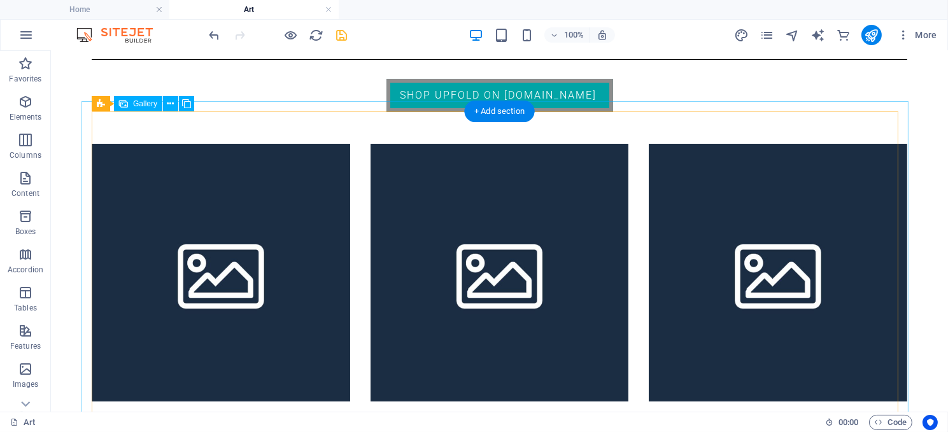
click at [245, 256] on li at bounding box center [220, 272] width 258 height 258
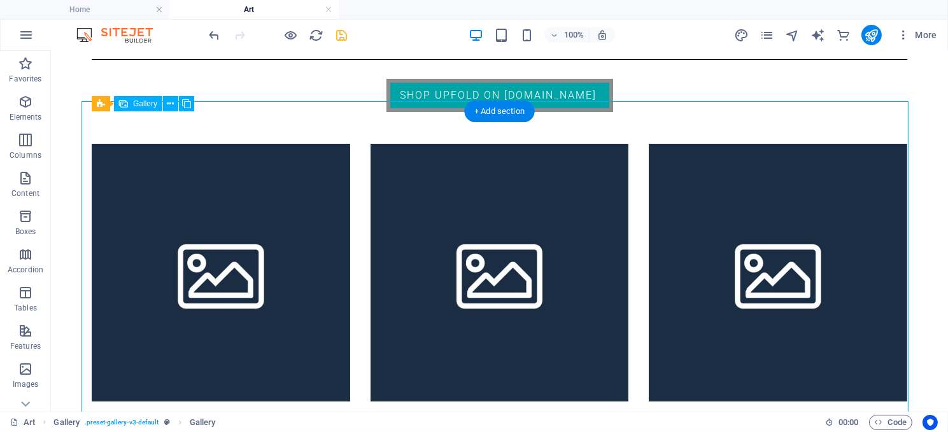
click at [245, 256] on li at bounding box center [220, 272] width 258 height 258
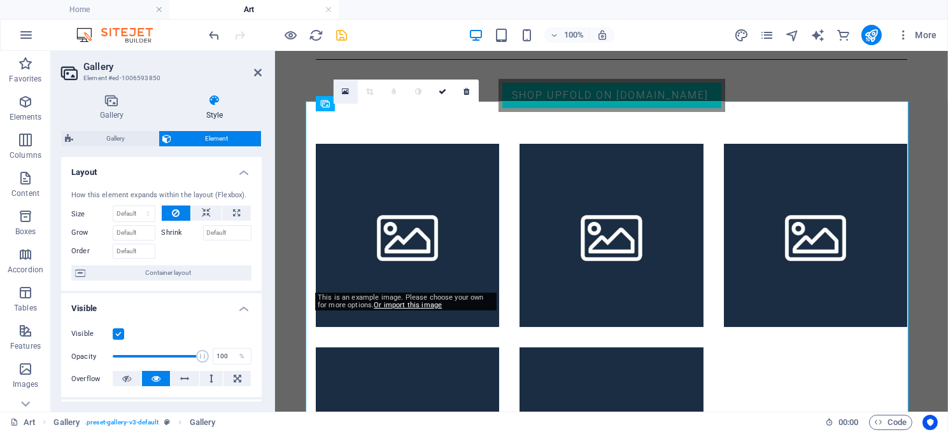
click at [343, 90] on icon at bounding box center [345, 91] width 7 height 9
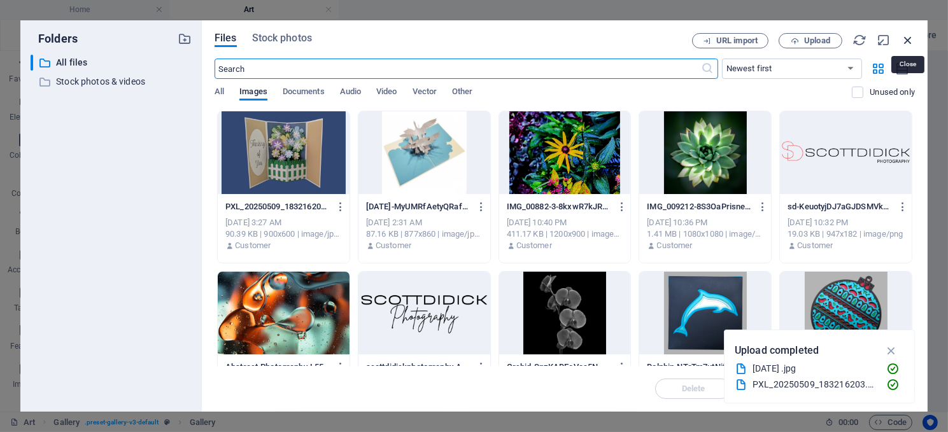
click at [905, 38] on icon "button" at bounding box center [908, 40] width 14 height 14
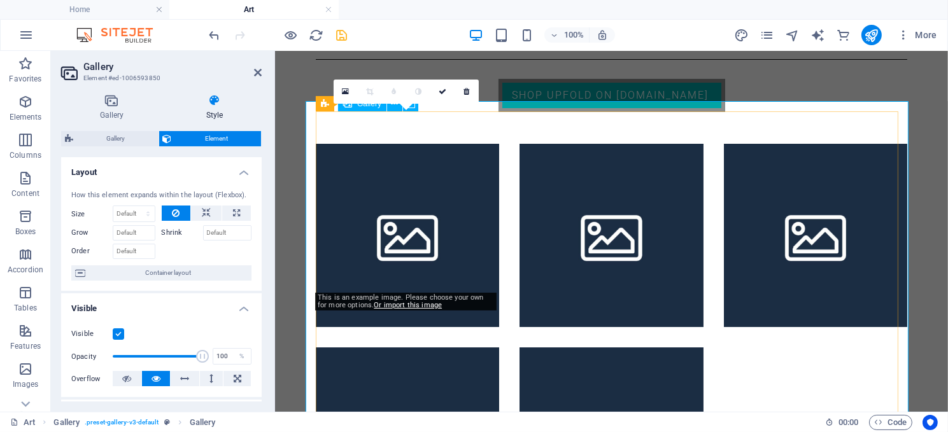
click at [399, 250] on li at bounding box center [406, 234] width 183 height 183
click at [344, 90] on icon at bounding box center [345, 91] width 7 height 9
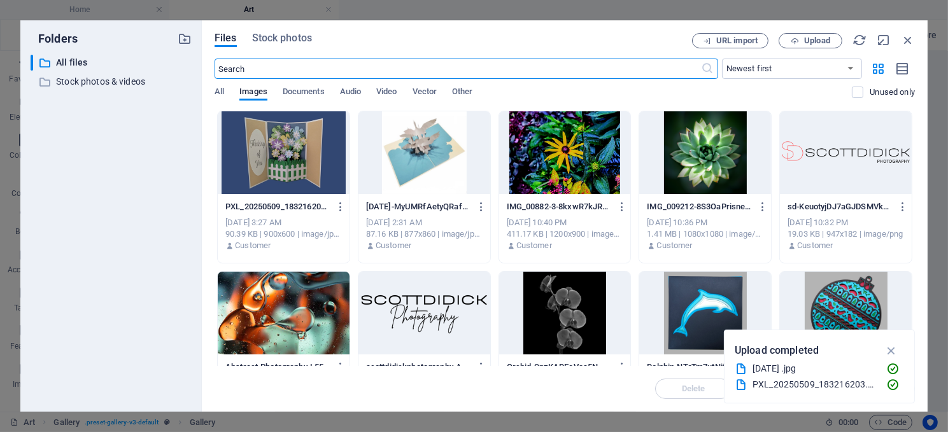
click at [419, 160] on div at bounding box center [424, 152] width 132 height 83
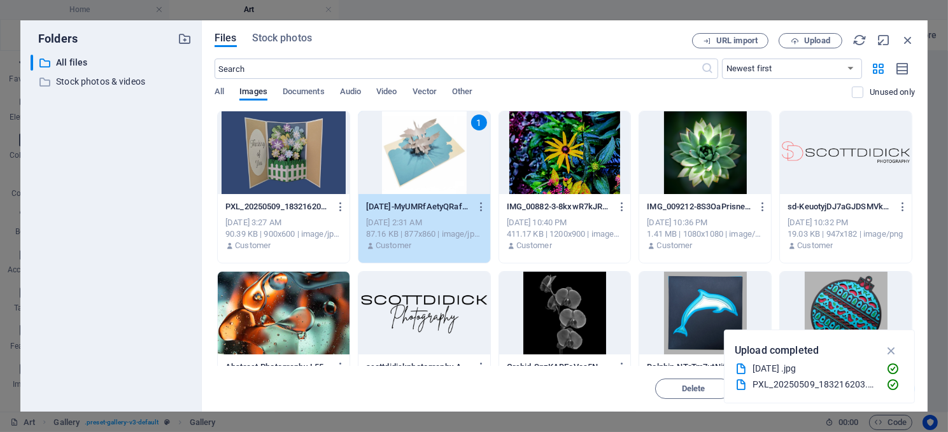
click at [423, 160] on div "1" at bounding box center [424, 152] width 132 height 83
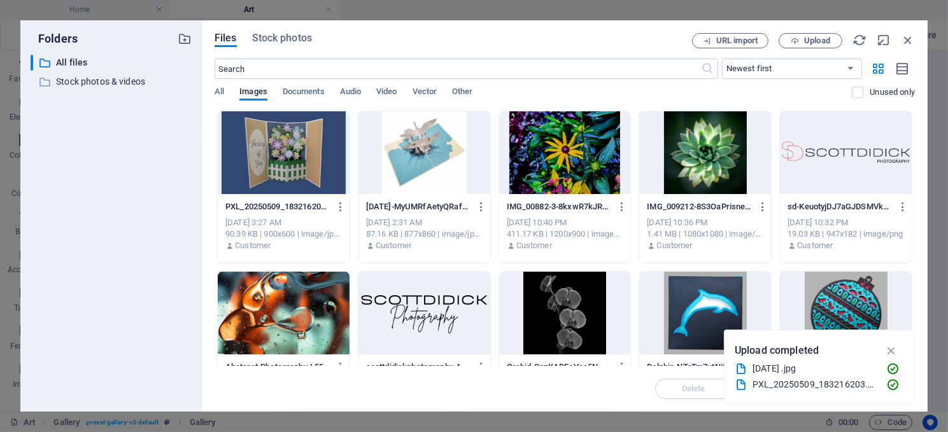
click at [423, 160] on div at bounding box center [424, 152] width 132 height 83
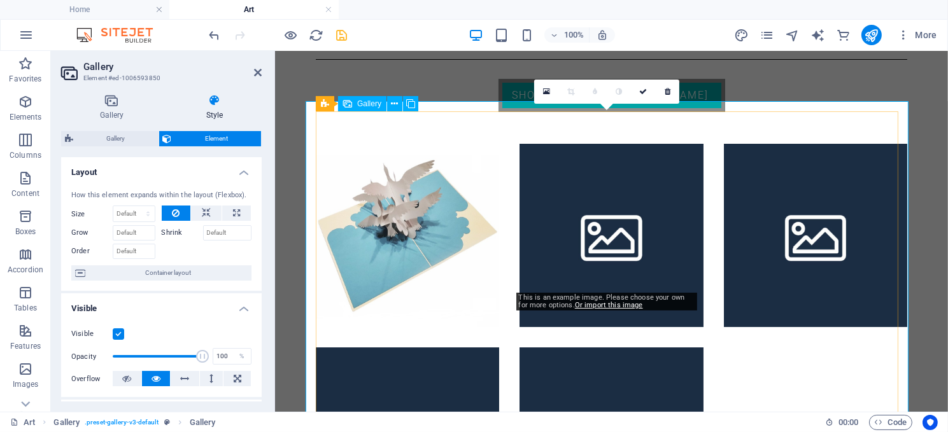
click at [605, 205] on li at bounding box center [610, 234] width 183 height 183
click at [602, 204] on li at bounding box center [610, 234] width 183 height 183
click at [545, 89] on icon at bounding box center [546, 91] width 7 height 9
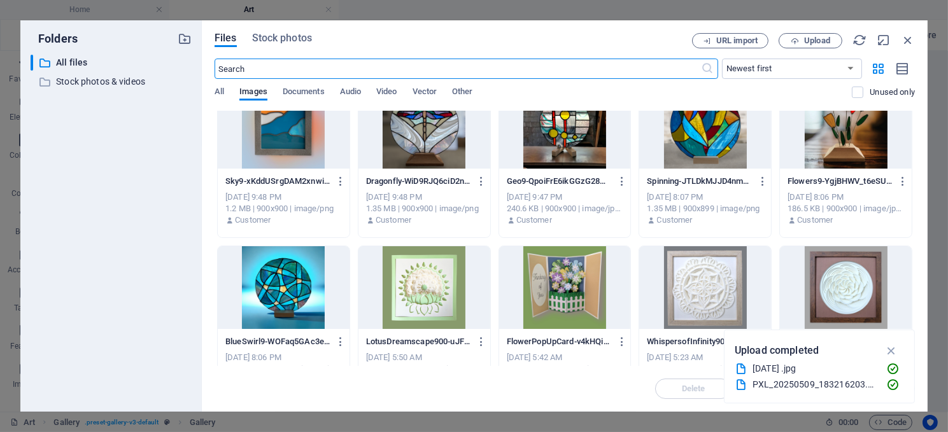
scroll to position [509, 0]
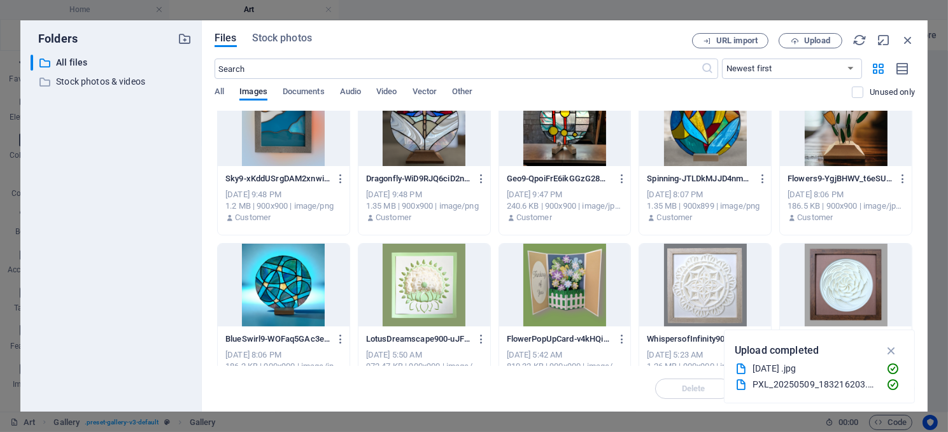
click at [570, 278] on div at bounding box center [565, 285] width 132 height 83
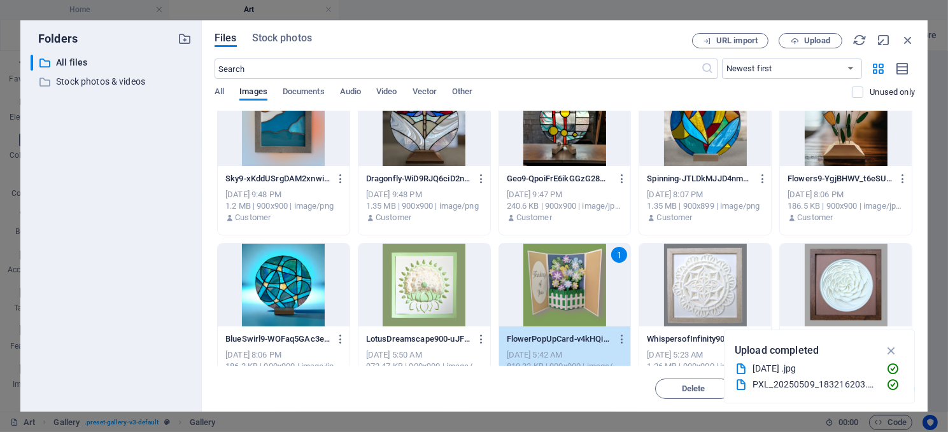
click at [578, 256] on div "1" at bounding box center [565, 285] width 132 height 83
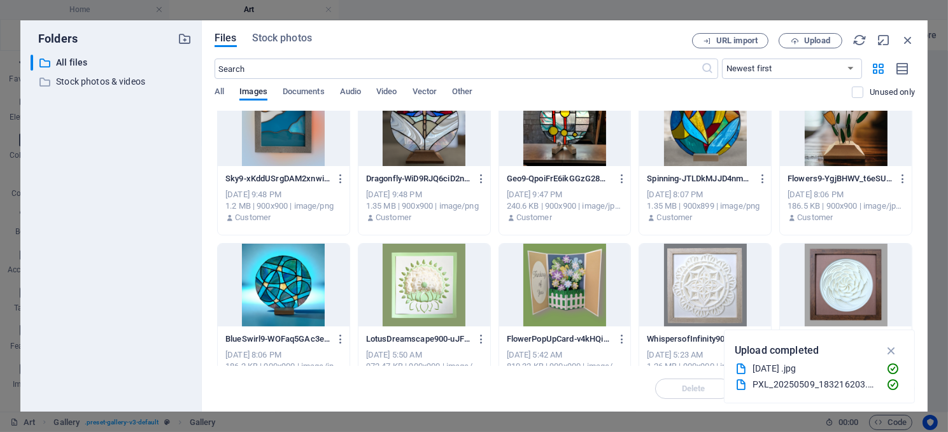
click at [578, 256] on div at bounding box center [565, 285] width 132 height 83
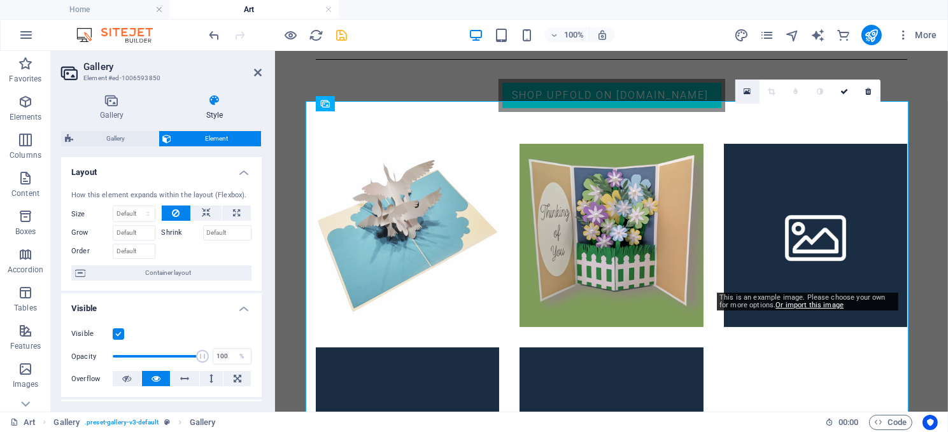
click at [746, 90] on icon at bounding box center [747, 91] width 7 height 9
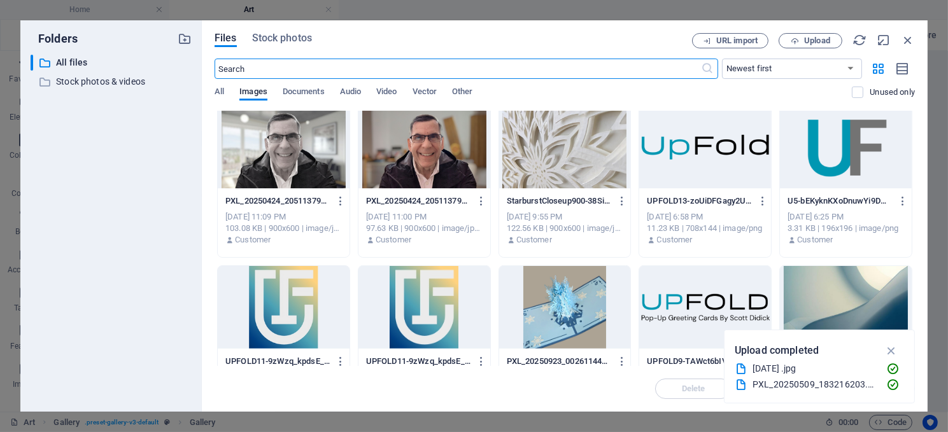
scroll to position [1146, 0]
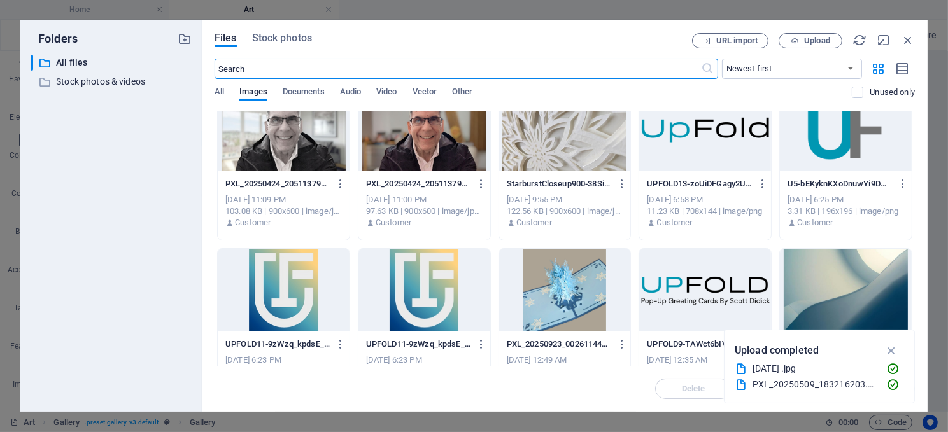
click at [568, 290] on div at bounding box center [565, 290] width 132 height 83
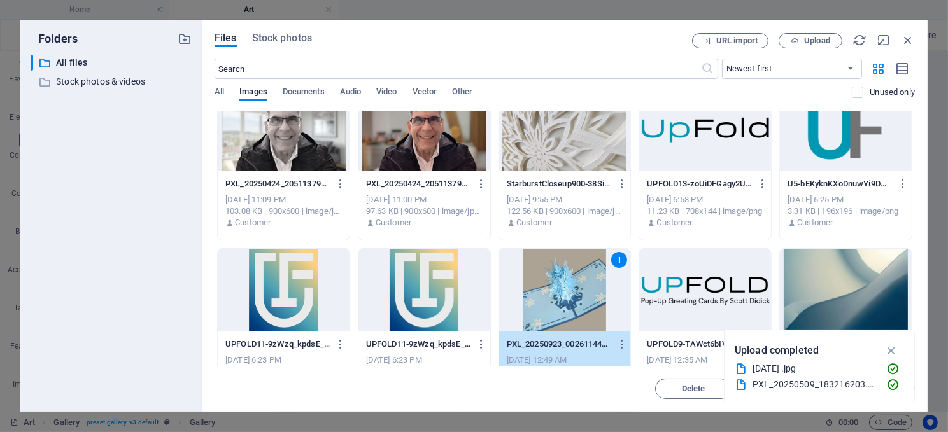
click at [577, 305] on div "1" at bounding box center [565, 290] width 132 height 83
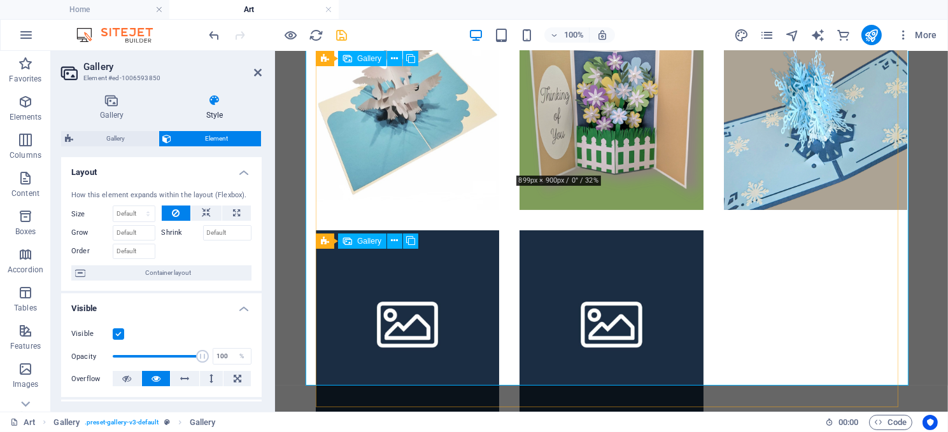
scroll to position [255, 0]
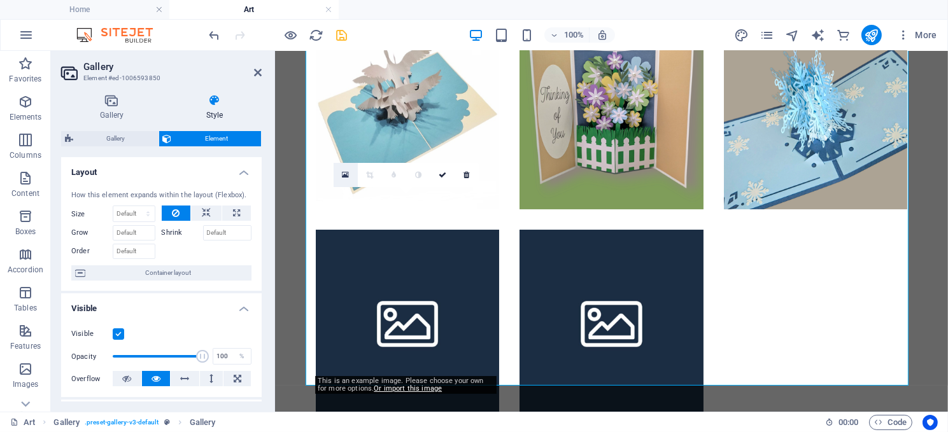
click at [344, 174] on icon at bounding box center [345, 175] width 7 height 9
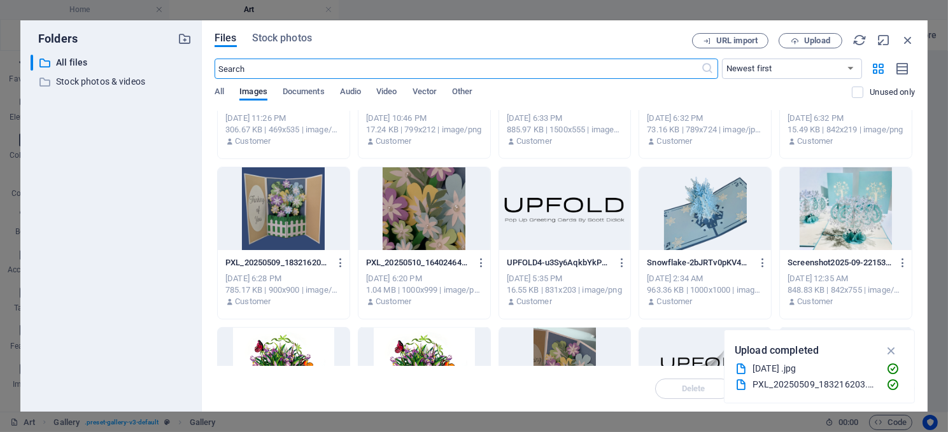
scroll to position [2674, 0]
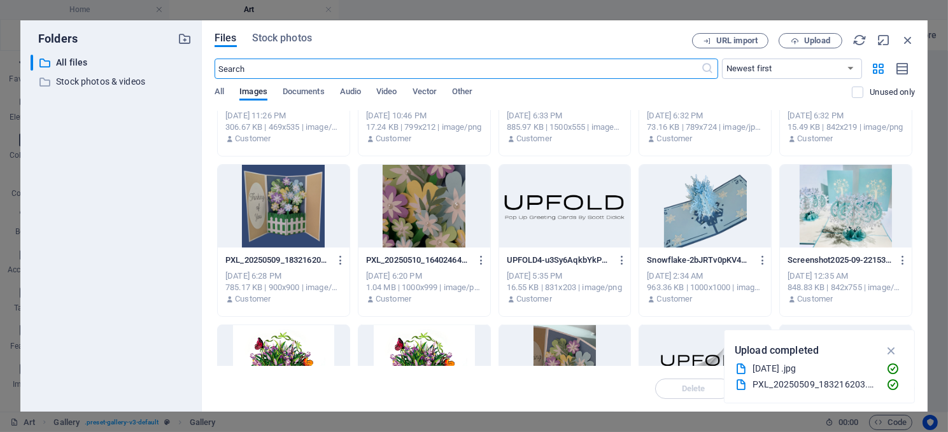
click at [853, 222] on div at bounding box center [846, 206] width 132 height 83
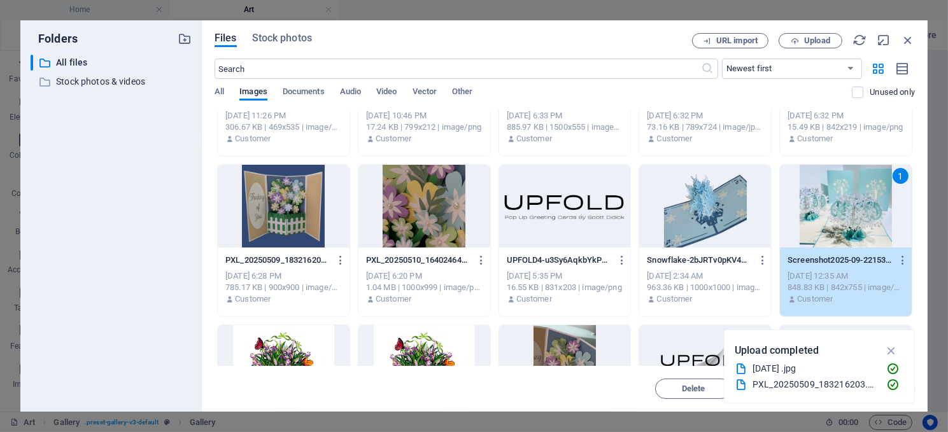
click at [853, 222] on div "1" at bounding box center [846, 206] width 132 height 83
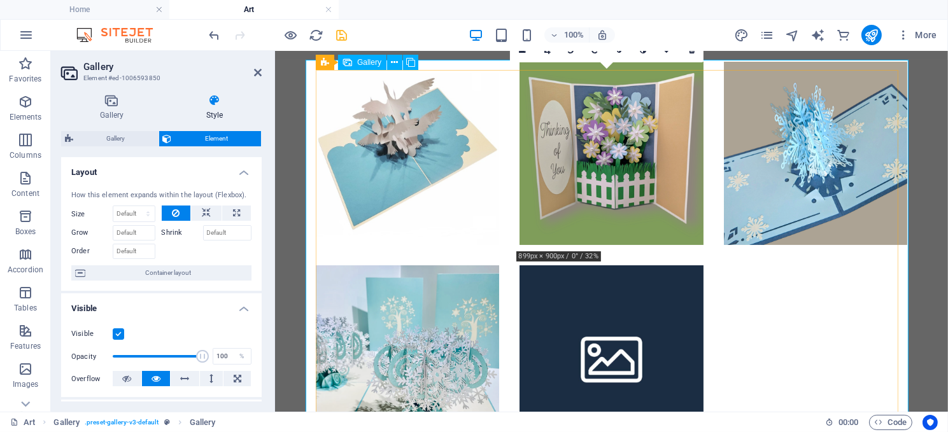
scroll to position [318, 0]
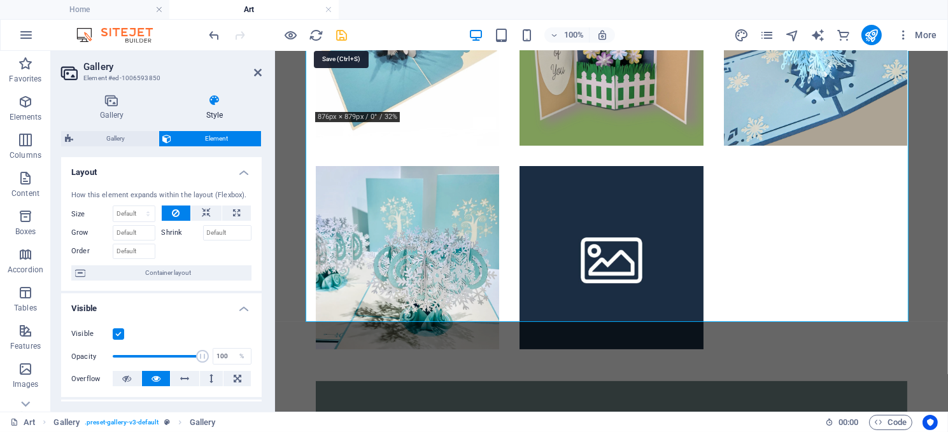
click at [341, 34] on icon "save" at bounding box center [342, 35] width 15 height 15
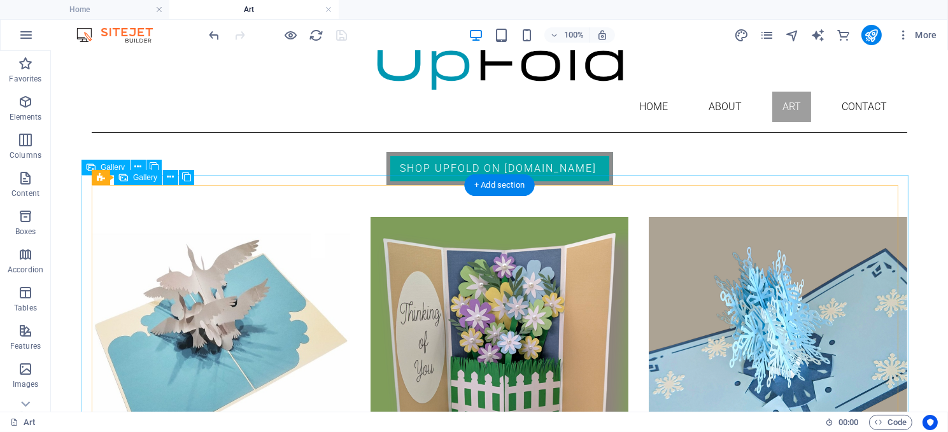
scroll to position [0, 0]
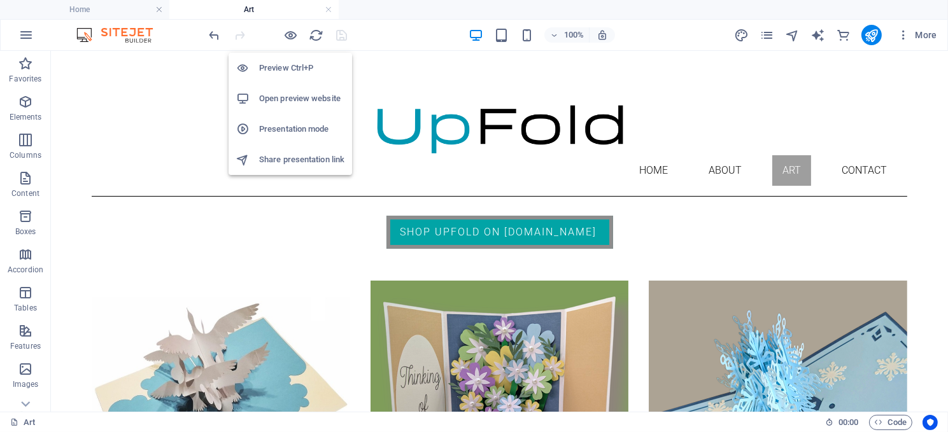
click at [279, 96] on h6 "Open preview website" at bounding box center [301, 98] width 85 height 15
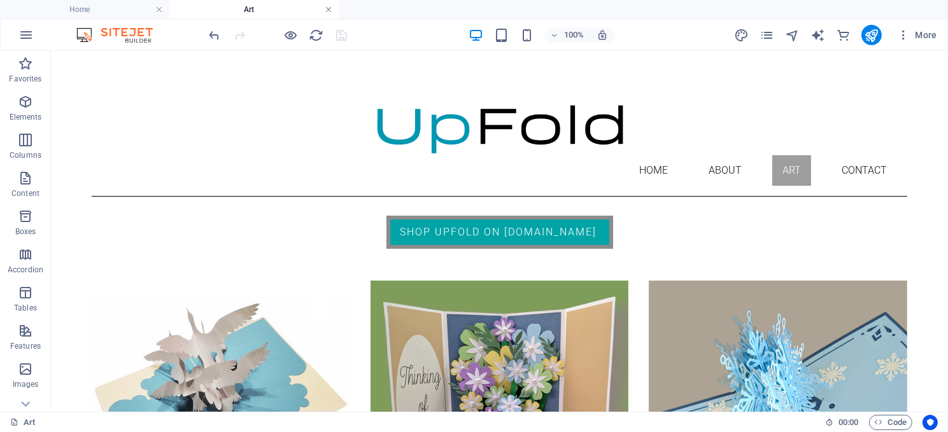
click at [327, 6] on link at bounding box center [329, 10] width 8 height 12
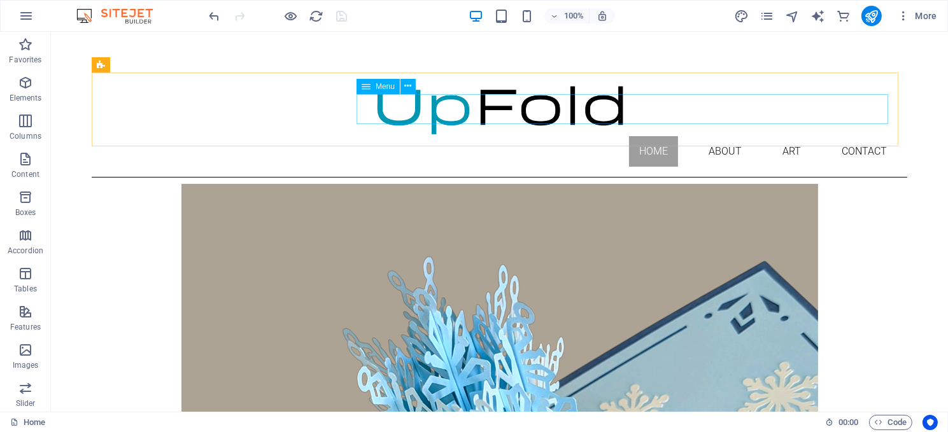
click at [383, 88] on span "Menu" at bounding box center [385, 87] width 19 height 8
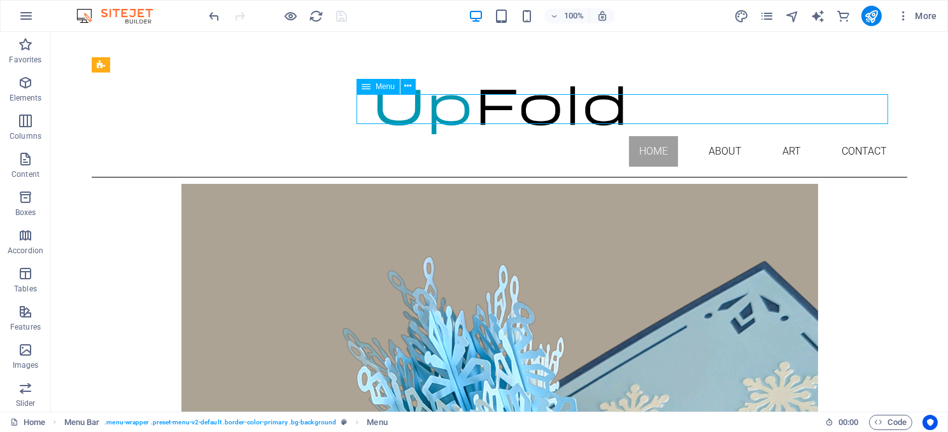
click at [383, 88] on span "Menu" at bounding box center [385, 87] width 19 height 8
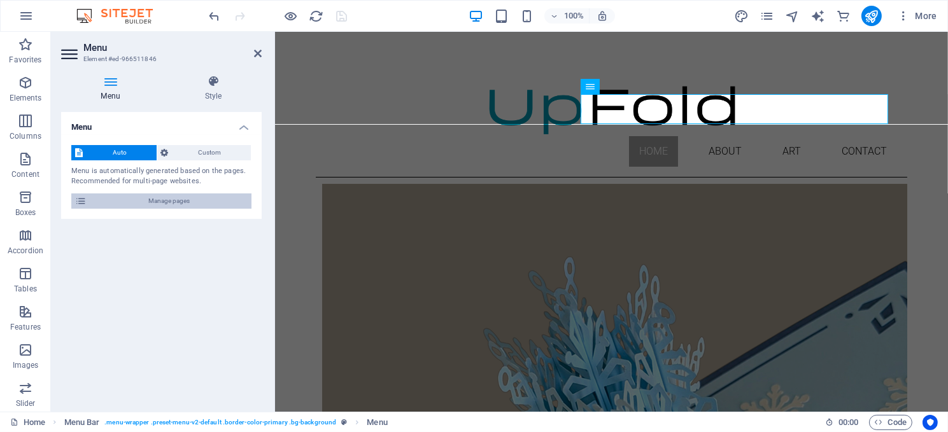
click at [160, 197] on span "Manage pages" at bounding box center [168, 201] width 157 height 15
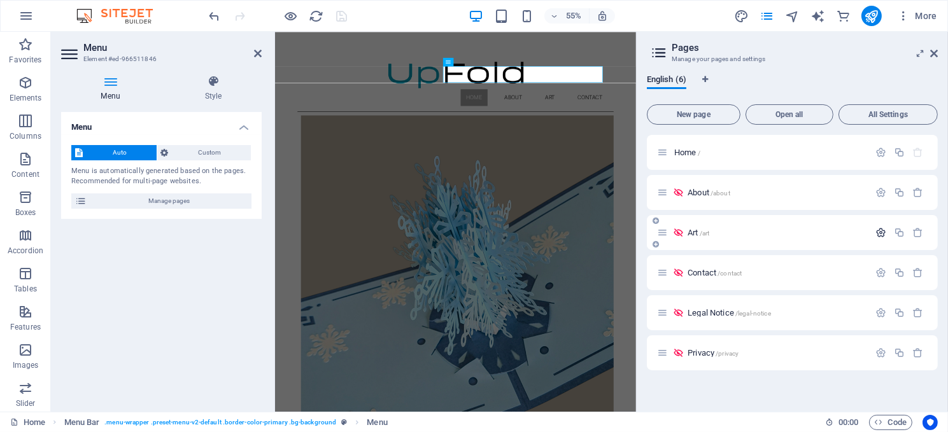
click at [878, 230] on icon "button" at bounding box center [880, 232] width 11 height 11
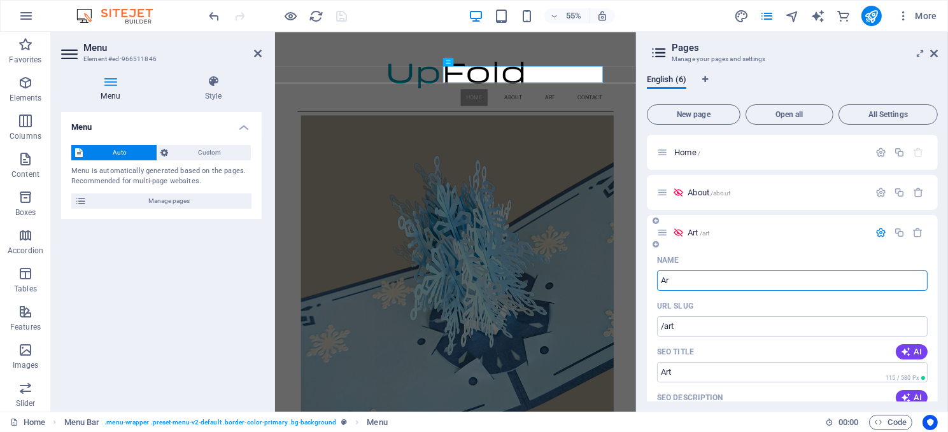
type input "A"
type input "/"
type input "Gr"
type input "/g"
type input "G"
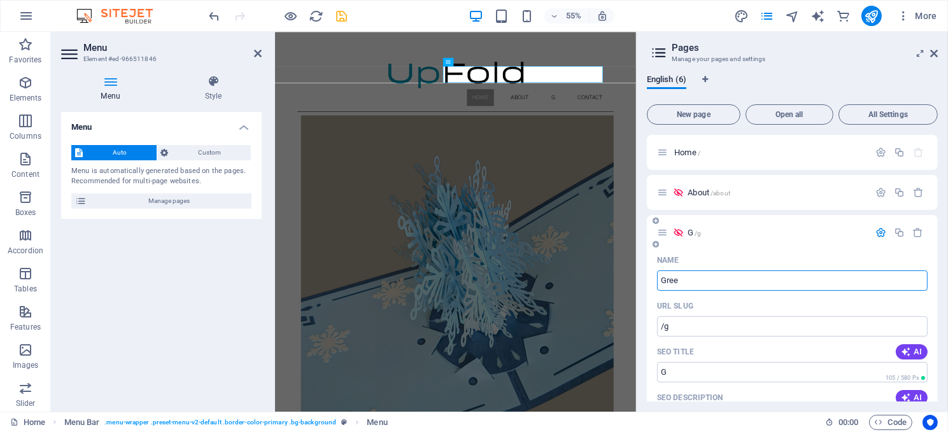
type input "Greet"
type input "/gree"
type input "Gree"
type input "Greeting"
type input "/greeting"
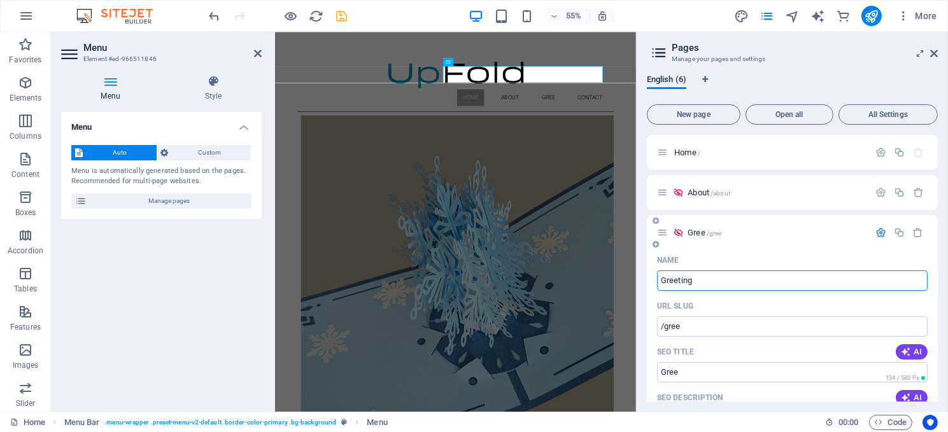
type input "Greeting"
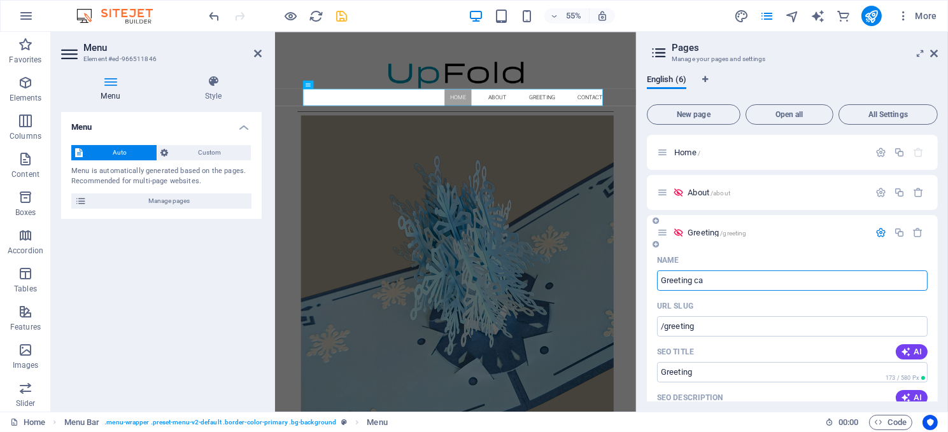
type input "Greeting car"
type input "/greeting-ca"
type input "Greeting ca"
type input "Greeting cards"
type input "/greeting-cards"
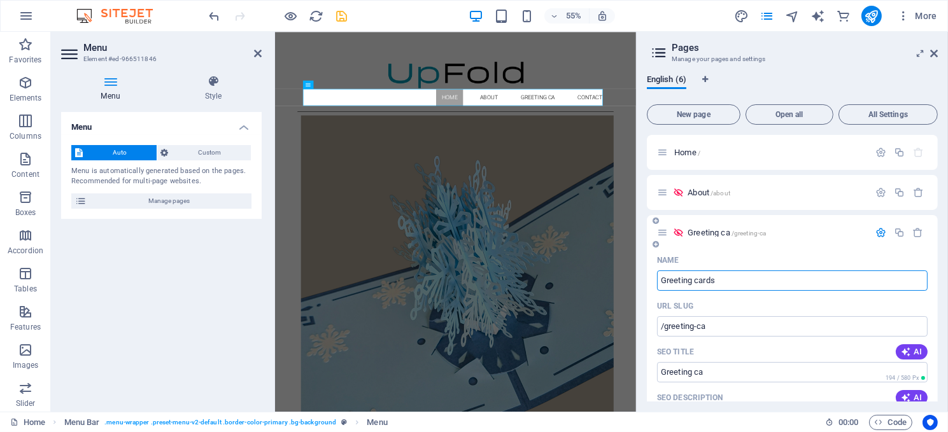
type input "Greeting cards"
click at [698, 281] on input "Greeting cards" at bounding box center [792, 281] width 271 height 20
type input "Greeting ards"
type input "/greeting-ards"
type input "Greeting ards"
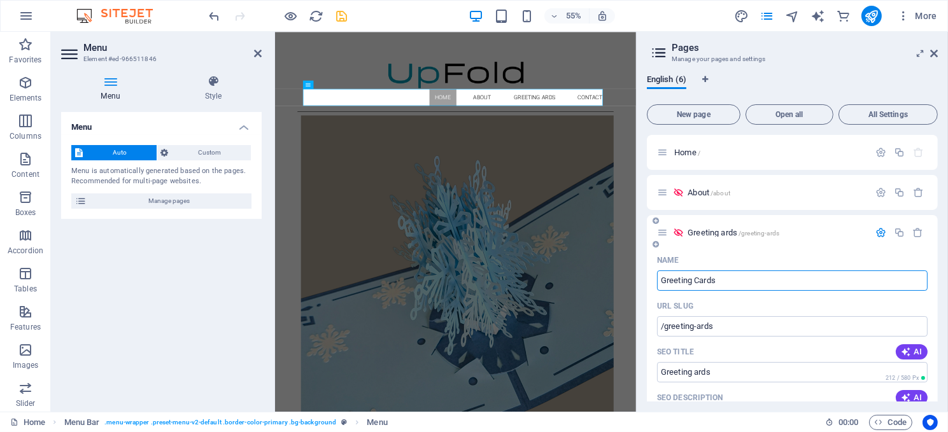
type input "Greeting Cards"
type input "/greeting-cards"
type input "Greeting Cards"
click at [344, 15] on icon "save" at bounding box center [342, 16] width 15 height 15
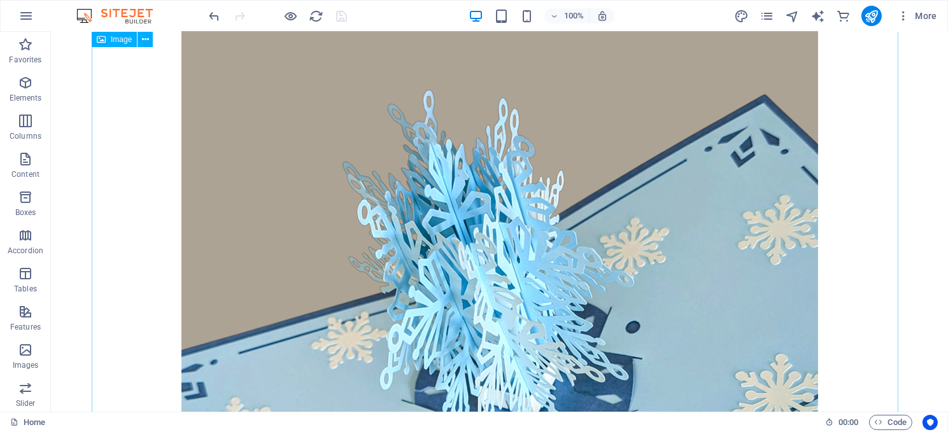
scroll to position [64, 0]
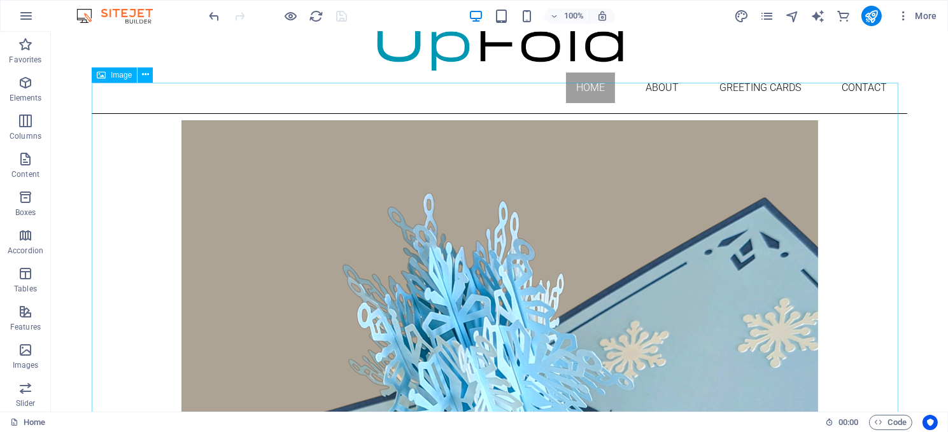
click at [129, 78] on span "Image" at bounding box center [121, 75] width 21 height 8
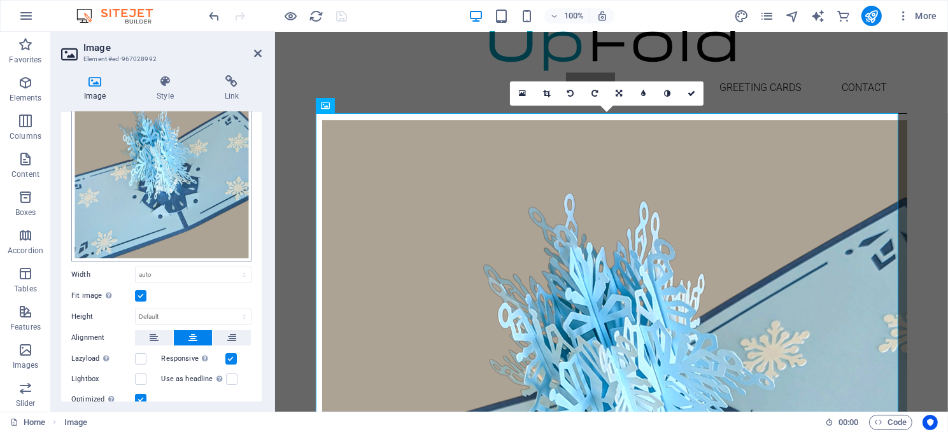
scroll to position [127, 0]
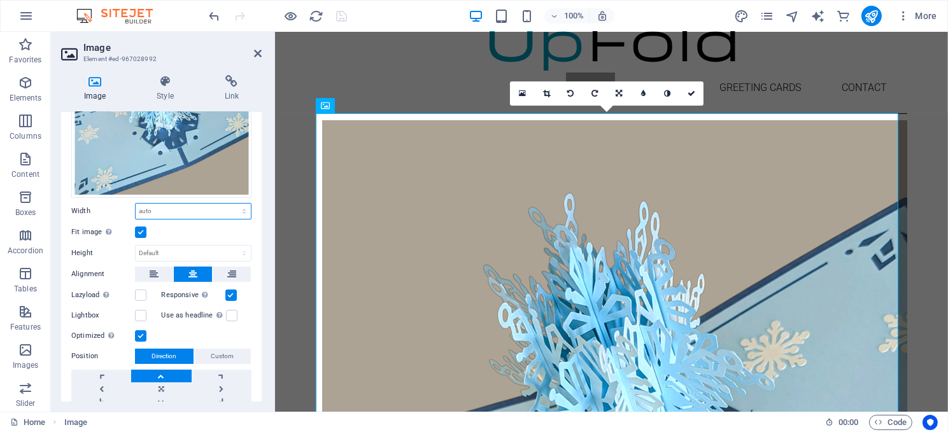
click at [188, 207] on select "Default auto px rem % em vh vw" at bounding box center [193, 211] width 115 height 15
select select "px"
click at [230, 204] on select "Default auto px rem % em vh vw" at bounding box center [193, 211] width 115 height 15
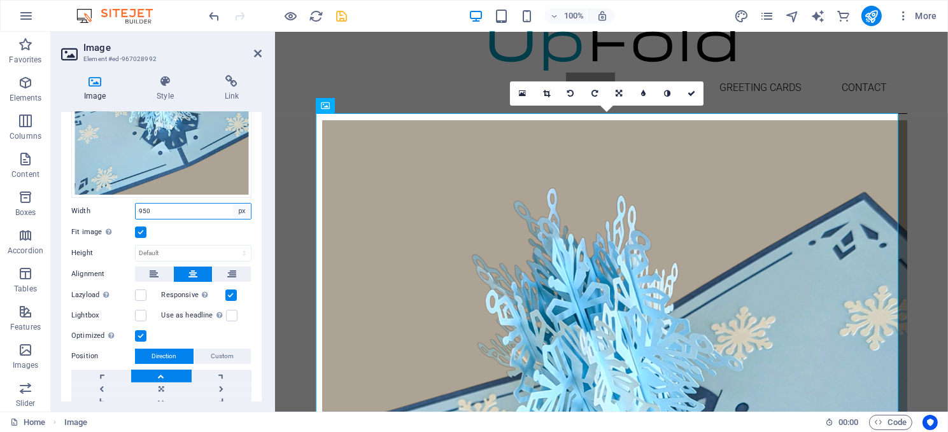
type input "950"
click at [237, 206] on select "Default auto px rem % em vh vw" at bounding box center [242, 211] width 18 height 15
click at [233, 204] on select "Default auto px rem % em vh vw" at bounding box center [242, 211] width 18 height 15
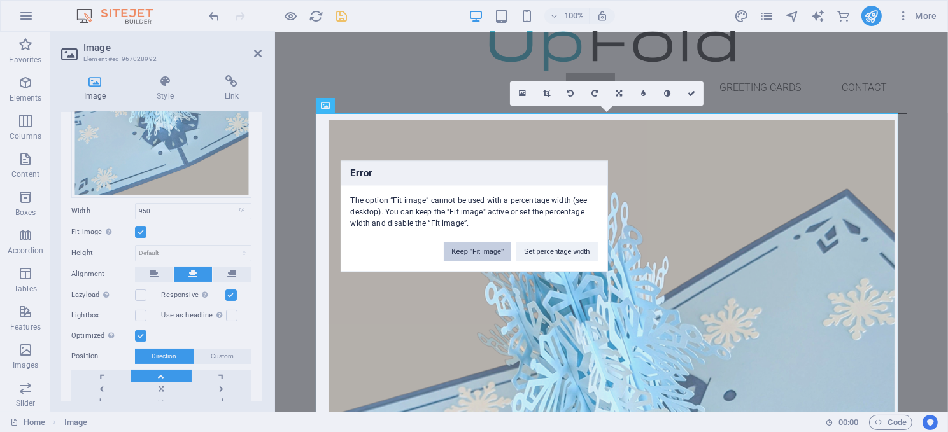
click at [478, 250] on button "Keep "Fit image"" at bounding box center [477, 251] width 67 height 19
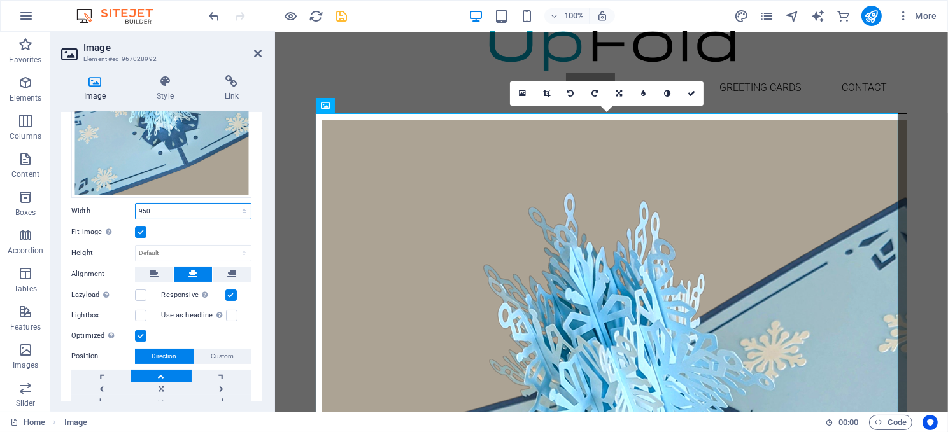
click at [240, 205] on select "Default auto px rem % em vh vw" at bounding box center [193, 211] width 115 height 15
click at [136, 204] on select "Default auto px rem % em vh vw" at bounding box center [193, 211] width 115 height 15
select select "DISABLED_OPTION_VALUE"
click at [137, 227] on label at bounding box center [140, 232] width 11 height 11
click at [0, 0] on input "Fit image Automatically fit image to a fixed width and height" at bounding box center [0, 0] width 0 height 0
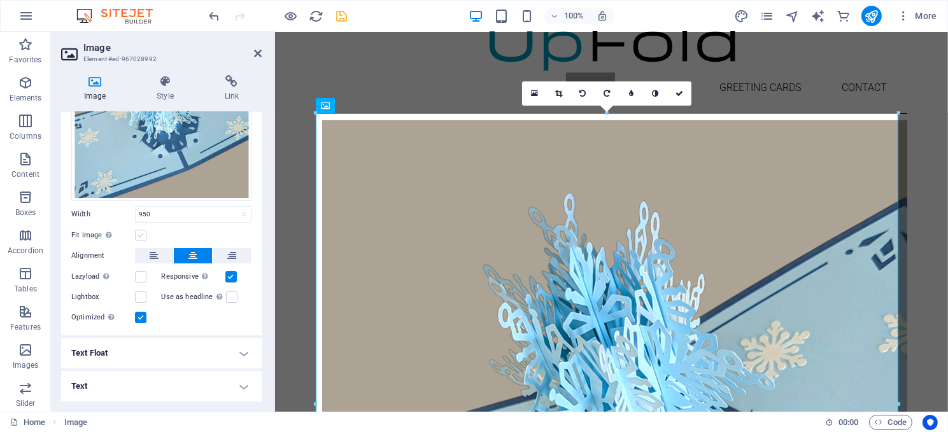
scroll to position [120, 0]
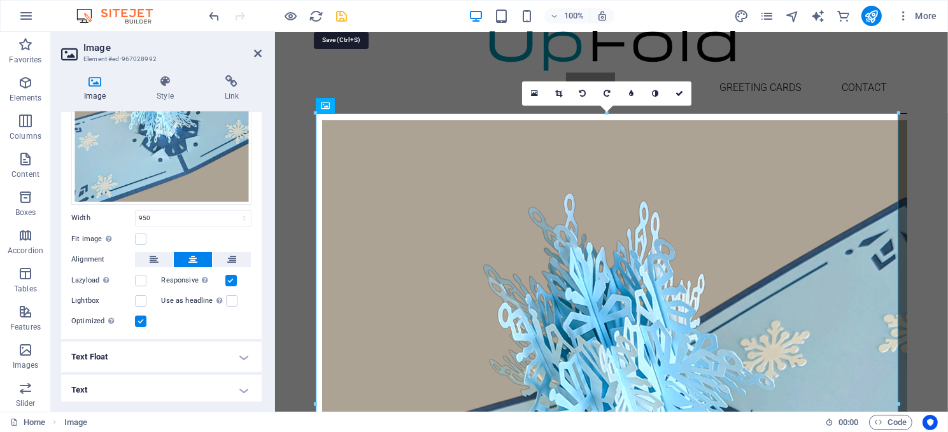
click at [339, 17] on icon "save" at bounding box center [342, 16] width 15 height 15
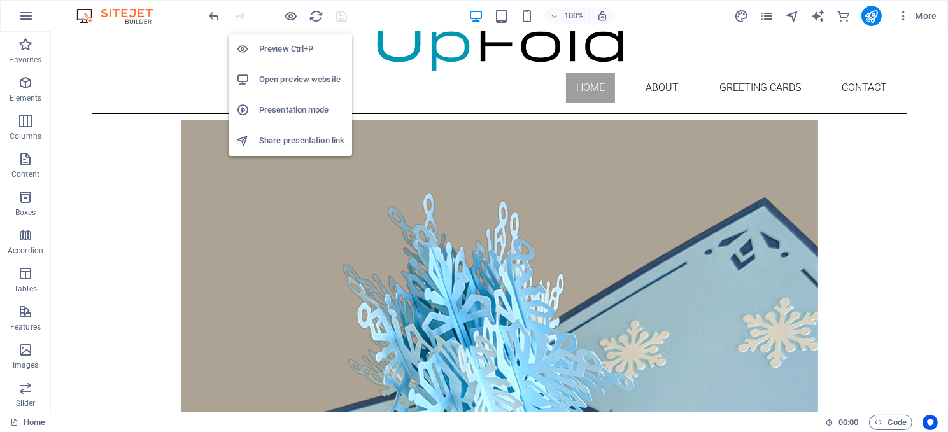
click at [291, 75] on h6 "Open preview website" at bounding box center [301, 79] width 85 height 15
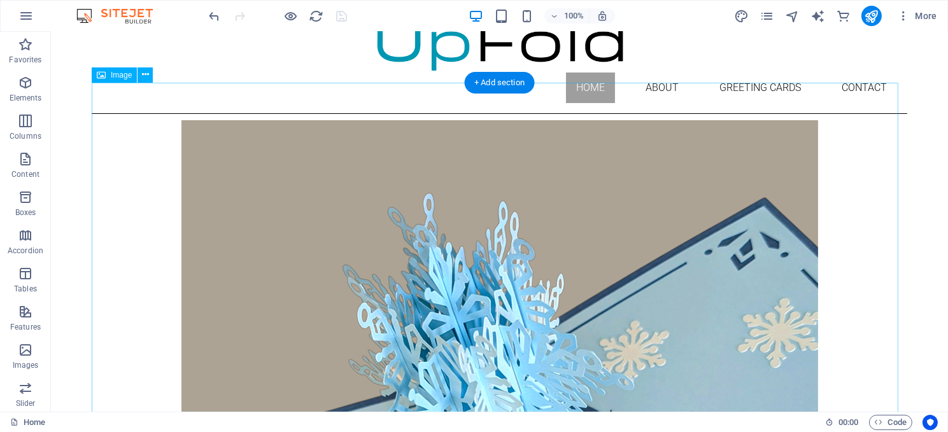
click at [303, 147] on figure at bounding box center [499, 438] width 816 height 649
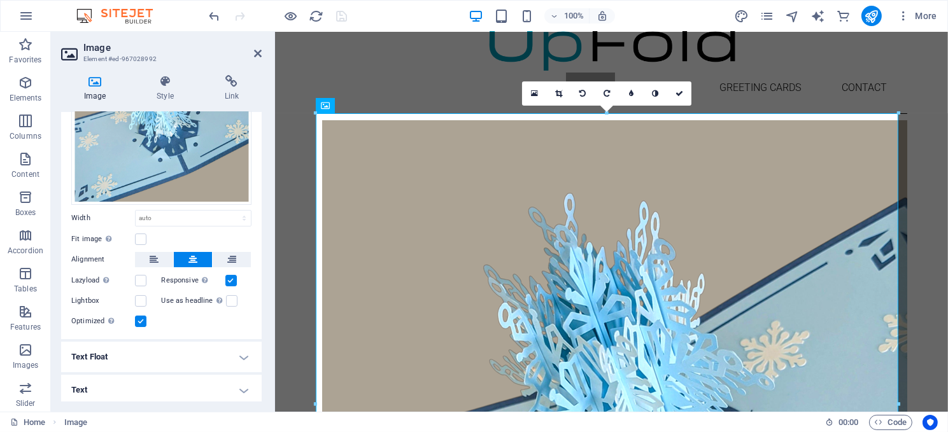
click at [141, 317] on label at bounding box center [140, 321] width 11 height 11
click at [0, 0] on input "Optimized Images are compressed to improve page speed." at bounding box center [0, 0] width 0 height 0
click at [343, 26] on div "100% More" at bounding box center [474, 16] width 947 height 31
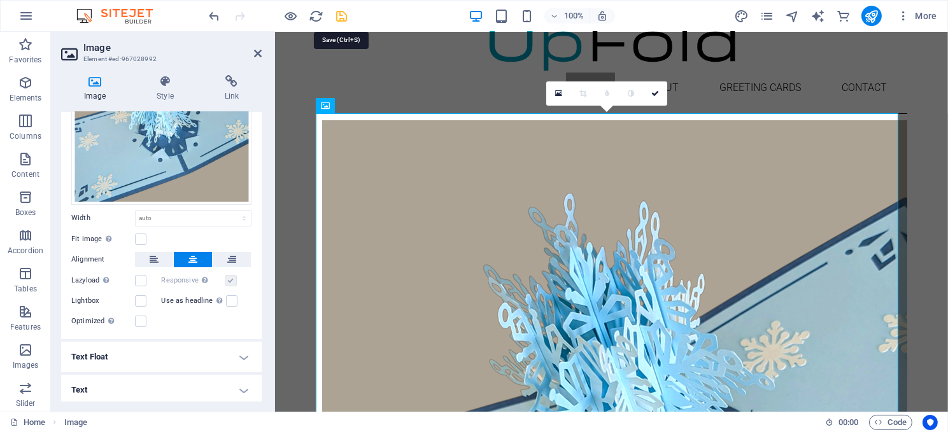
click at [341, 15] on icon "save" at bounding box center [342, 16] width 15 height 15
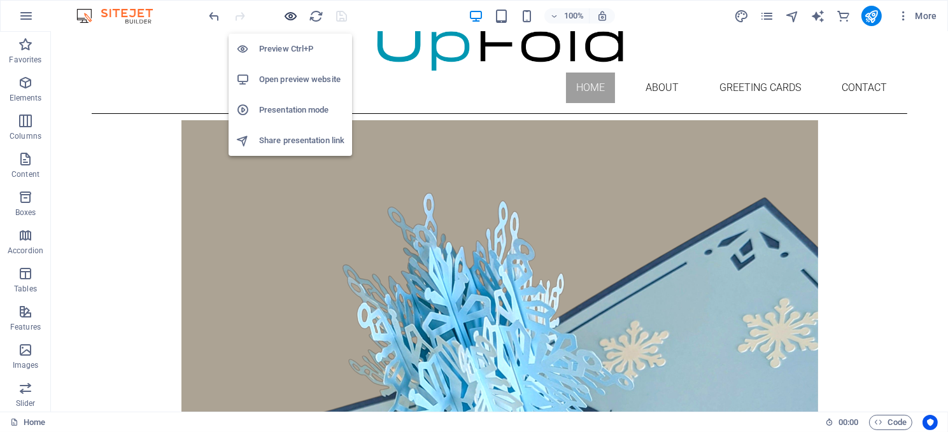
click at [287, 17] on icon "button" at bounding box center [291, 16] width 15 height 15
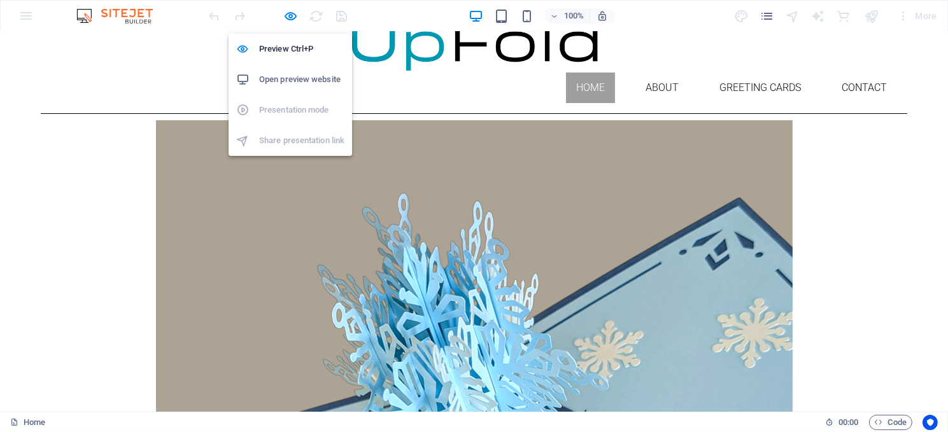
click at [291, 74] on h6 "Open preview website" at bounding box center [301, 79] width 85 height 15
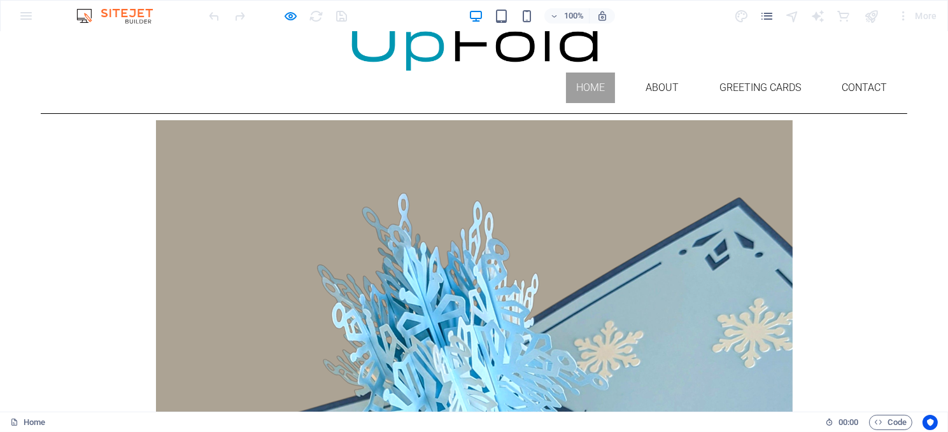
click at [267, 116] on img at bounding box center [474, 438] width 649 height 649
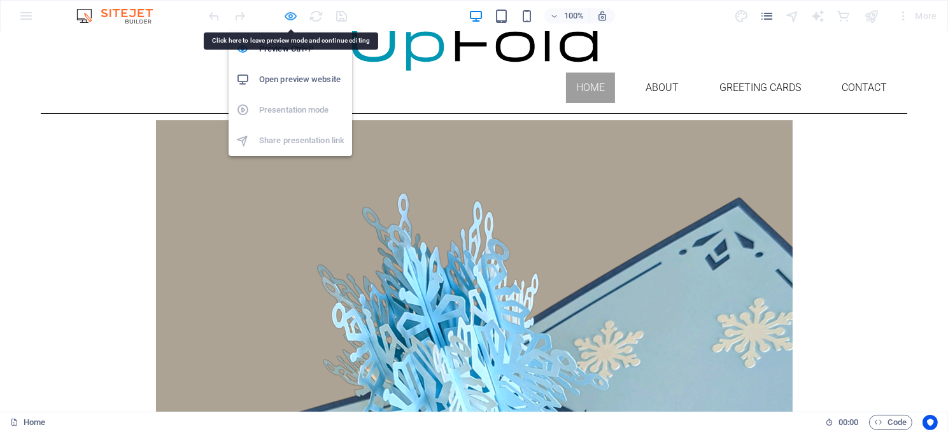
click at [287, 13] on icon "button" at bounding box center [291, 16] width 15 height 15
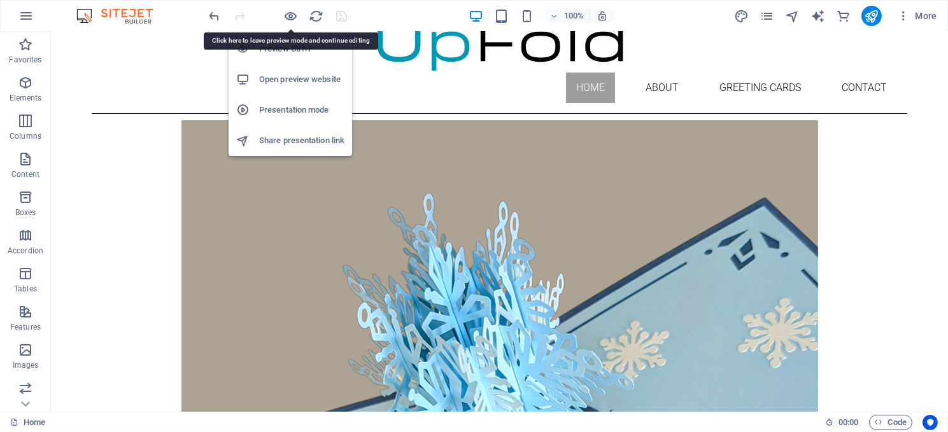
click at [316, 146] on h6 "Share presentation link" at bounding box center [301, 140] width 85 height 15
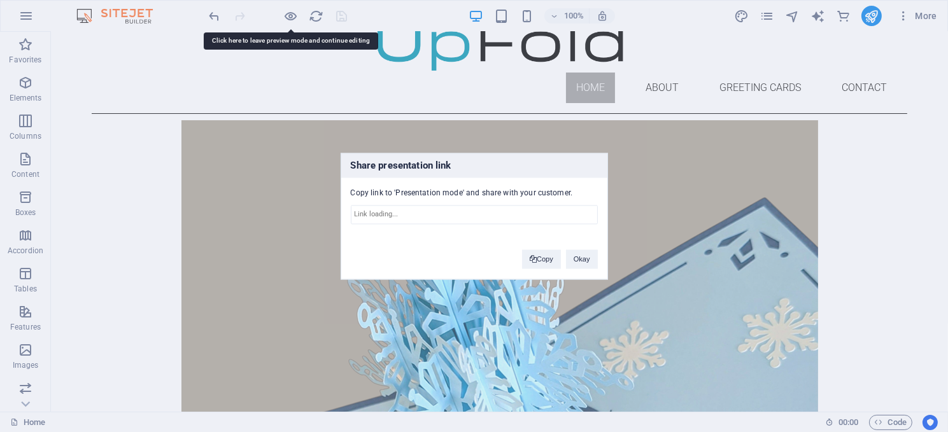
click at [316, 146] on div "Share presentation link Copy link to 'Presentation mode' and share with your cu…" at bounding box center [474, 216] width 948 height 432
type input "[URL][DOMAIN_NAME]"
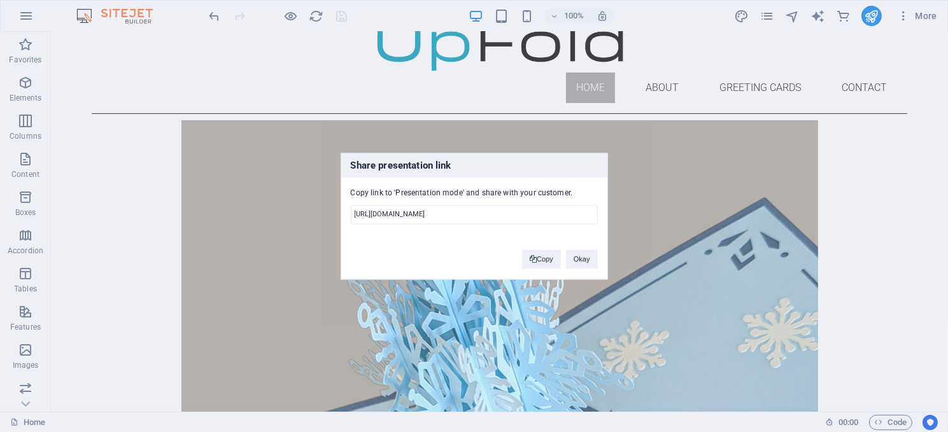
click at [236, 131] on div "Share presentation link Copy link to 'Presentation mode' and share with your cu…" at bounding box center [474, 216] width 948 height 432
click at [239, 133] on div "Share presentation link Copy link to 'Presentation mode' and share with your cu…" at bounding box center [474, 216] width 948 height 432
click at [302, 196] on div "Share presentation link Copy link to 'Presentation mode' and share with your cu…" at bounding box center [474, 216] width 948 height 432
click at [215, 13] on div "Share presentation link Copy link to 'Presentation mode' and share with your cu…" at bounding box center [474, 216] width 948 height 432
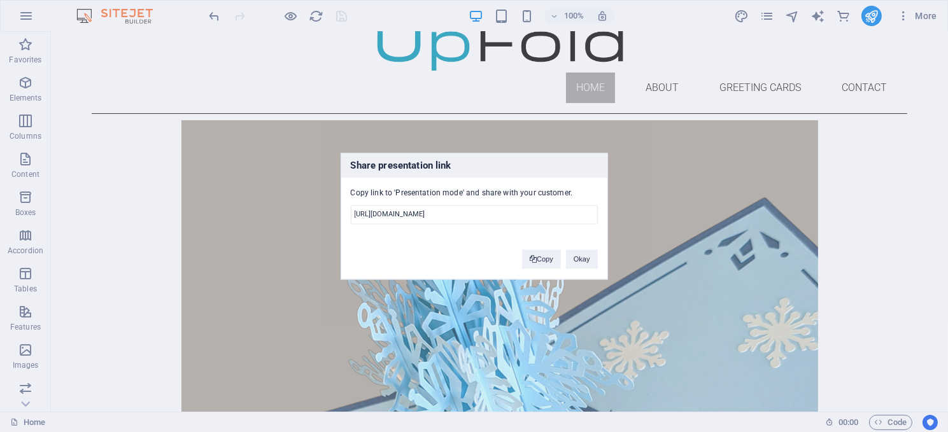
click at [209, 17] on div "Share presentation link Copy link to 'Presentation mode' and share with your cu…" at bounding box center [474, 216] width 948 height 432
click at [22, 12] on div "Share presentation link Copy link to 'Presentation mode' and share with your cu…" at bounding box center [474, 216] width 948 height 432
click at [23, 17] on div "Share presentation link Copy link to 'Presentation mode' and share with your cu…" at bounding box center [474, 216] width 948 height 432
click at [585, 257] on button "Okay" at bounding box center [582, 259] width 32 height 19
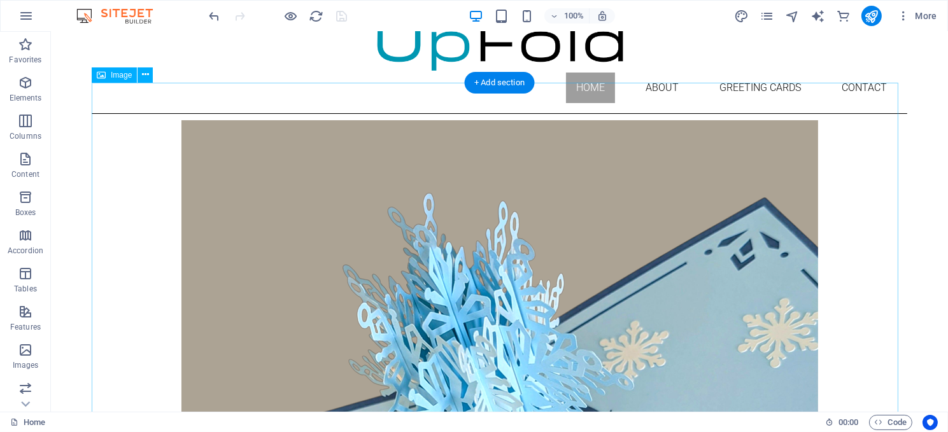
click at [328, 180] on figure at bounding box center [499, 438] width 816 height 649
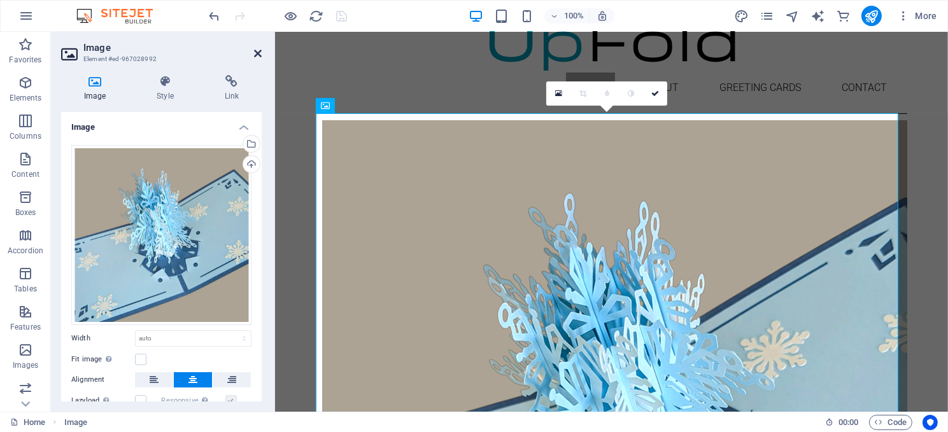
click at [256, 52] on icon at bounding box center [258, 53] width 8 height 10
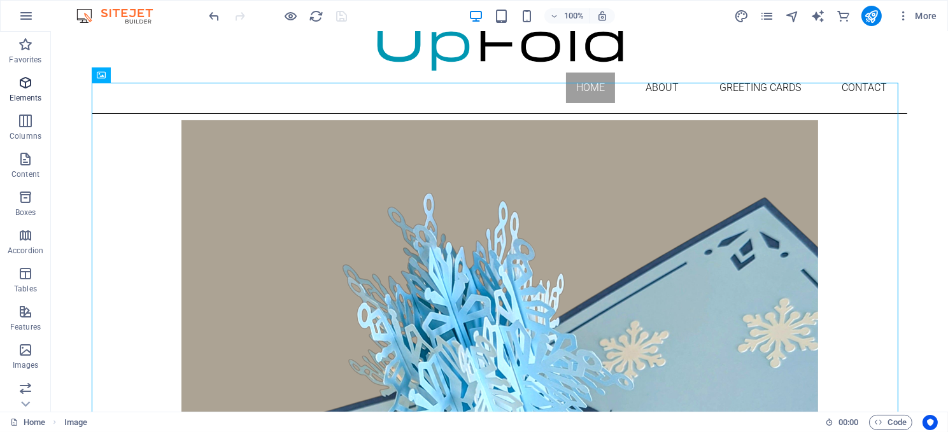
click at [24, 83] on icon "button" at bounding box center [25, 82] width 15 height 15
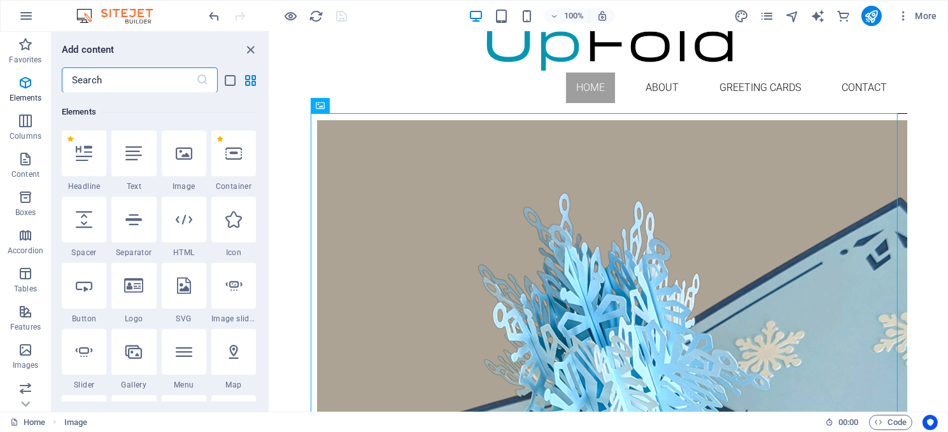
scroll to position [136, 0]
click at [128, 76] on input "text" at bounding box center [129, 79] width 134 height 25
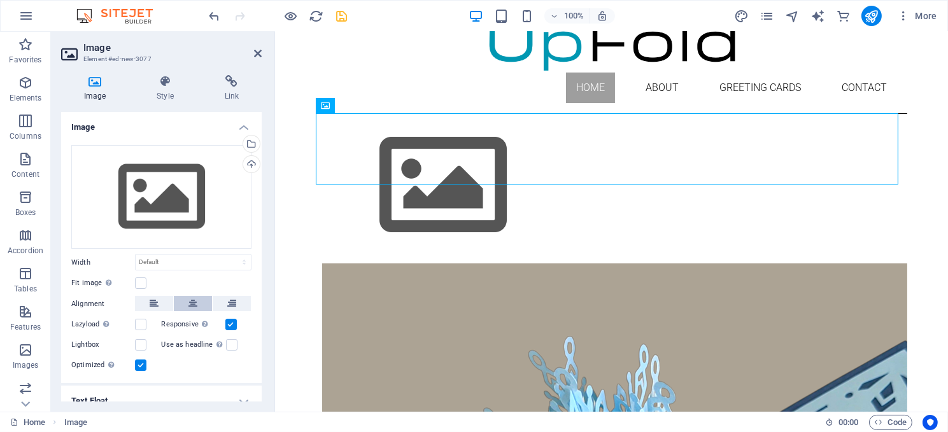
click at [188, 299] on icon at bounding box center [192, 303] width 9 height 15
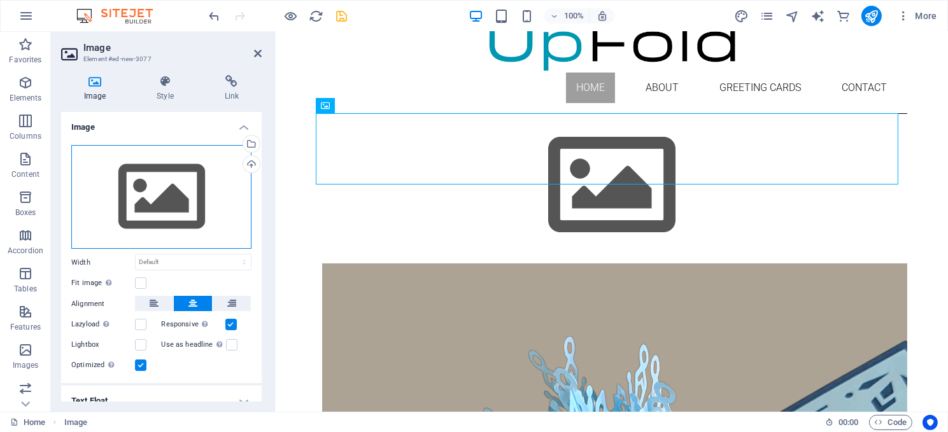
click at [148, 213] on div "Drag files here, click to choose files or select files from Files or our free s…" at bounding box center [161, 197] width 180 height 104
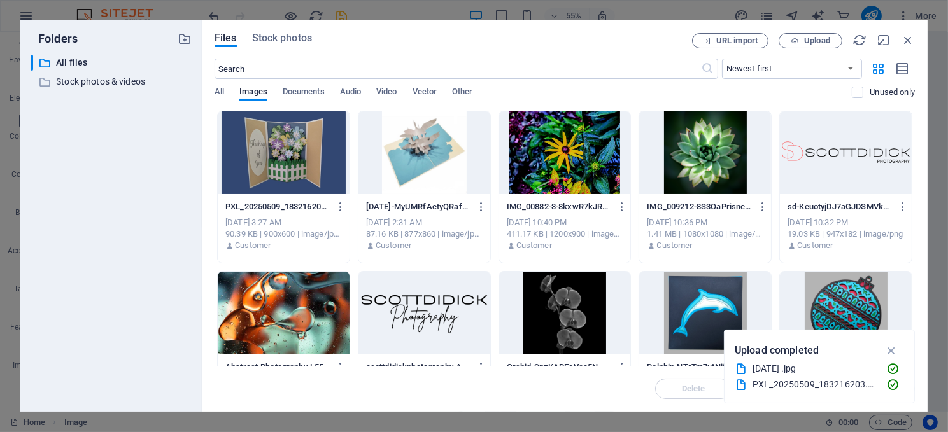
click at [422, 159] on div at bounding box center [424, 152] width 132 height 83
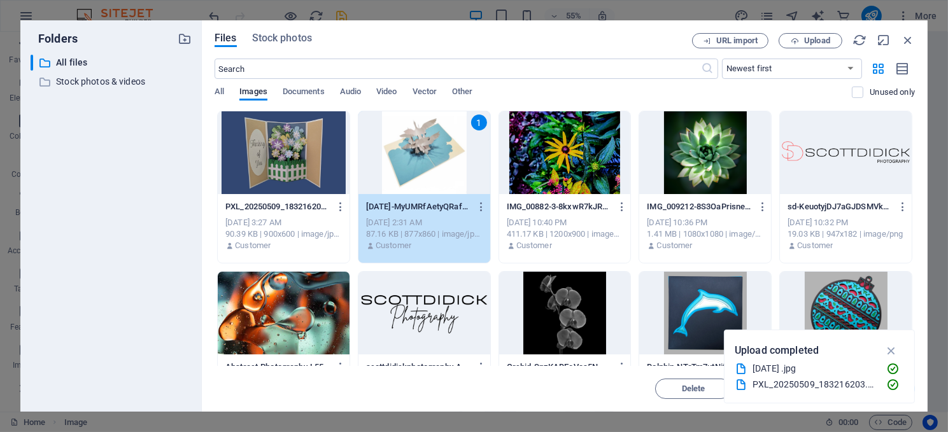
click at [422, 159] on div "1" at bounding box center [424, 152] width 132 height 83
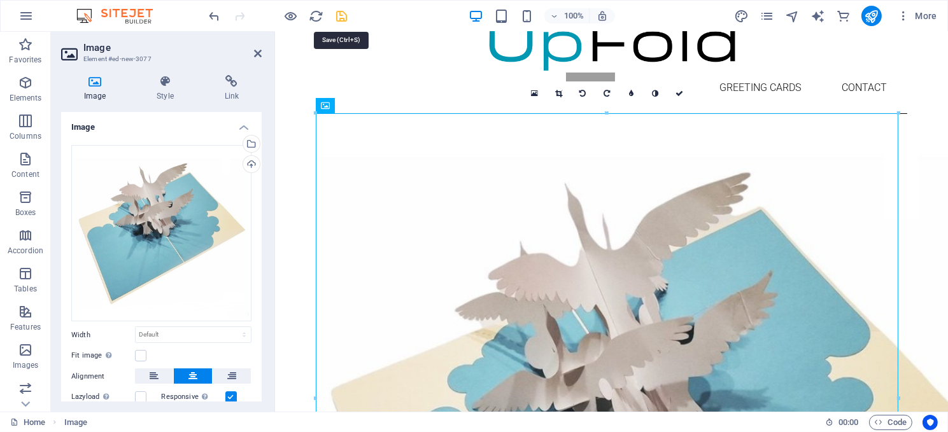
click at [340, 16] on icon "save" at bounding box center [342, 16] width 15 height 15
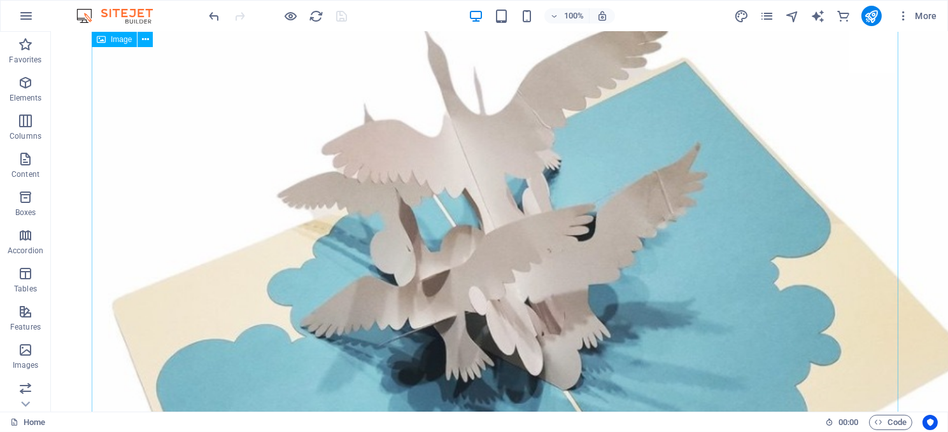
scroll to position [191, 0]
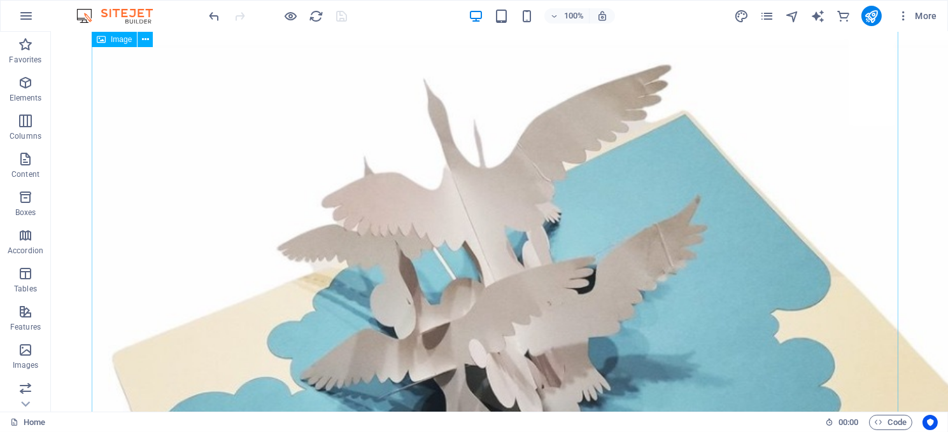
click at [507, 345] on figure at bounding box center [499, 427] width 816 height 880
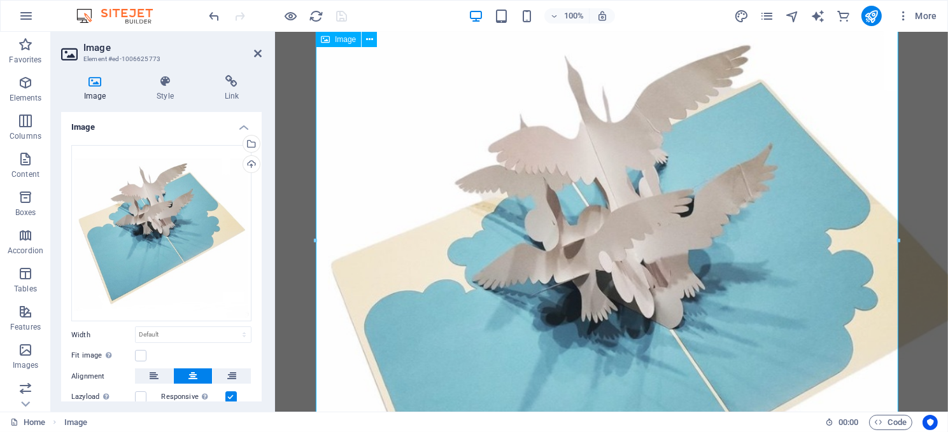
scroll to position [222, 0]
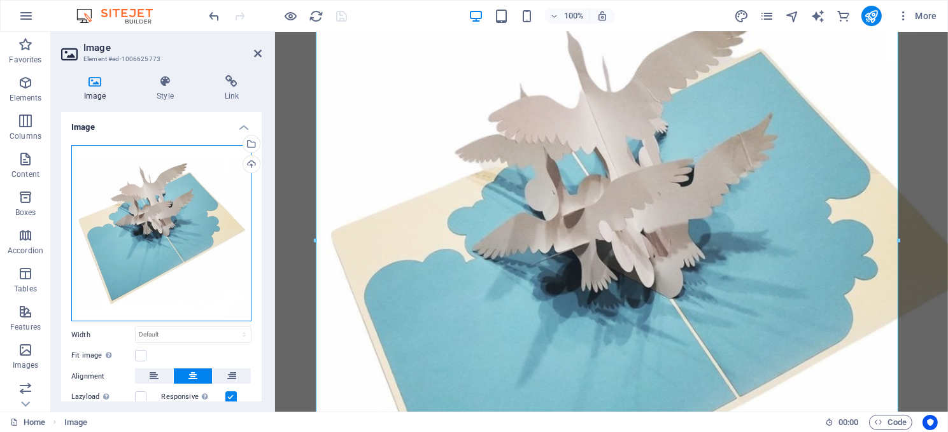
click at [186, 216] on div "Drag files here, click to choose files or select files from Files or our free s…" at bounding box center [161, 233] width 180 height 177
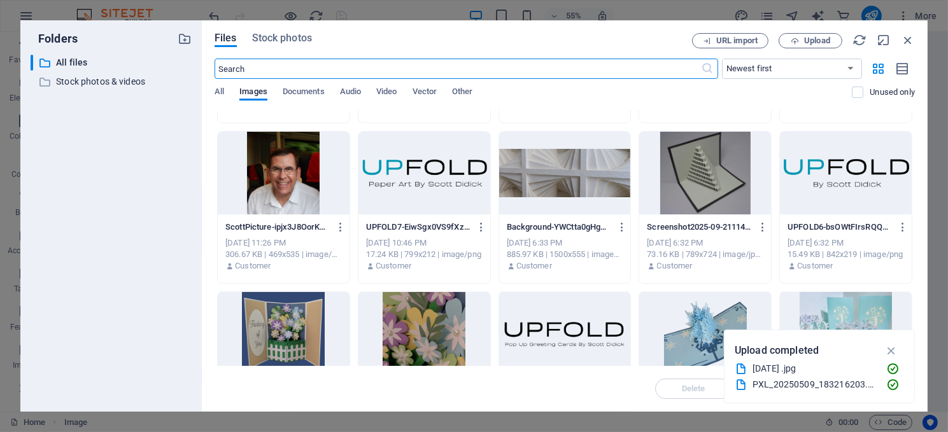
scroll to position [2610, 0]
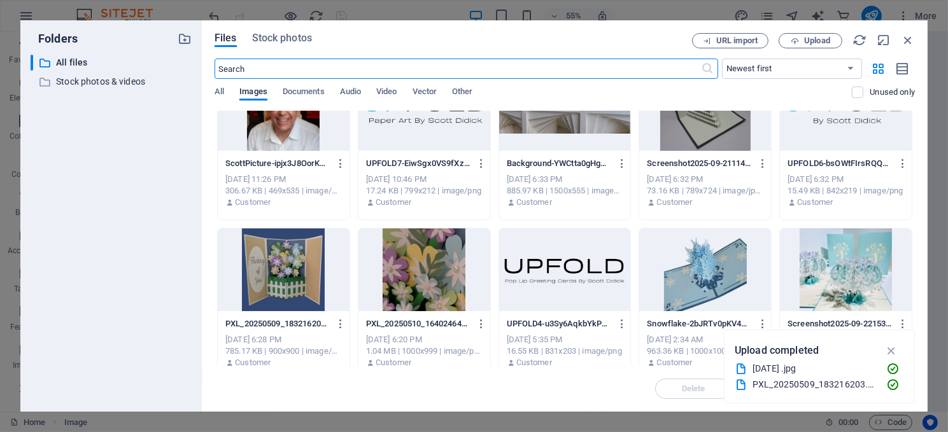
click at [691, 274] on div at bounding box center [705, 270] width 132 height 83
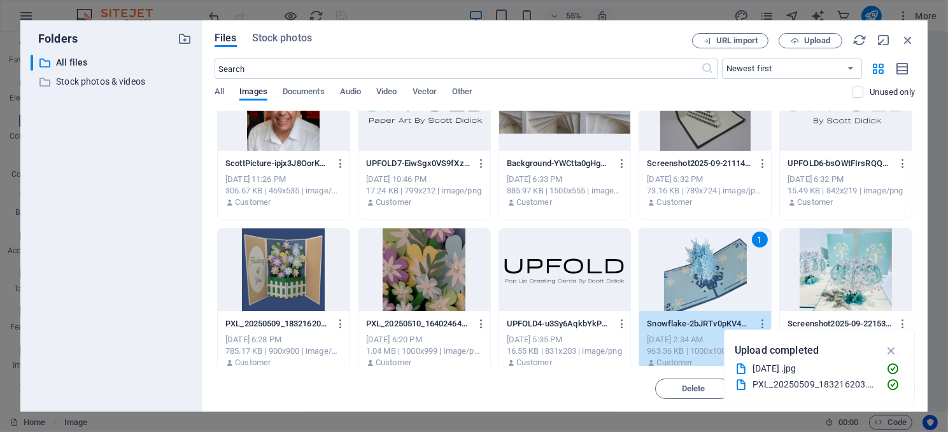
click at [691, 274] on div "1" at bounding box center [705, 270] width 132 height 83
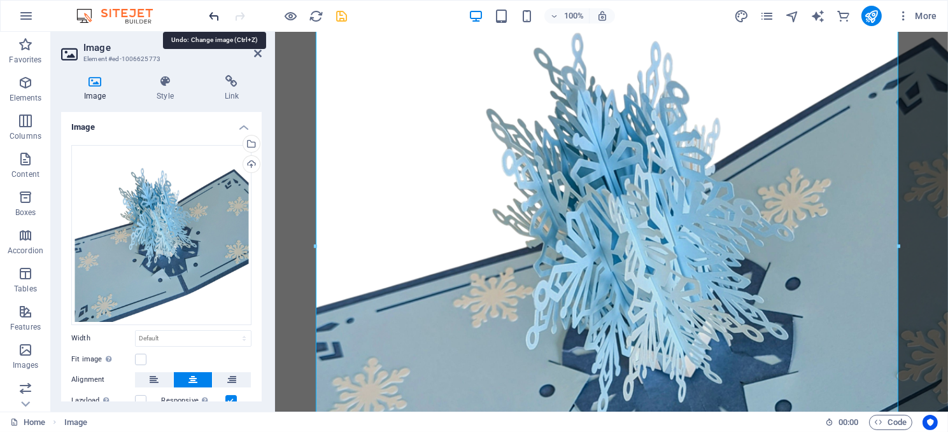
click at [213, 17] on icon "undo" at bounding box center [215, 16] width 15 height 15
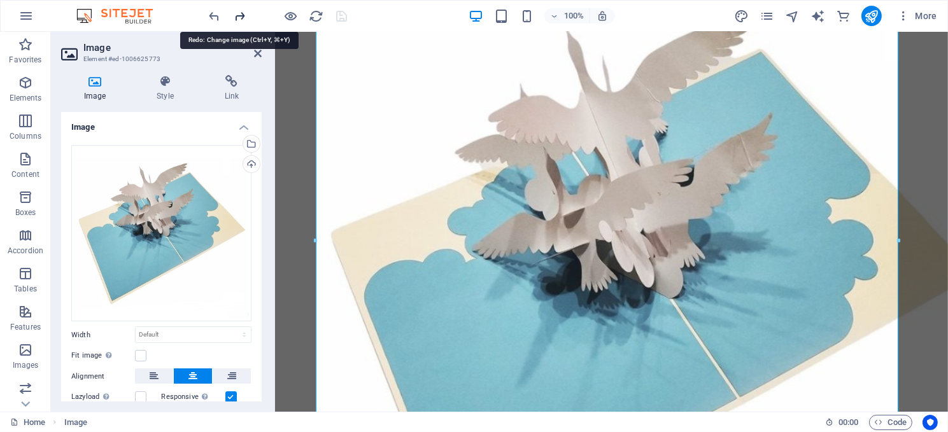
click at [241, 11] on icon "redo" at bounding box center [240, 16] width 15 height 15
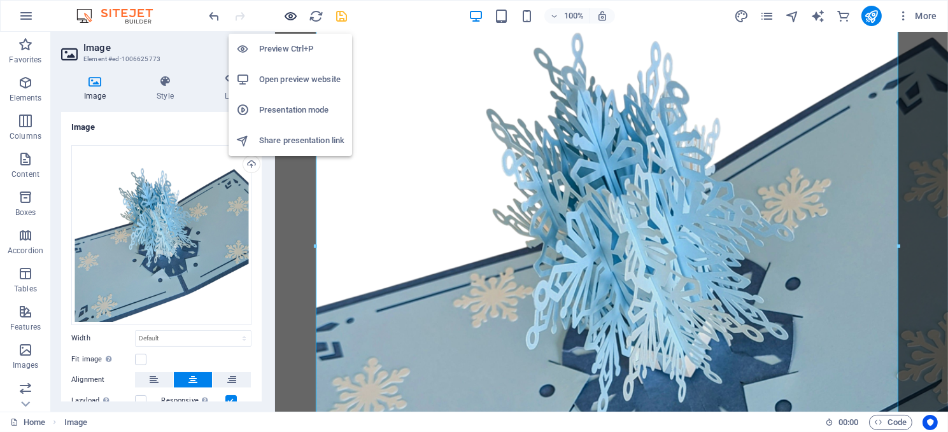
click at [292, 17] on icon "button" at bounding box center [291, 16] width 15 height 15
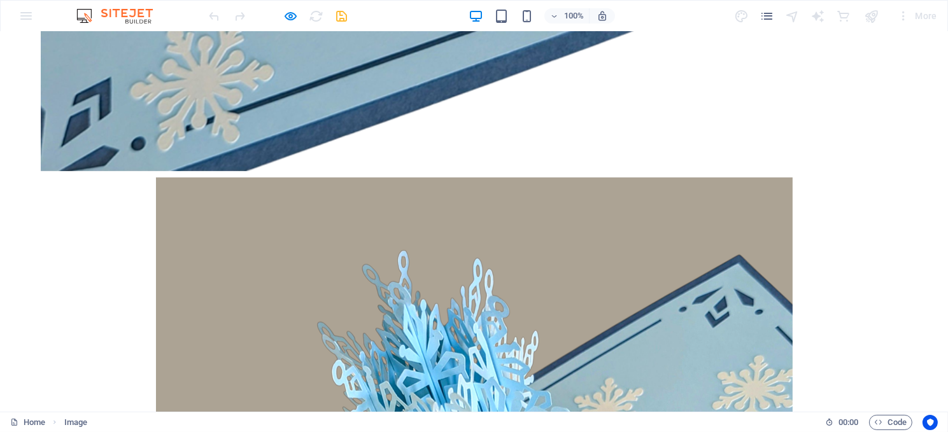
scroll to position [955, 0]
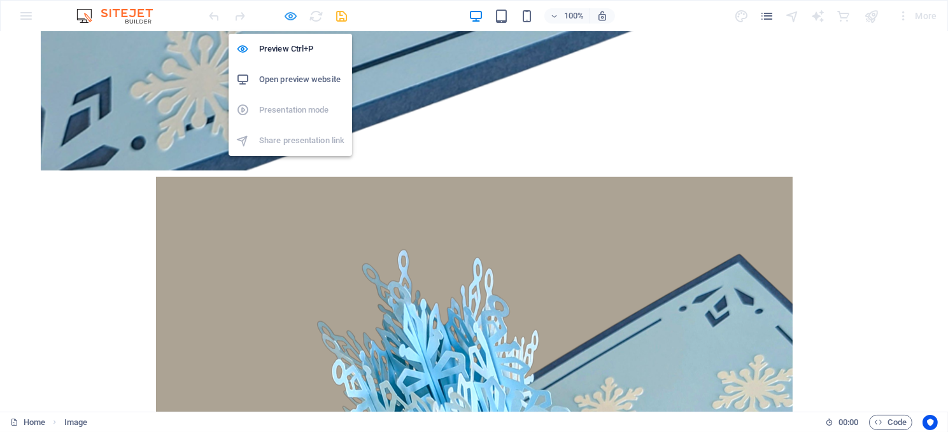
click at [288, 15] on icon "button" at bounding box center [291, 16] width 15 height 15
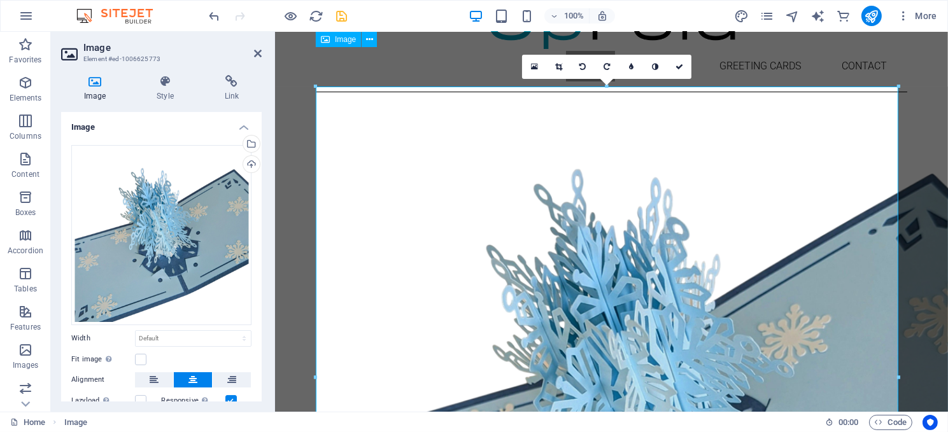
scroll to position [80, 0]
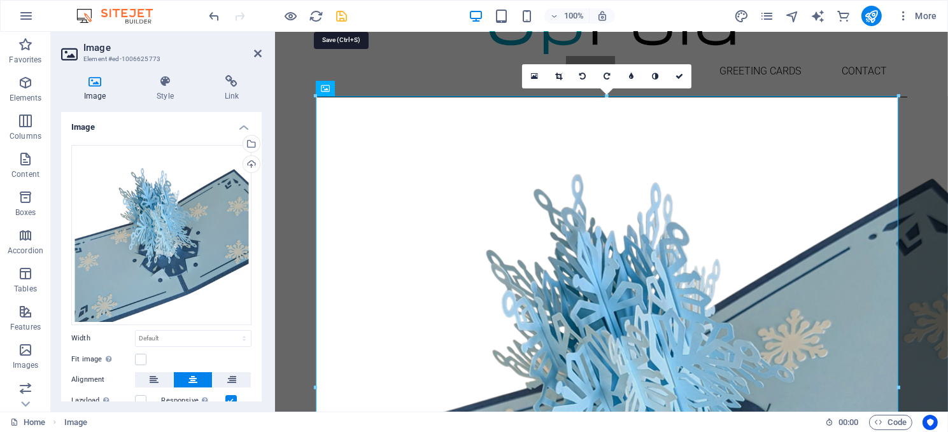
click at [339, 15] on icon "save" at bounding box center [342, 16] width 15 height 15
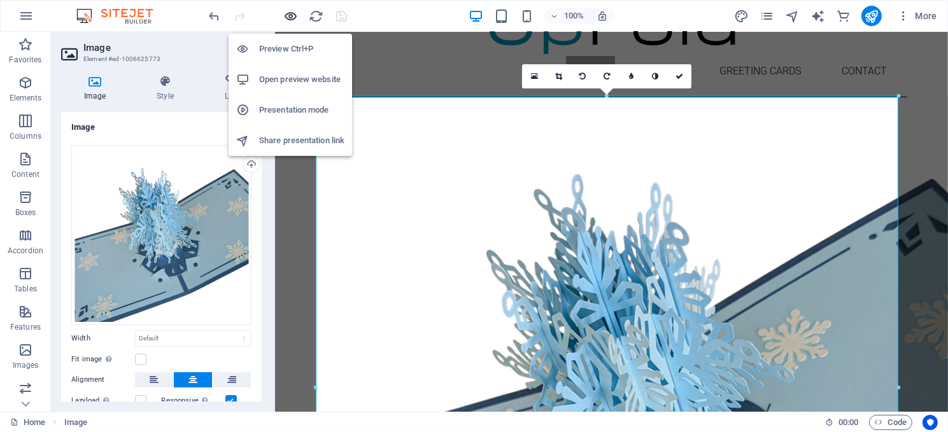
click at [288, 15] on icon "button" at bounding box center [291, 16] width 15 height 15
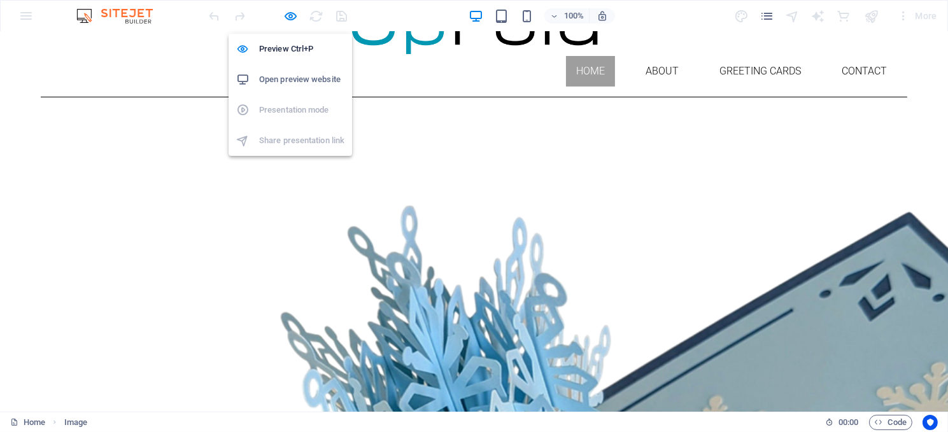
click at [278, 75] on h6 "Open preview website" at bounding box center [301, 79] width 85 height 15
click at [292, 13] on icon "button" at bounding box center [291, 16] width 15 height 15
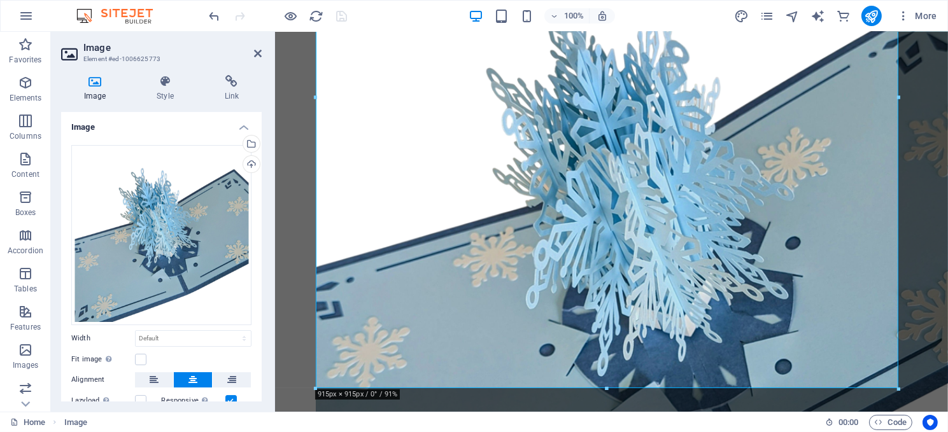
scroll to position [399, 0]
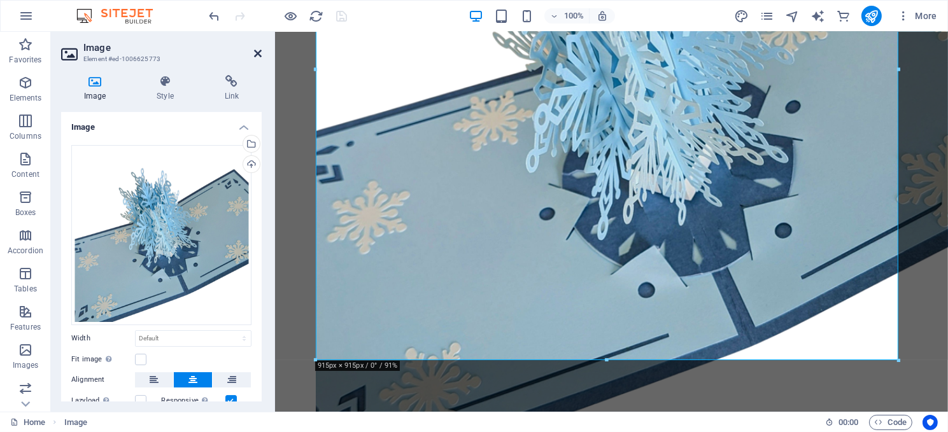
click at [257, 51] on icon at bounding box center [258, 53] width 8 height 10
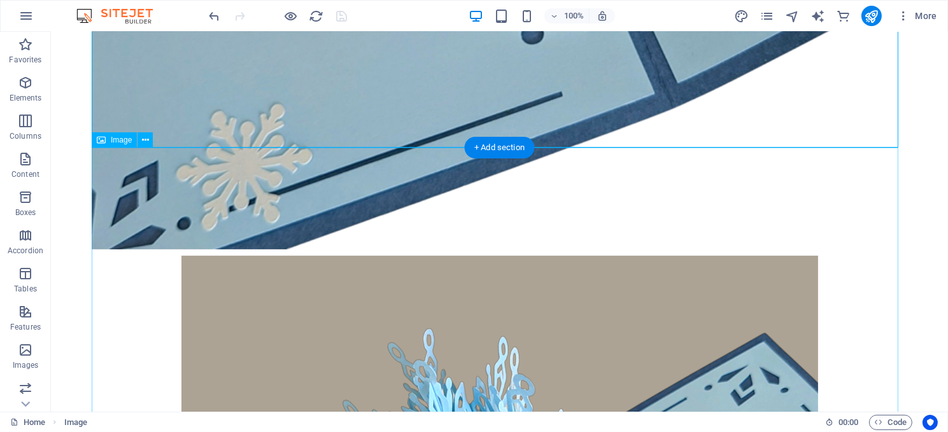
scroll to position [877, 0]
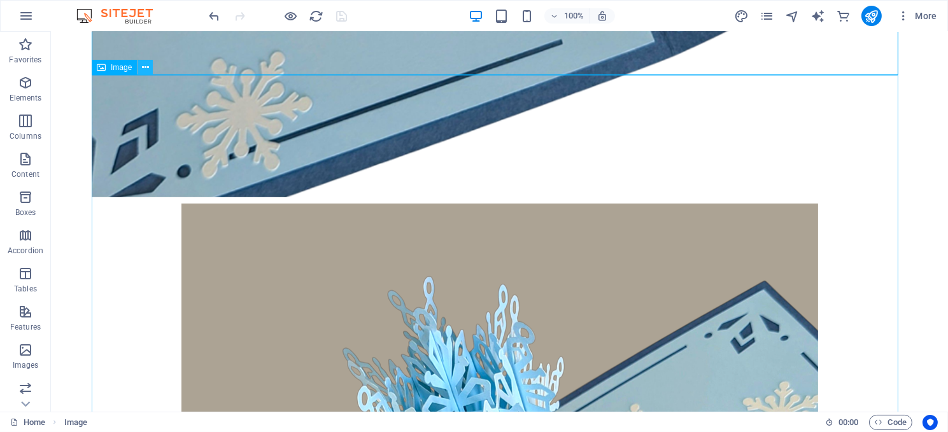
click at [147, 67] on icon at bounding box center [145, 67] width 7 height 13
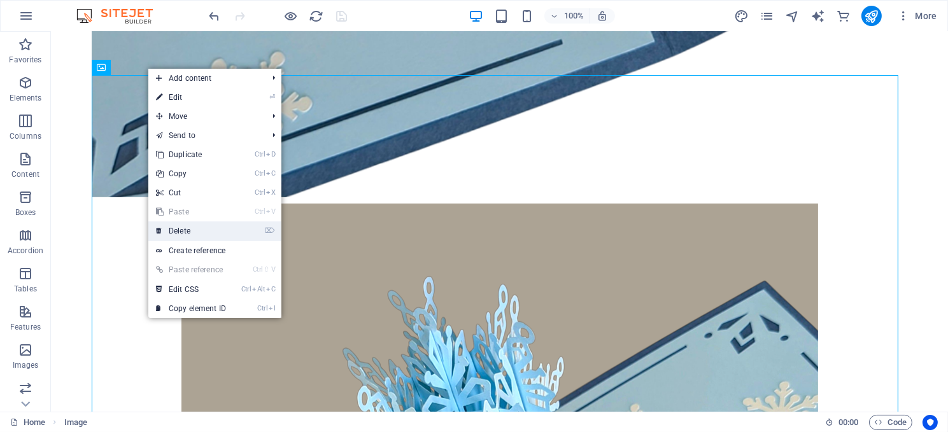
click at [189, 230] on link "⌦ Delete" at bounding box center [190, 231] width 85 height 19
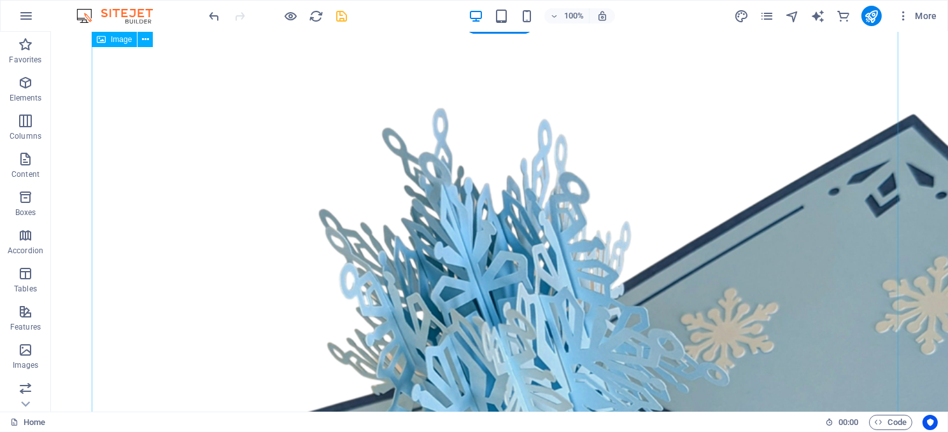
scroll to position [0, 0]
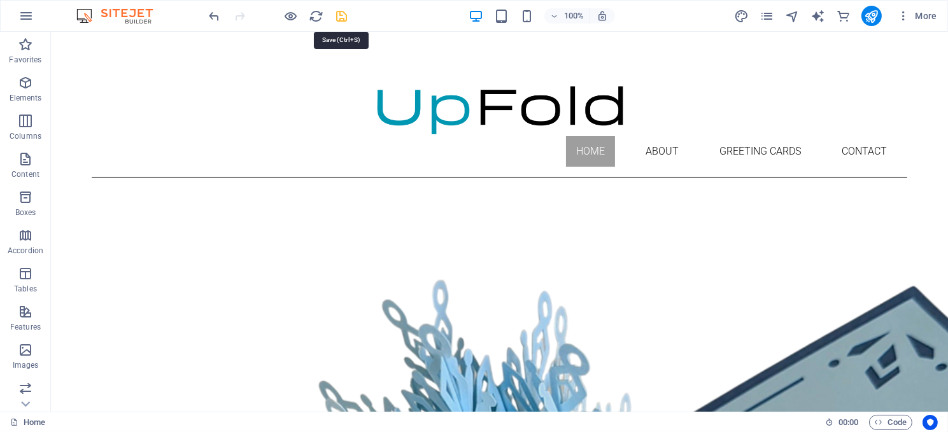
click at [339, 15] on icon "save" at bounding box center [342, 16] width 15 height 15
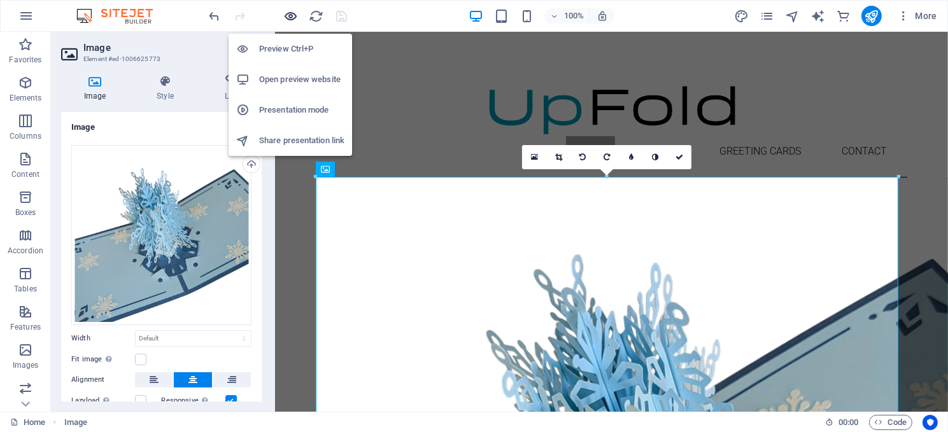
click at [288, 13] on icon "button" at bounding box center [291, 16] width 15 height 15
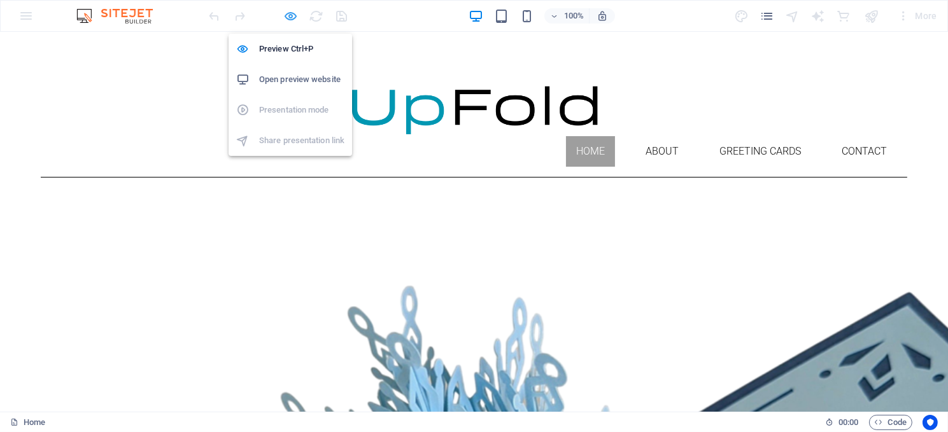
click at [294, 14] on icon "button" at bounding box center [291, 16] width 15 height 15
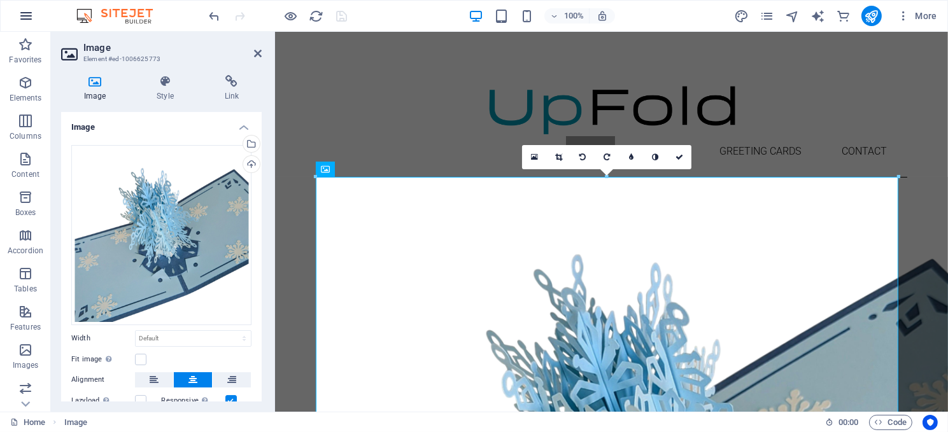
click at [29, 12] on icon "button" at bounding box center [25, 15] width 15 height 15
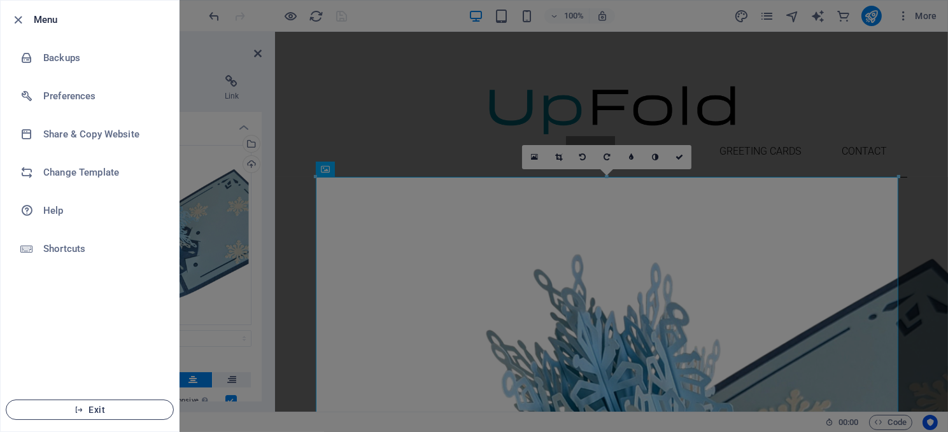
click at [90, 406] on span "Exit" at bounding box center [90, 410] width 146 height 10
